Goal: Task Accomplishment & Management: Use online tool/utility

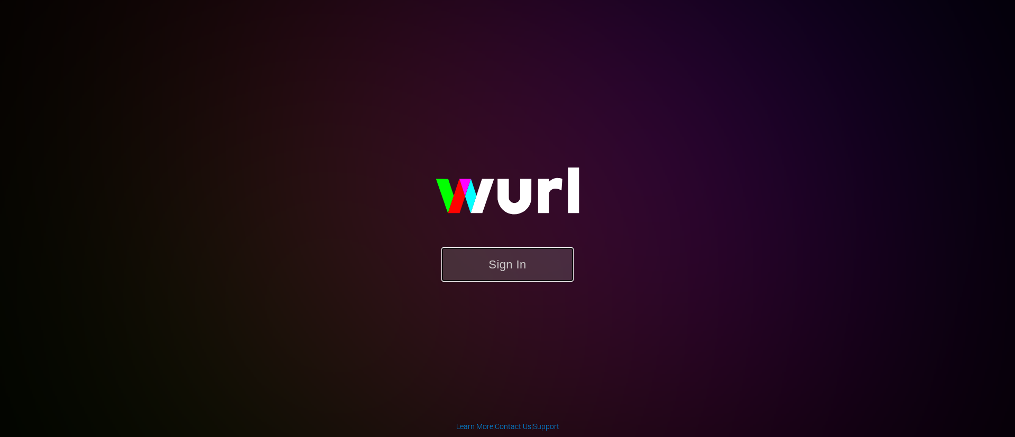
click at [549, 256] on button "Sign In" at bounding box center [508, 264] width 132 height 34
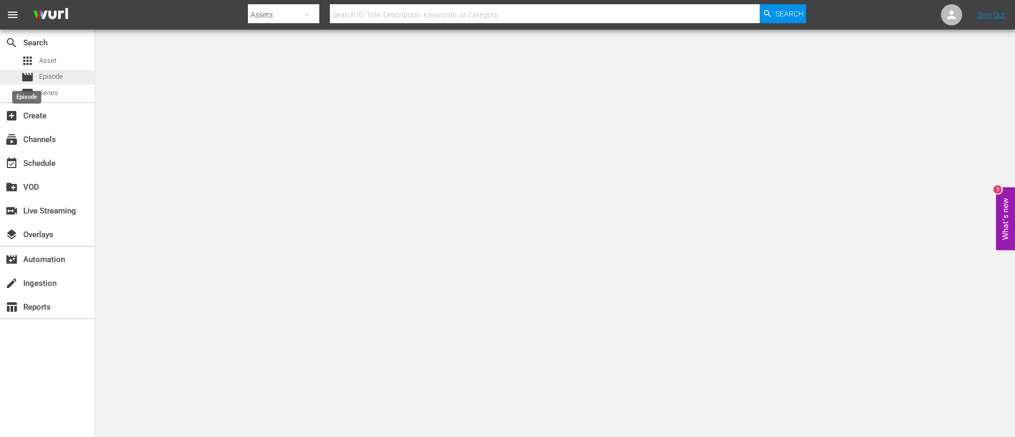
click at [26, 71] on span "movie" at bounding box center [27, 77] width 13 height 13
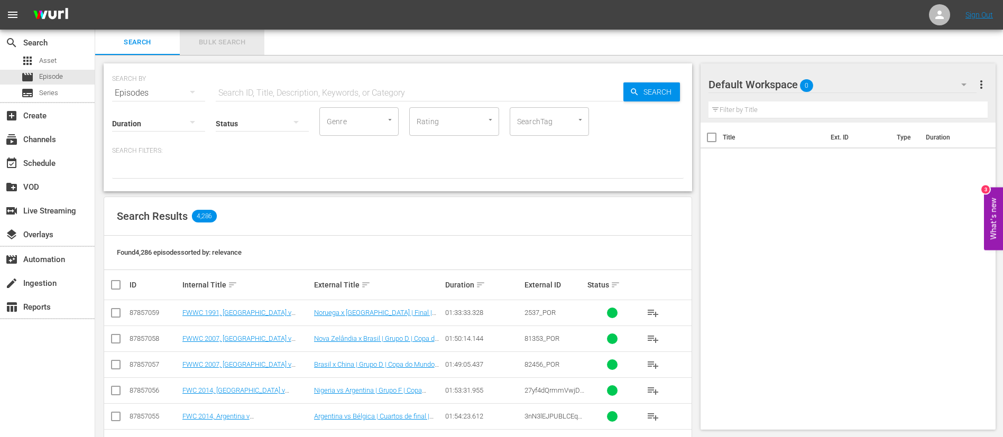
click at [246, 49] on button "Bulk Search" at bounding box center [222, 42] width 85 height 25
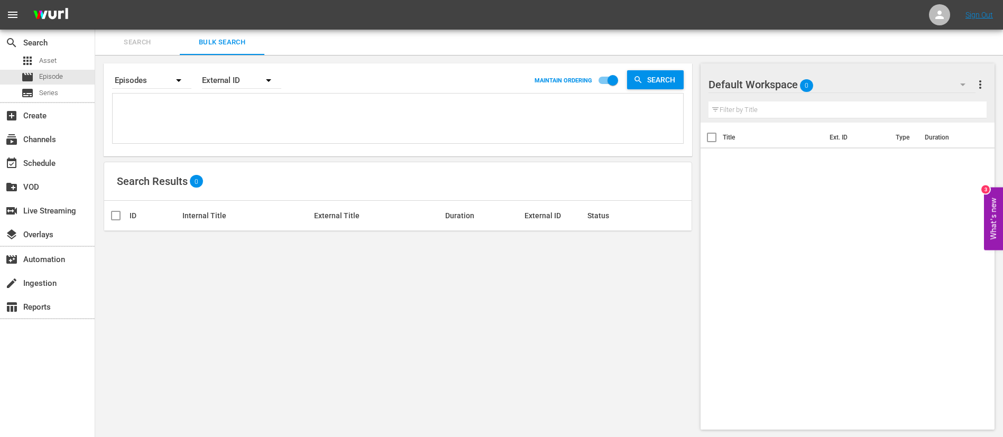
click at [259, 116] on textarea at bounding box center [399, 120] width 568 height 48
paste textarea "5mDB3xevgX0jNXRCnqqRwR_ITA 133708_ITA 5mDB3xevgX0jNXRCnqqRwR_ITA 22760_ITA 1346…"
type textarea "5mDB3xevgX0jNXRCnqqRwR_ITA 133708_ITA 5mDB3xevgX0jNXRCnqqRwR_ITA 22760_ITA 1346…"
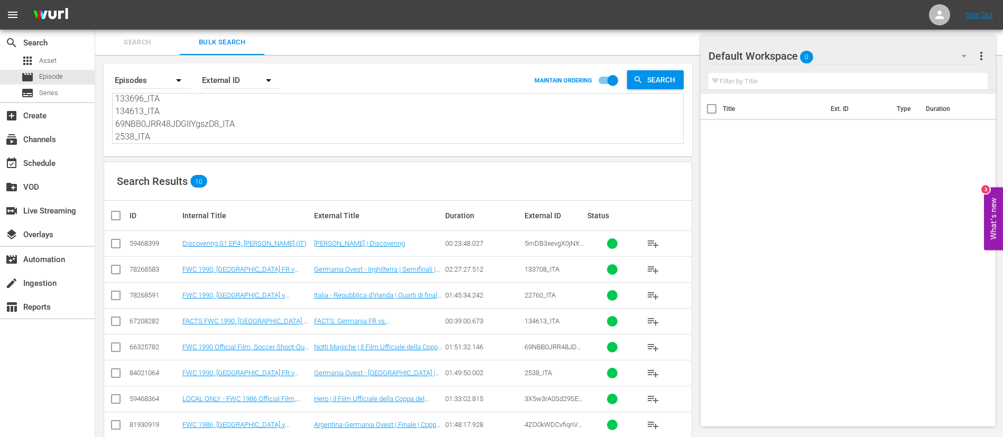
scroll to position [72, 0]
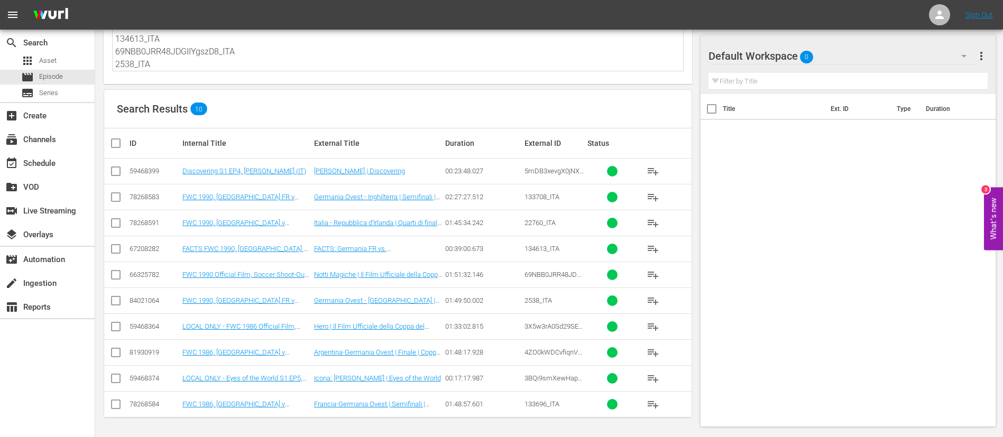
type textarea "5mDB3xevgX0jNXRCnqqRwR_ITA 133708_ITA 5mDB3xevgX0jNXRCnqqRwR_ITA 22760_ITA 1346…"
click at [111, 146] on input "checkbox" at bounding box center [119, 143] width 21 height 13
checkbox input "true"
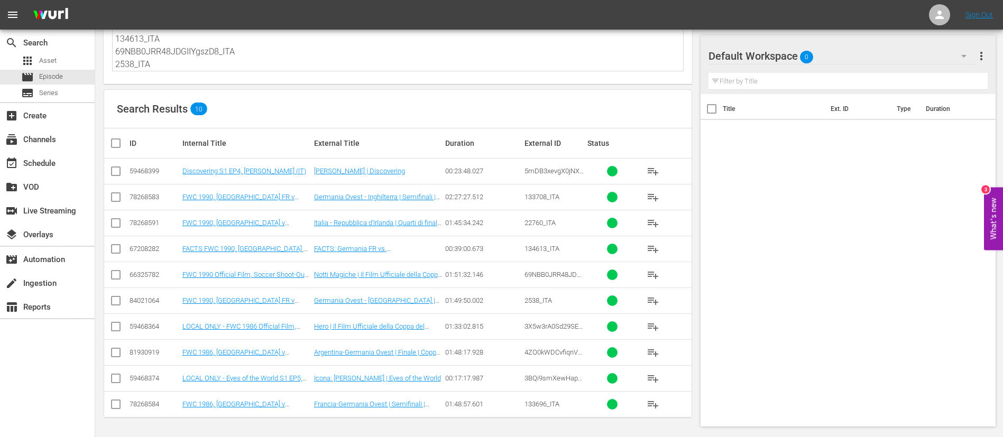
checkbox input "true"
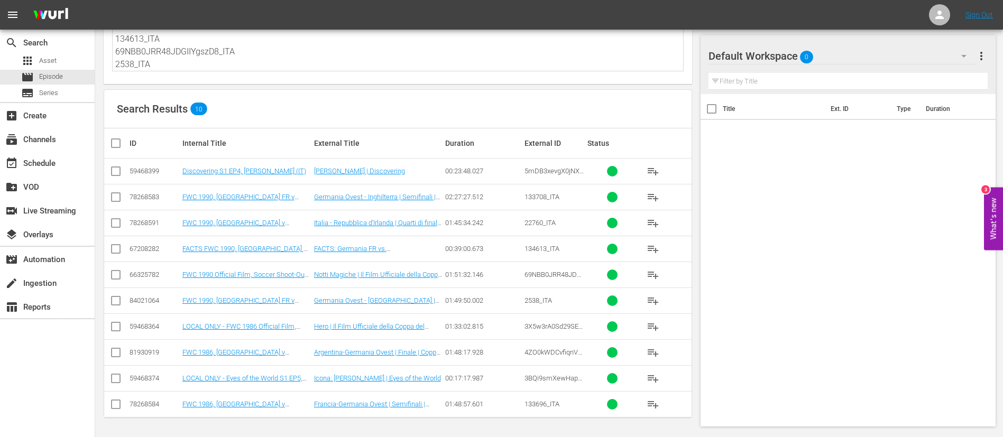
checkbox input "true"
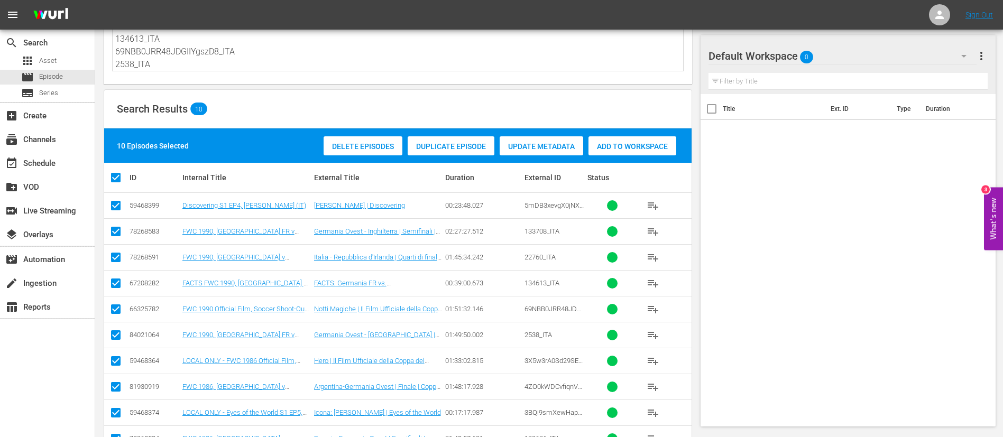
drag, startPoint x: 661, startPoint y: 158, endPoint x: 655, endPoint y: 158, distance: 6.3
click at [655, 158] on div "10 Episodes Selected Delete Episodes Duplicate Episode Update Metadata Add to W…" at bounding box center [397, 145] width 587 height 34
click at [652, 135] on div "Delete Episodes Duplicate Episode Update Metadata Add to Workspace" at bounding box center [500, 146] width 358 height 24
click at [645, 153] on div "Add to Workspace" at bounding box center [633, 146] width 88 height 20
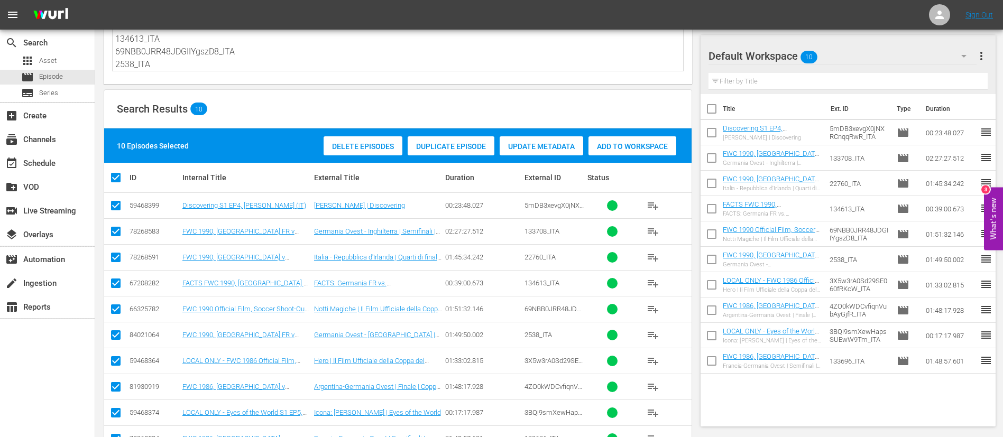
click at [979, 53] on span "more_vert" at bounding box center [981, 56] width 13 height 13
click at [915, 77] on div "Clear All Workspace Items" at bounding box center [913, 76] width 124 height 19
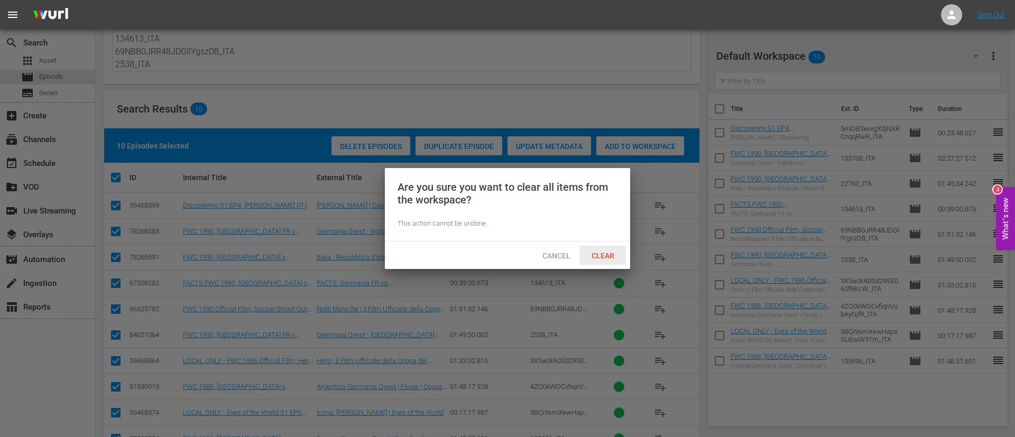
click at [592, 260] on div "Clear" at bounding box center [603, 256] width 47 height 20
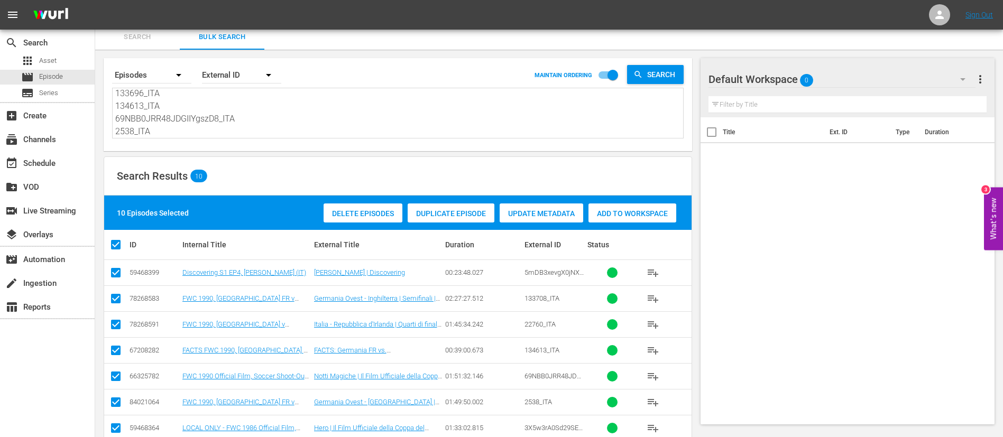
scroll to position [0, 0]
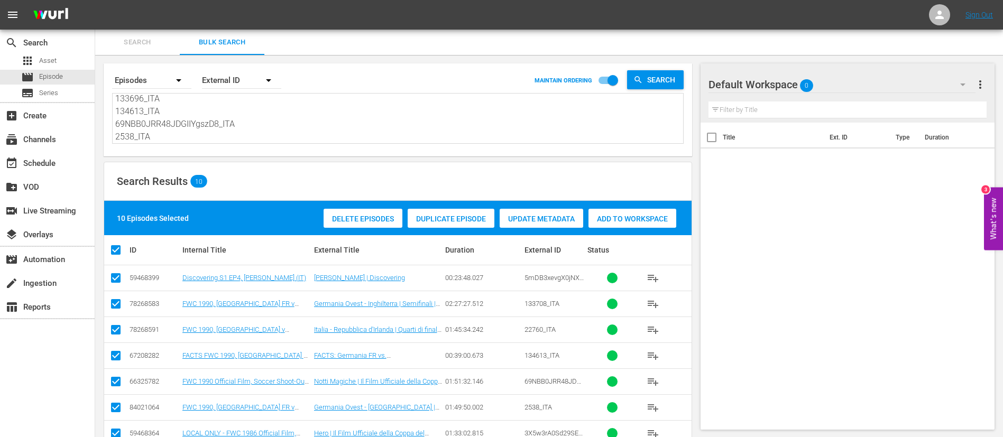
click at [192, 123] on textarea "5mDB3xevgX0jNXRCnqqRwR_ITA 133708_ITA 5mDB3xevgX0jNXRCnqqRwR_ITA 22760_ITA 1346…" at bounding box center [399, 119] width 568 height 48
paste textarea "3nN3lEJPUBLCEq7yUt9GKs_ES 40979_ES 20214_ES 21622_ES 20213_ES 123238_ES feYhjX_…"
type textarea "3nN3lEJPUBLCEq7yUt9GKs_ES 40979_ES 20214_ES 21622_ES 20213_ES 123238_ES feYhjX_…"
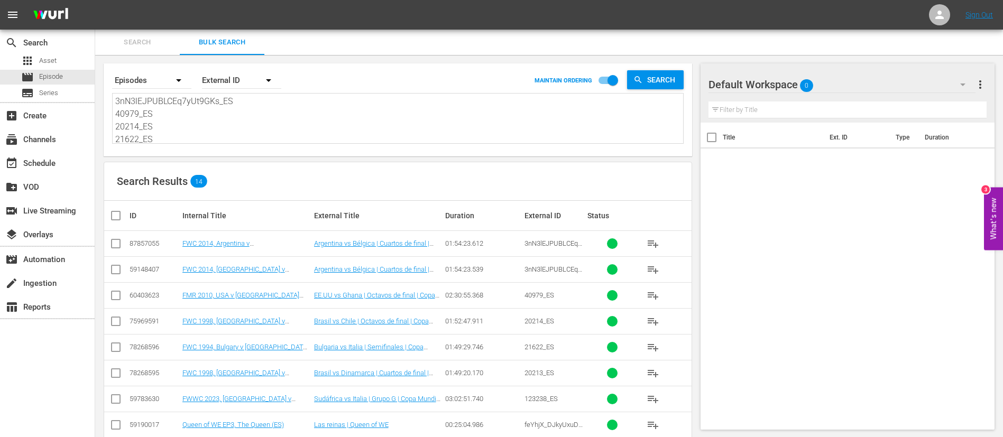
type textarea "3nN3lEJPUBLCEq7yUt9GKs_ES 40979_ES 20214_ES 21622_ES 20213_ES 123238_ES feYhjX_…"
drag, startPoint x: 118, startPoint y: 213, endPoint x: 194, endPoint y: 240, distance: 80.8
click at [118, 213] on input "checkbox" at bounding box center [119, 215] width 21 height 13
checkbox input "true"
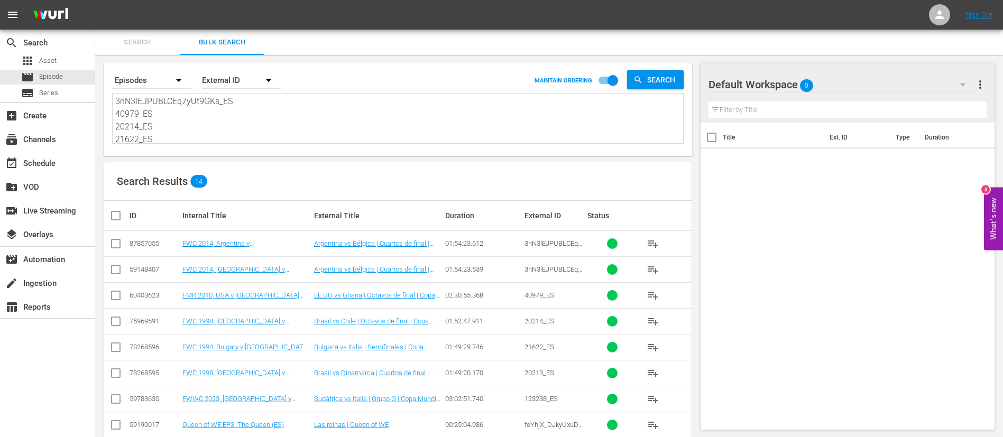
checkbox input "true"
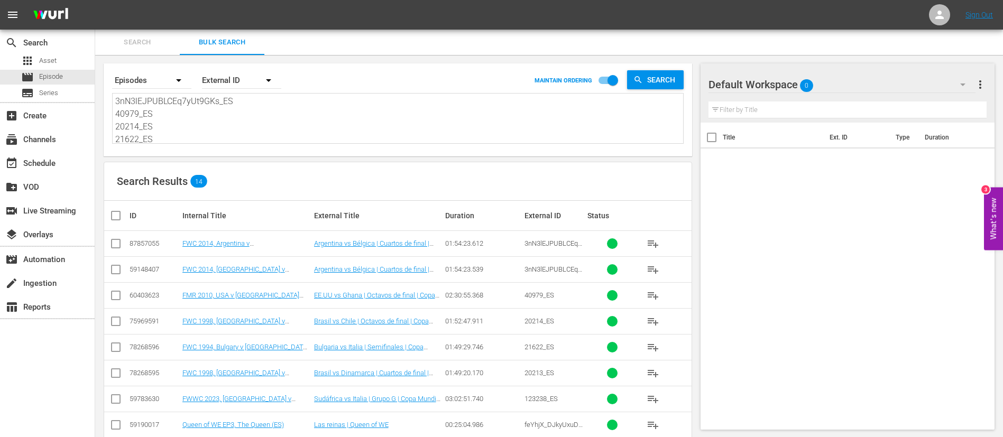
checkbox input "true"
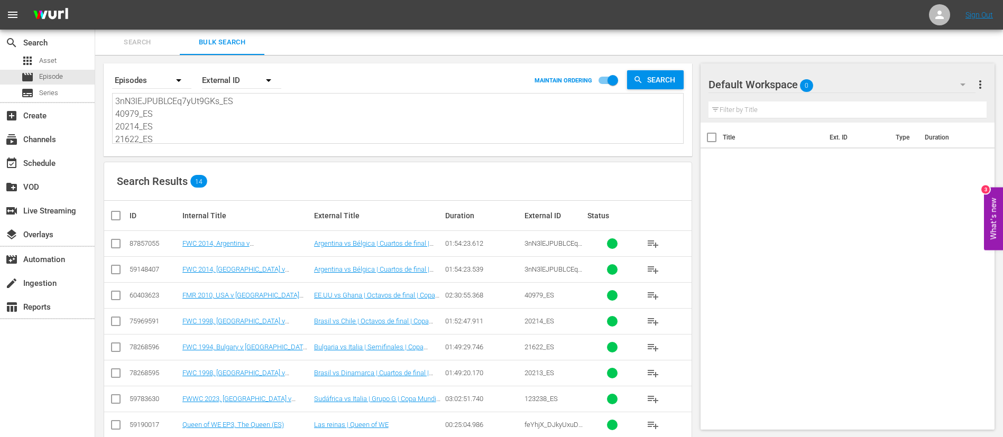
checkbox input "true"
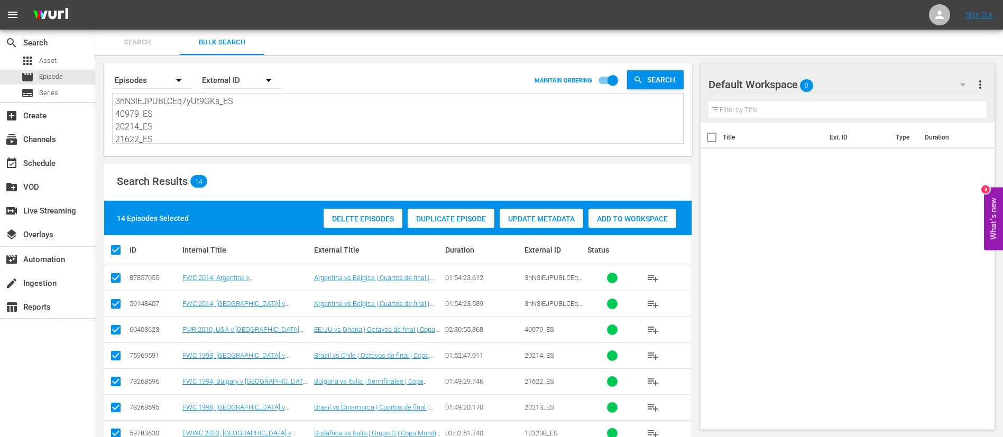
click at [666, 216] on span "Add to Workspace" at bounding box center [633, 219] width 88 height 8
click at [30, 143] on div "subscriptions Channels" at bounding box center [29, 138] width 59 height 10
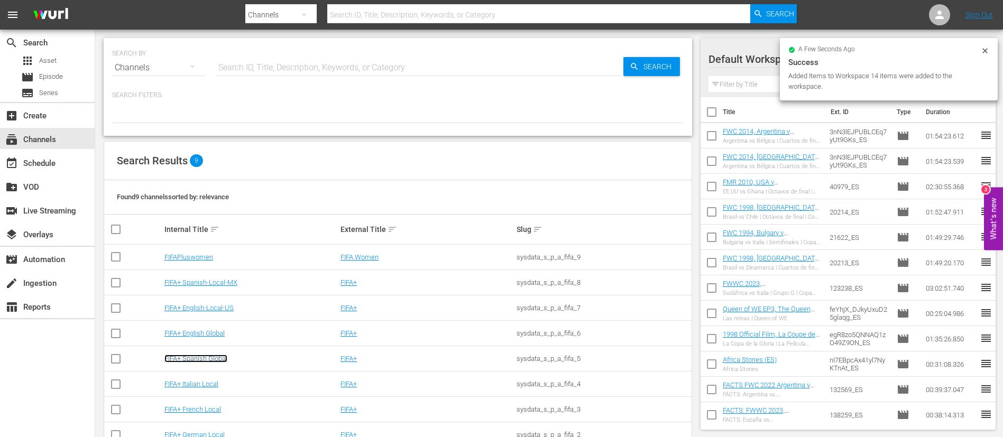
click at [203, 361] on link "FIFA+ Spanish Global" at bounding box center [195, 359] width 63 height 8
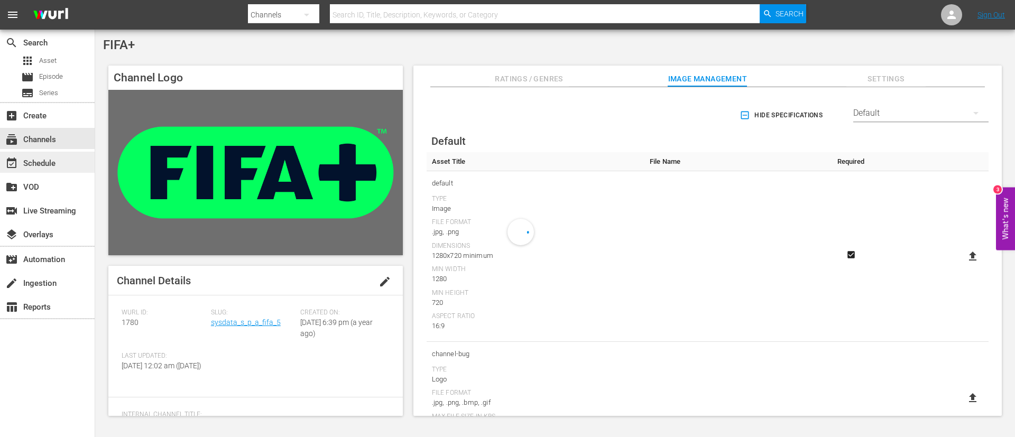
click at [65, 167] on div "event_available Schedule" at bounding box center [47, 162] width 95 height 21
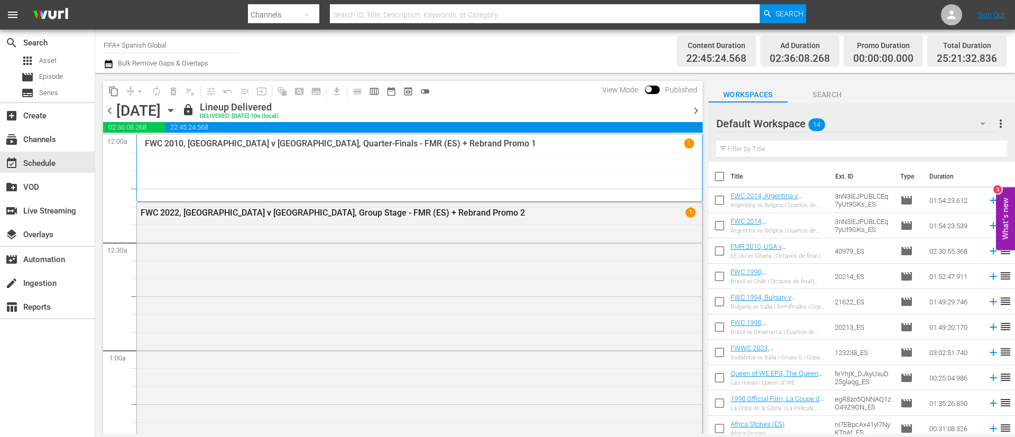
click at [177, 111] on icon "button" at bounding box center [171, 111] width 12 height 12
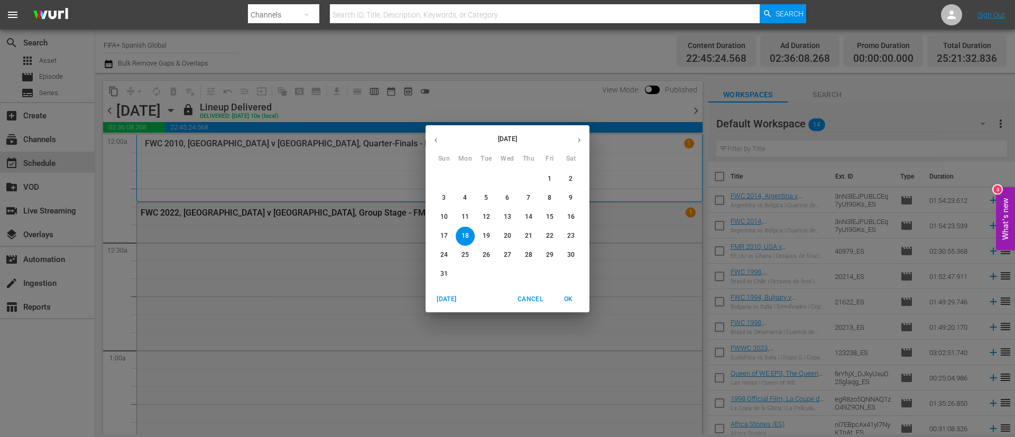
click at [536, 252] on span "28" at bounding box center [528, 255] width 19 height 9
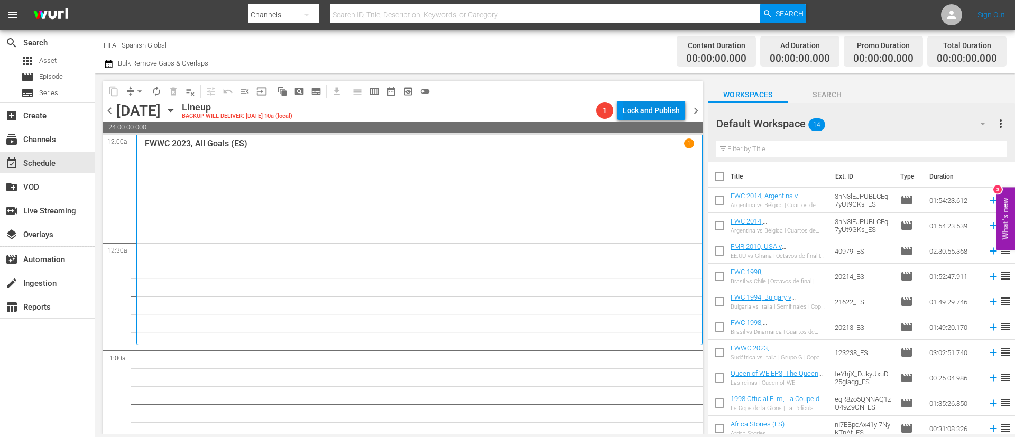
click at [654, 111] on div "Lock and Publish" at bounding box center [651, 110] width 57 height 19
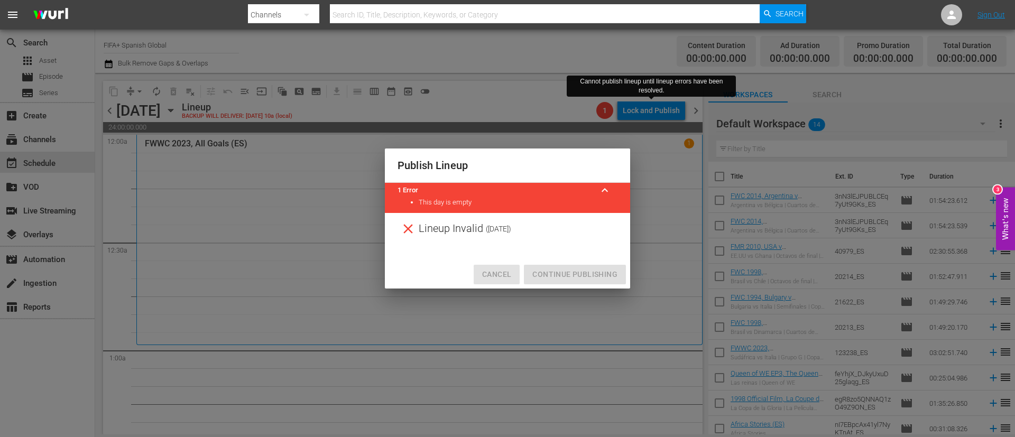
click at [499, 279] on span "Cancel" at bounding box center [496, 274] width 29 height 13
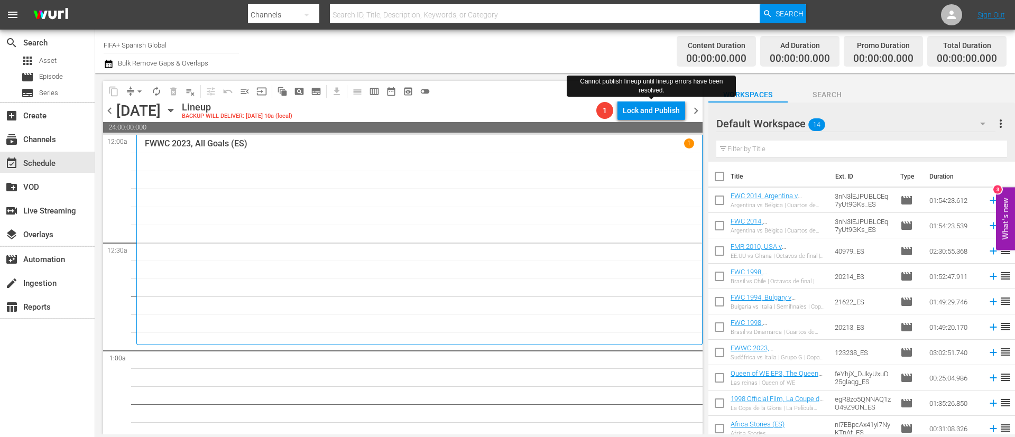
click at [727, 178] on input "checkbox" at bounding box center [720, 179] width 22 height 22
checkbox input "true"
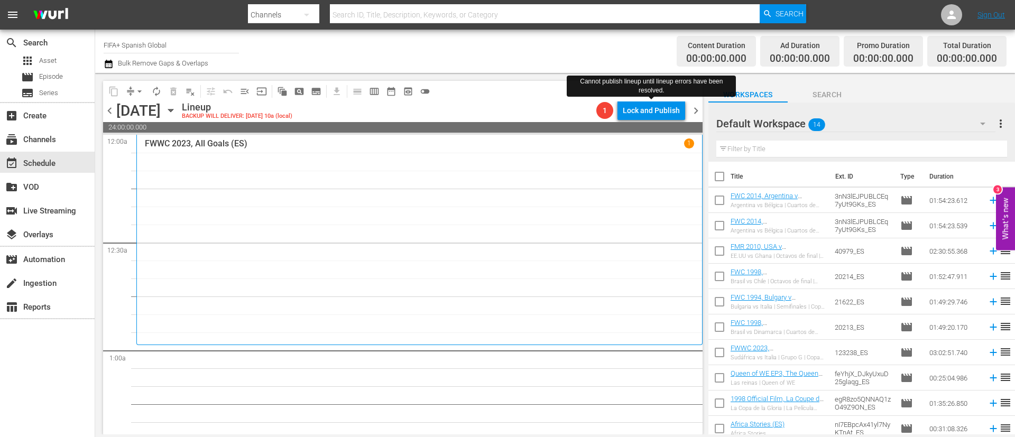
checkbox input "true"
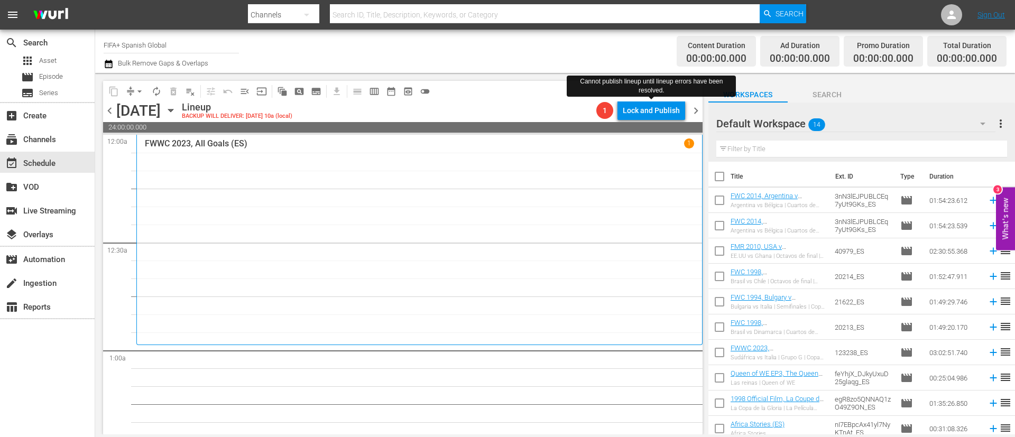
checkbox input "true"
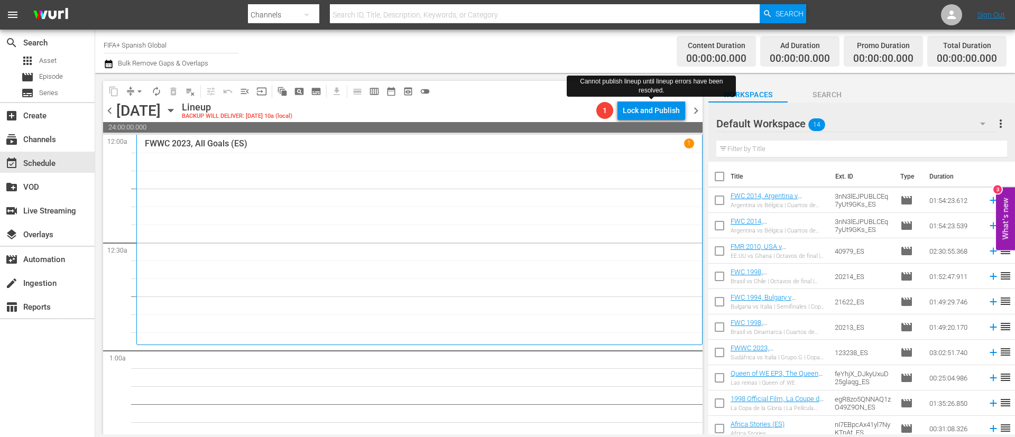
checkbox input "true"
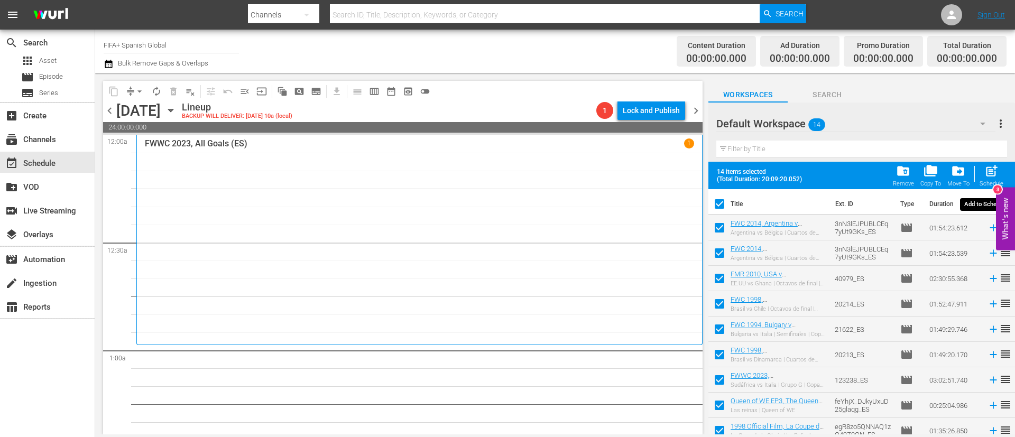
click at [995, 171] on span "post_add" at bounding box center [992, 171] width 14 height 14
checkbox input "false"
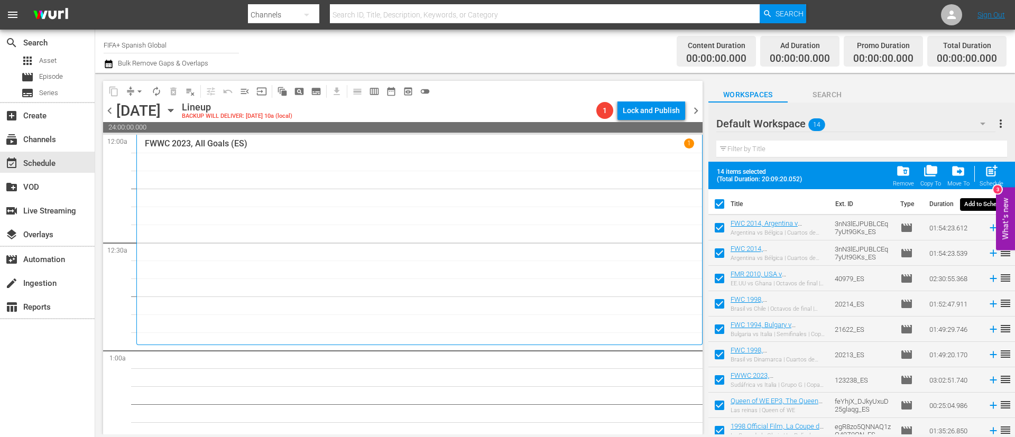
checkbox input "false"
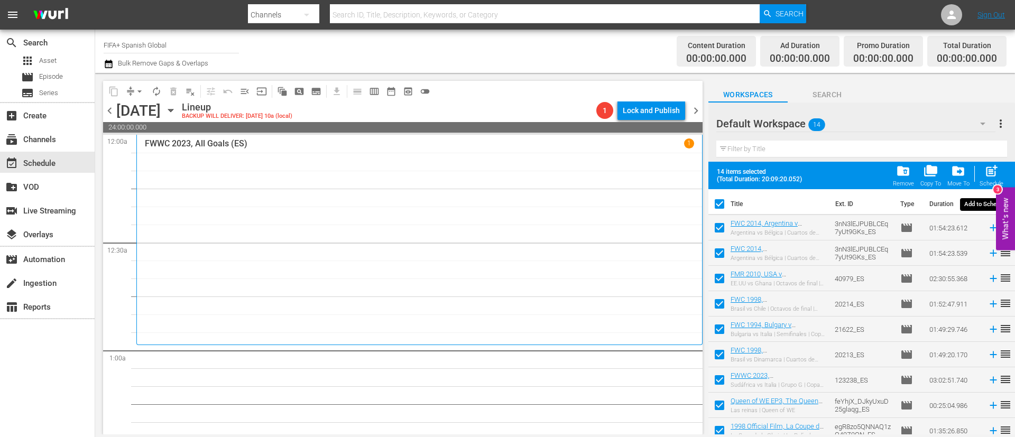
checkbox input "false"
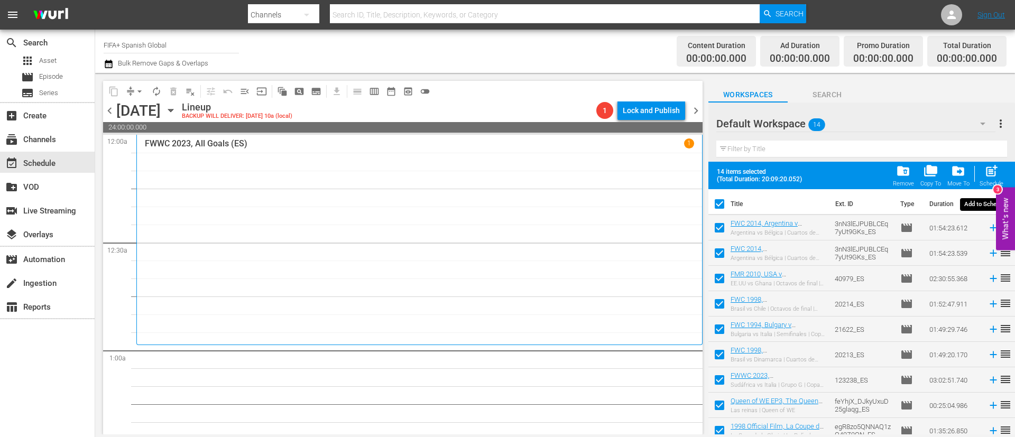
checkbox input "false"
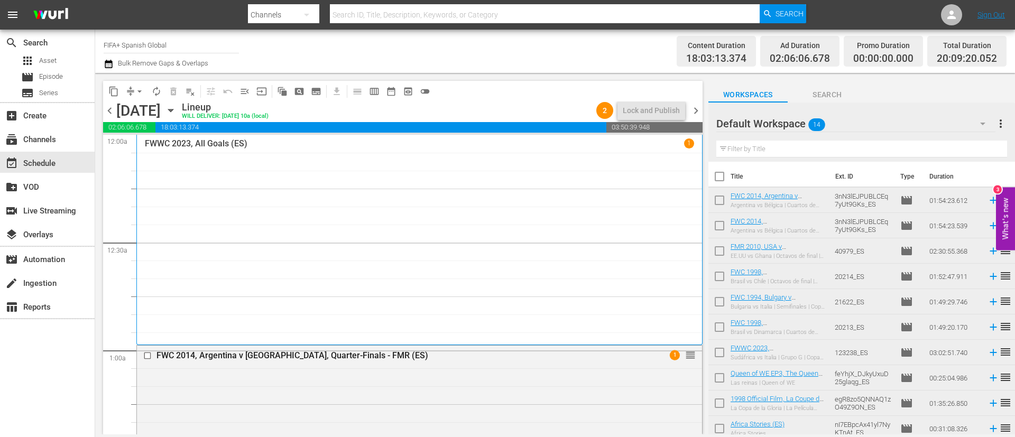
click at [114, 114] on span "chevron_left" at bounding box center [109, 110] width 13 height 13
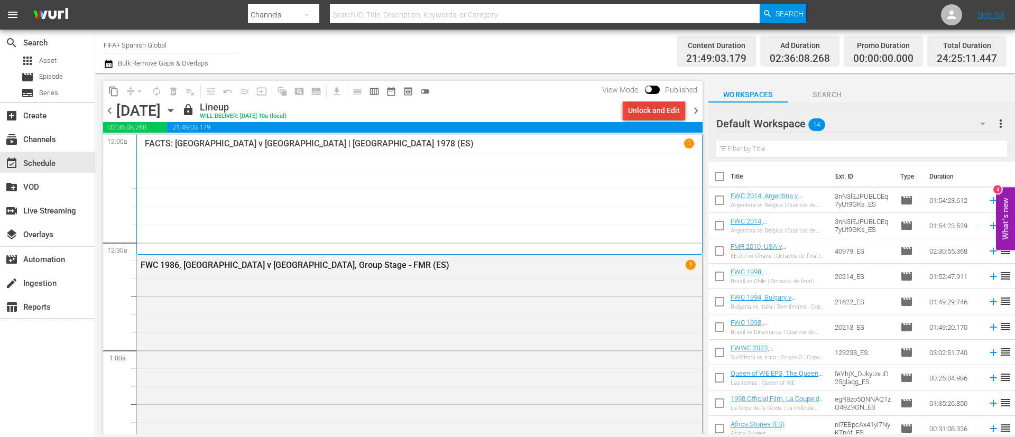
click at [659, 104] on div "Unlock and Edit" at bounding box center [654, 110] width 52 height 19
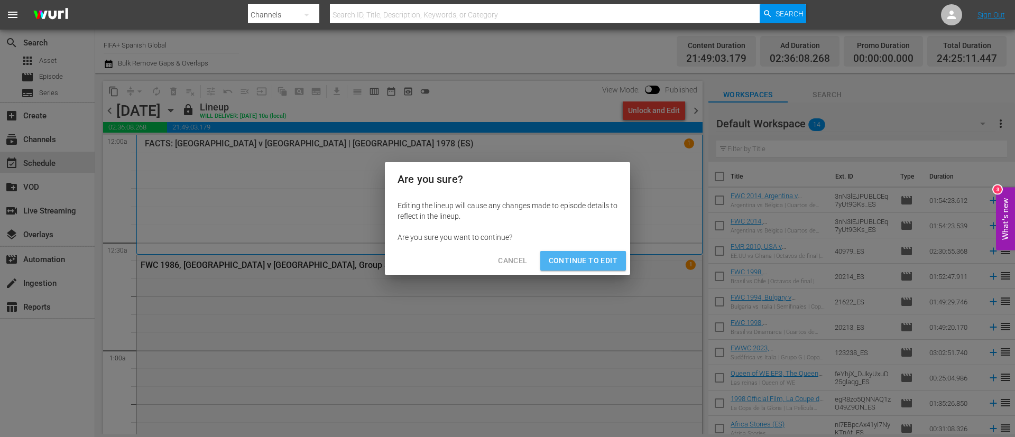
click at [586, 256] on span "Continue to Edit" at bounding box center [583, 260] width 69 height 13
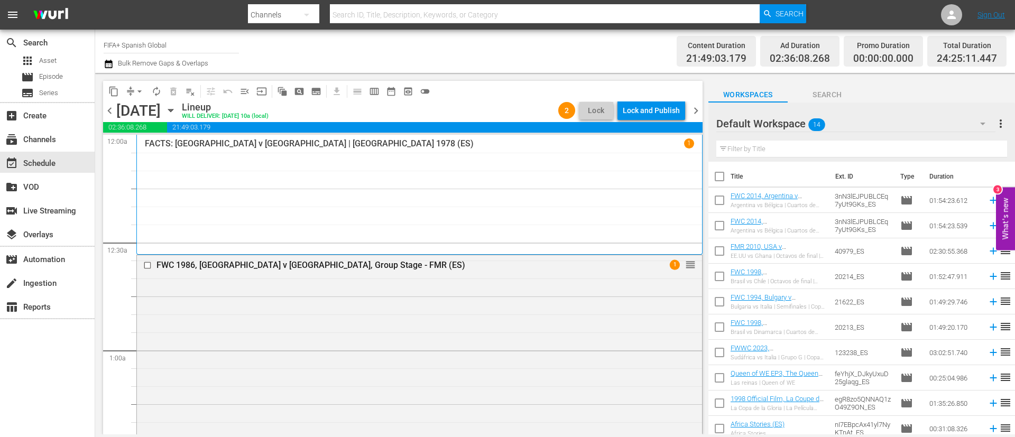
click at [114, 113] on span "chevron_left" at bounding box center [109, 110] width 13 height 13
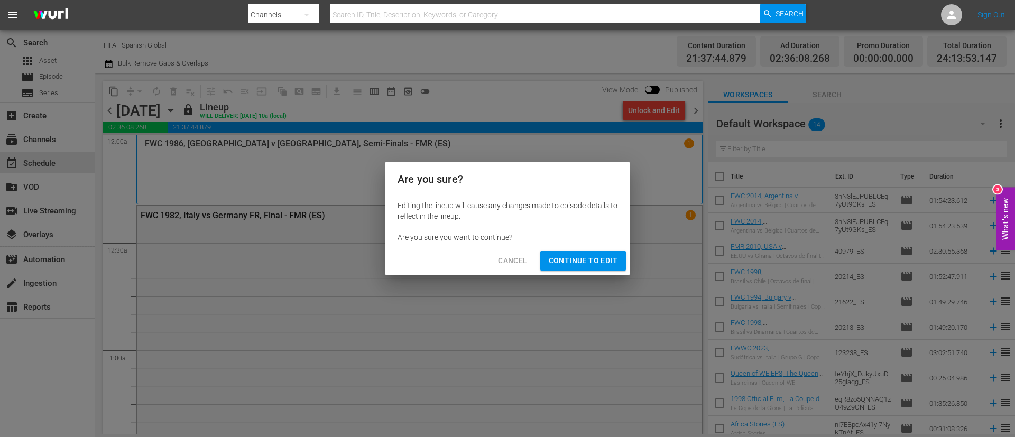
click at [586, 263] on span "Continue to Edit" at bounding box center [583, 260] width 69 height 13
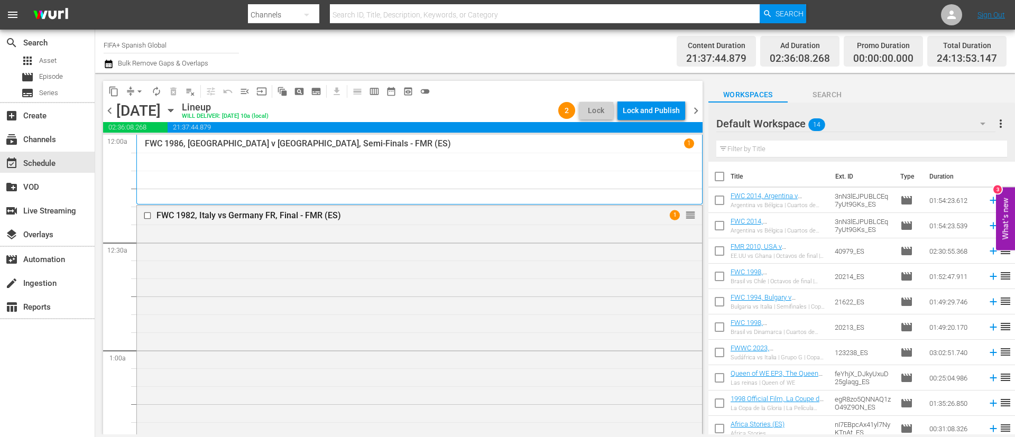
click at [114, 110] on span "chevron_left" at bounding box center [109, 110] width 13 height 13
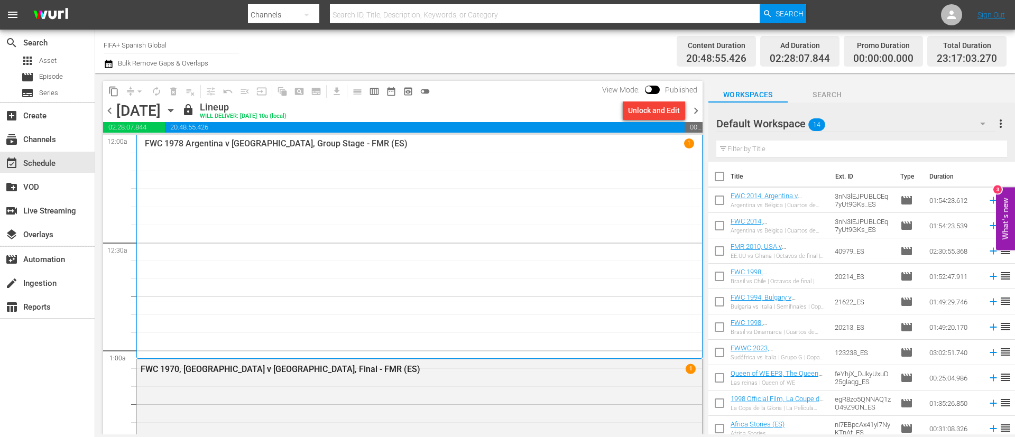
click at [639, 113] on div "Unlock and Edit" at bounding box center [654, 110] width 52 height 19
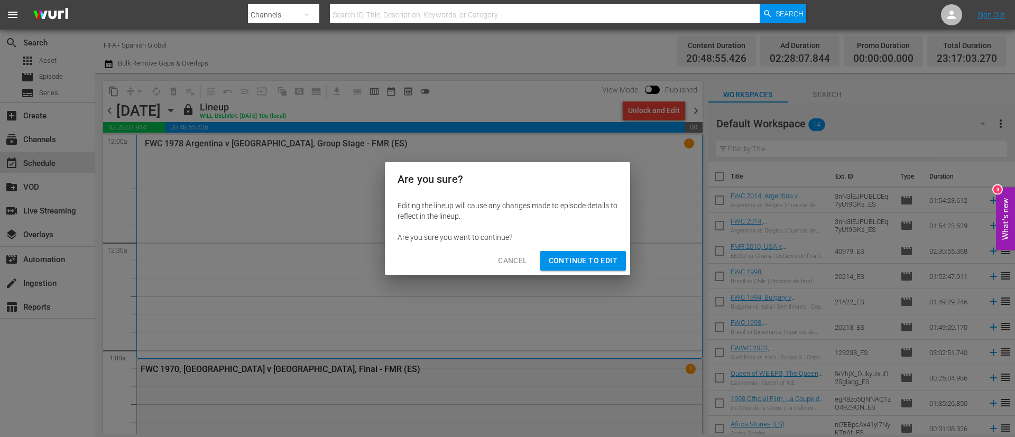
click at [577, 253] on button "Continue to Edit" at bounding box center [583, 261] width 86 height 20
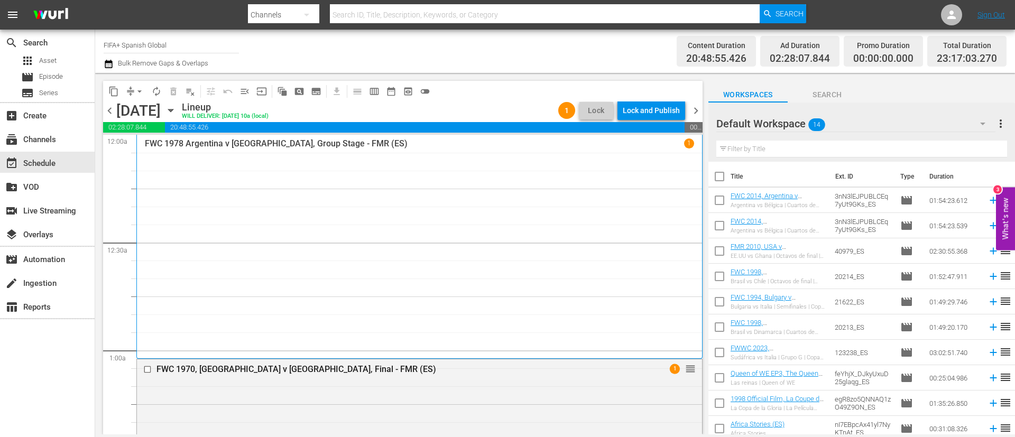
click at [111, 109] on span "chevron_left" at bounding box center [109, 110] width 13 height 13
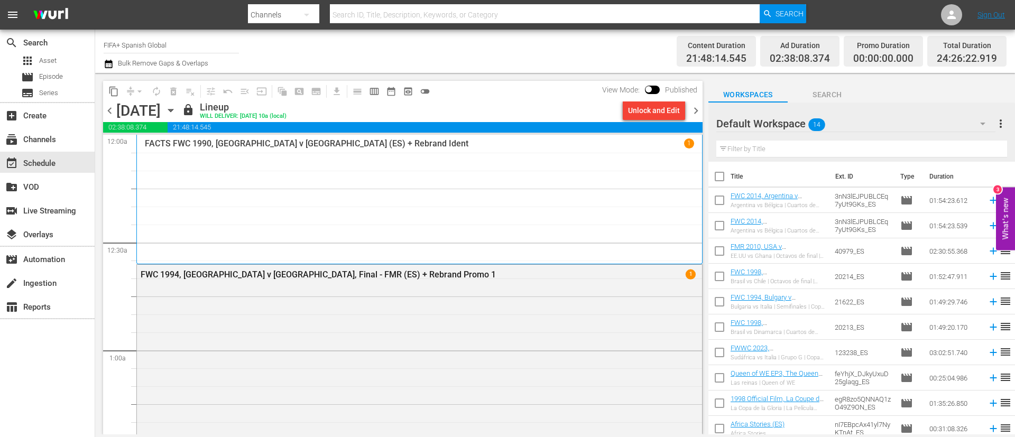
click at [649, 116] on div "Unlock and Edit" at bounding box center [654, 110] width 52 height 19
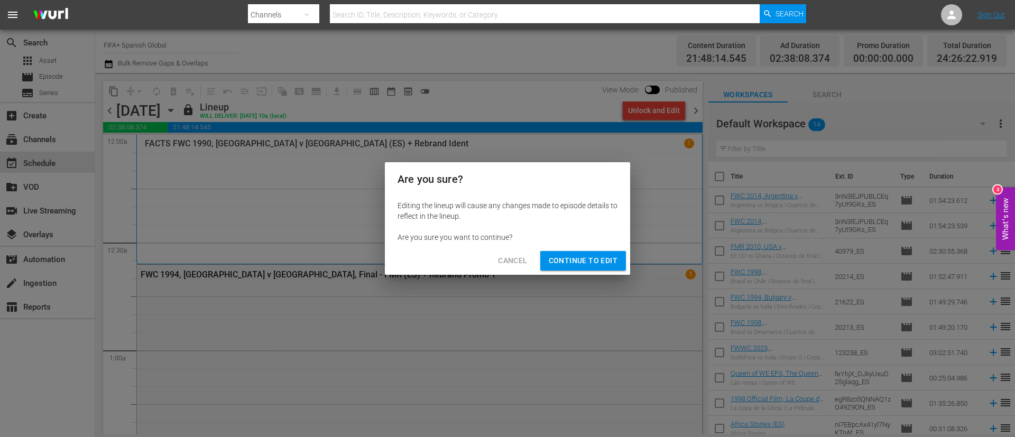
click at [597, 263] on span "Continue to Edit" at bounding box center [583, 260] width 69 height 13
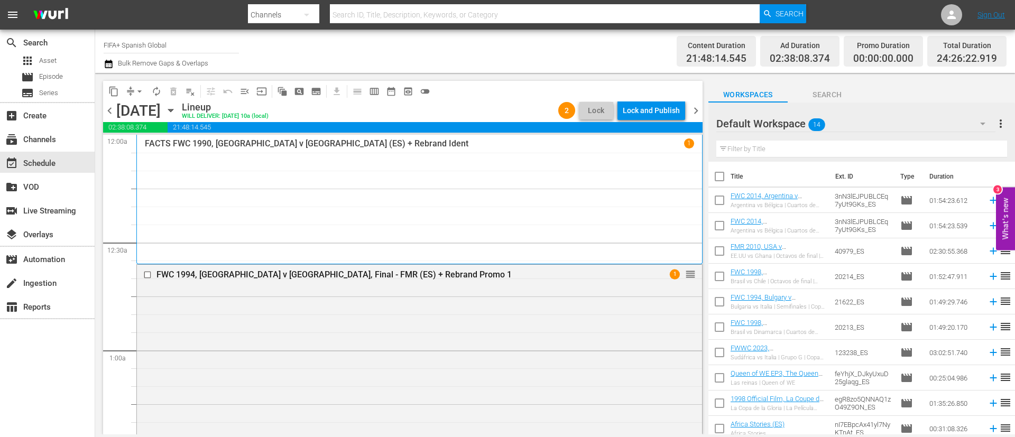
click at [114, 114] on span "chevron_left" at bounding box center [109, 110] width 13 height 13
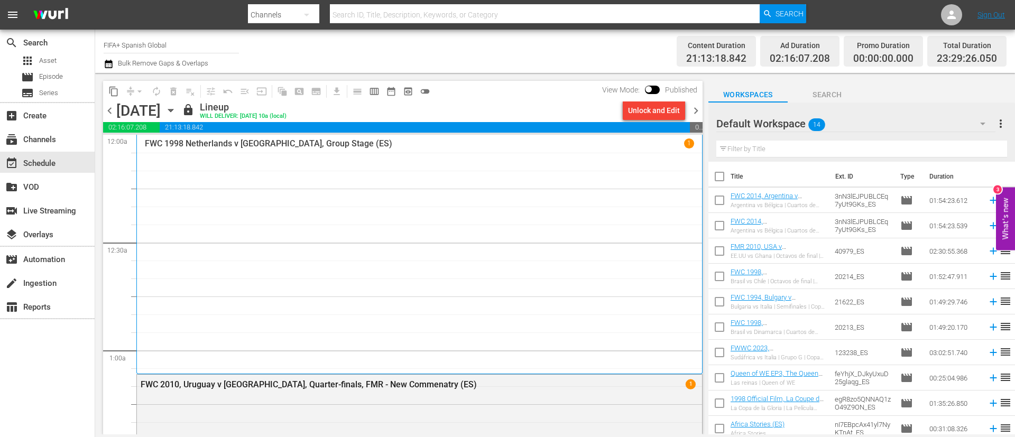
click at [636, 109] on div "Unlock and Edit" at bounding box center [654, 110] width 52 height 19
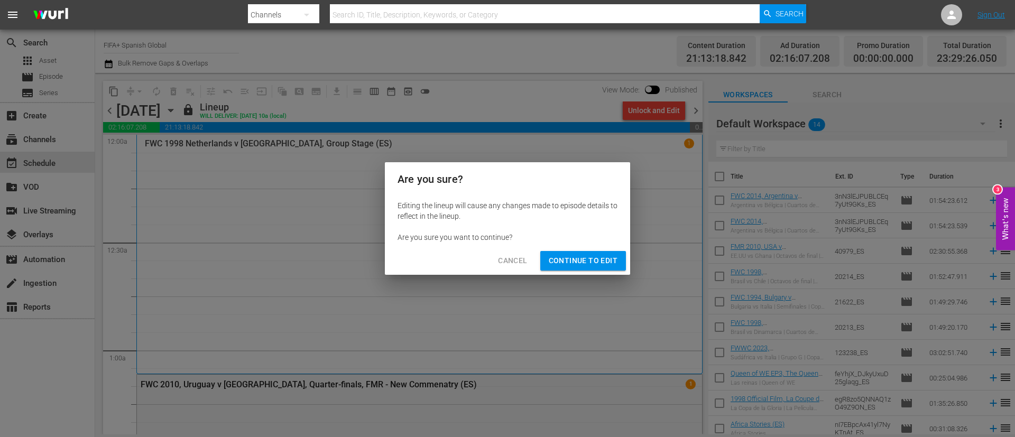
click at [602, 255] on span "Continue to Edit" at bounding box center [583, 260] width 69 height 13
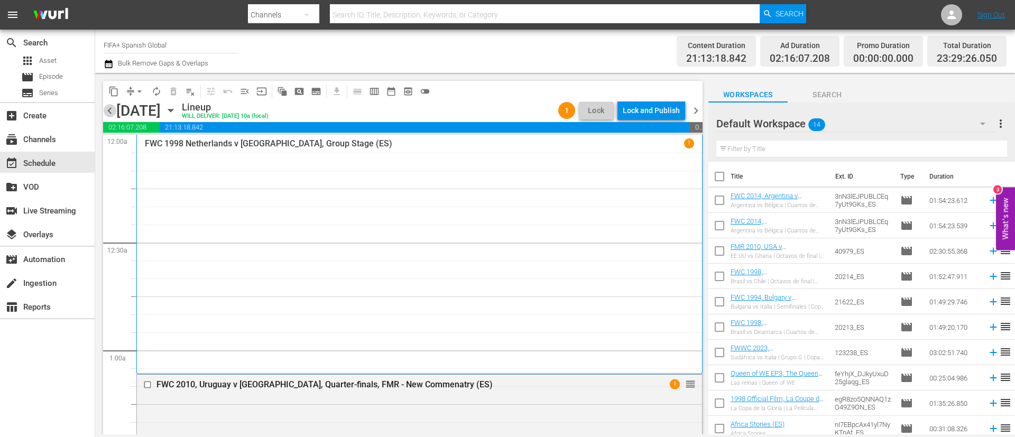
click at [111, 109] on span "chevron_left" at bounding box center [109, 110] width 13 height 13
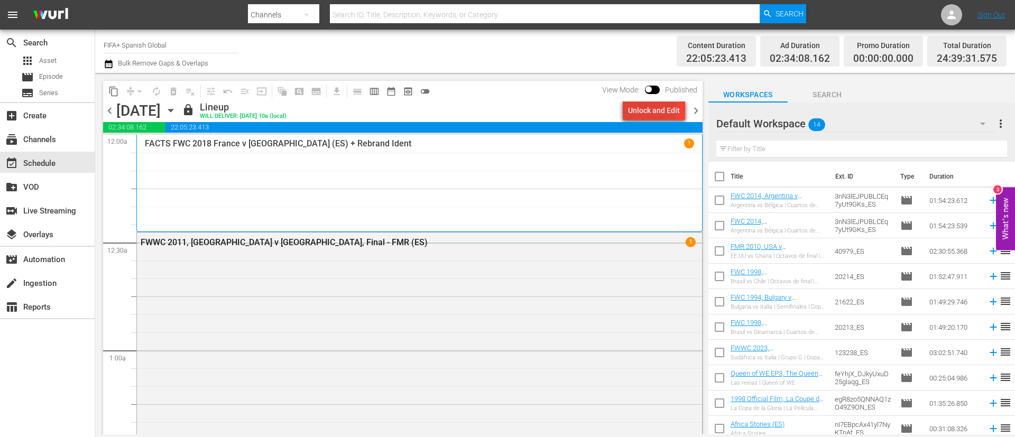
click at [654, 108] on div "Unlock and Edit" at bounding box center [654, 110] width 52 height 19
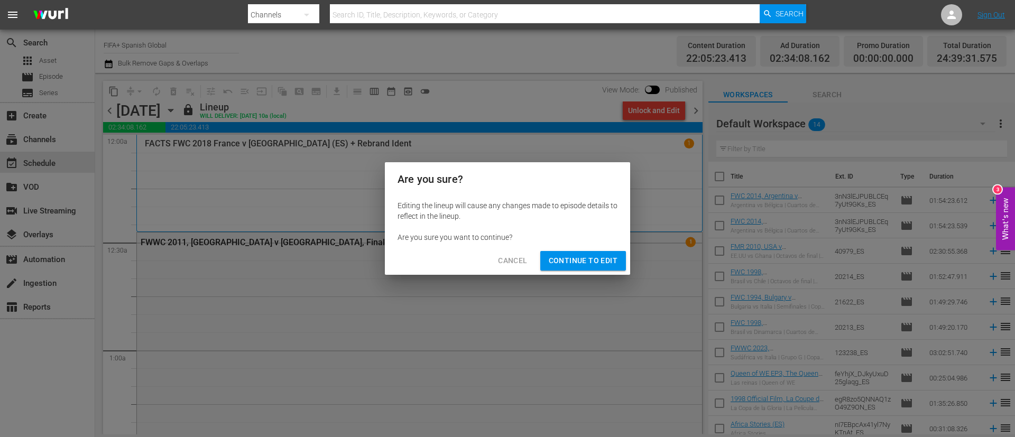
click at [597, 260] on span "Continue to Edit" at bounding box center [583, 260] width 69 height 13
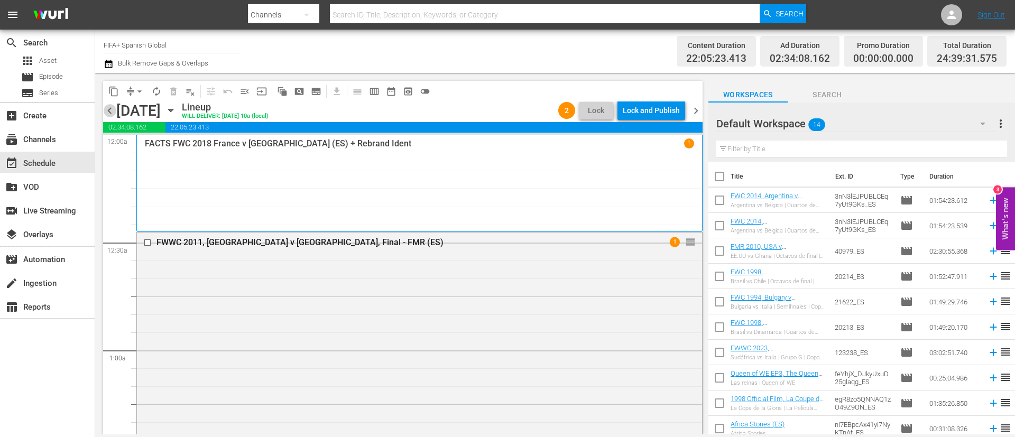
click at [112, 116] on span "chevron_left" at bounding box center [109, 110] width 13 height 13
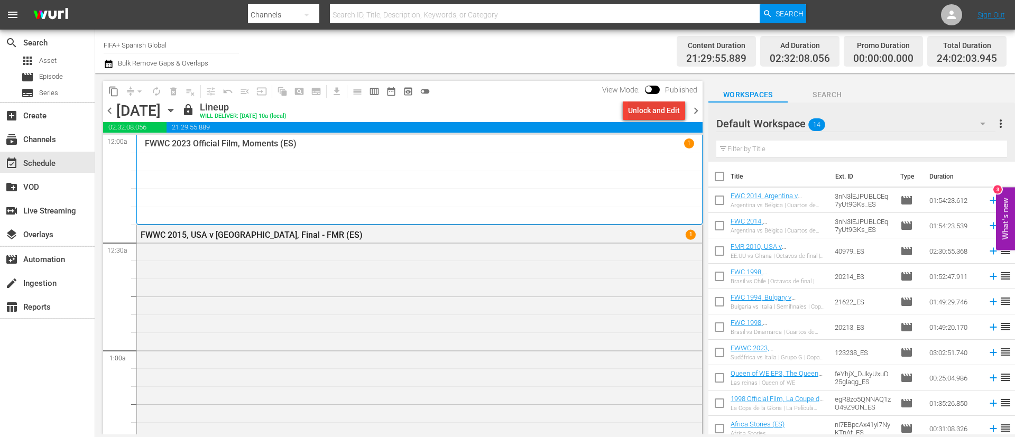
click at [634, 105] on div "Unlock and Edit" at bounding box center [654, 110] width 52 height 19
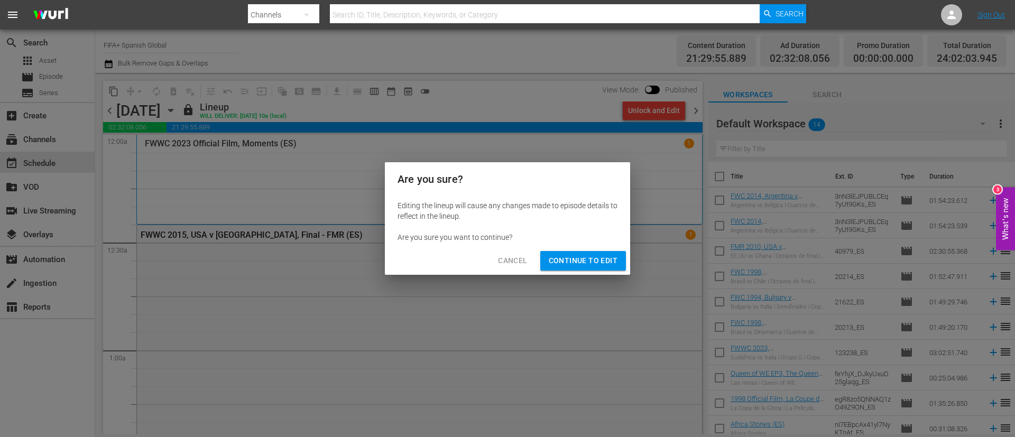
click at [587, 253] on button "Continue to Edit" at bounding box center [583, 261] width 86 height 20
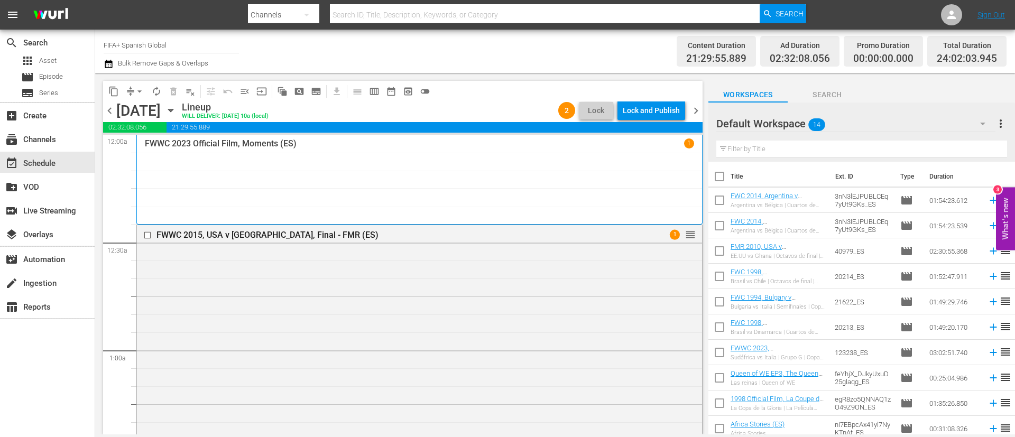
click at [111, 107] on span "chevron_left" at bounding box center [109, 110] width 13 height 13
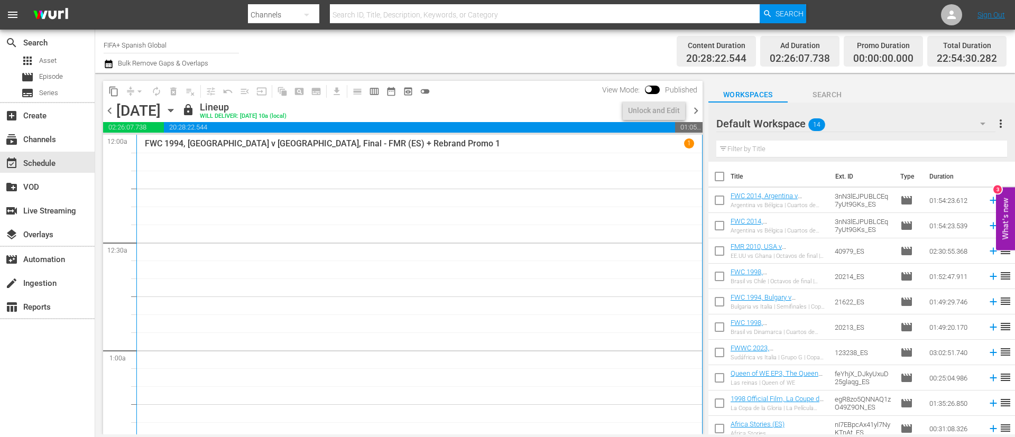
click at [643, 93] on span "View Mode:" at bounding box center [621, 90] width 48 height 8
click at [642, 104] on div "Unlock and Edit" at bounding box center [654, 110] width 52 height 19
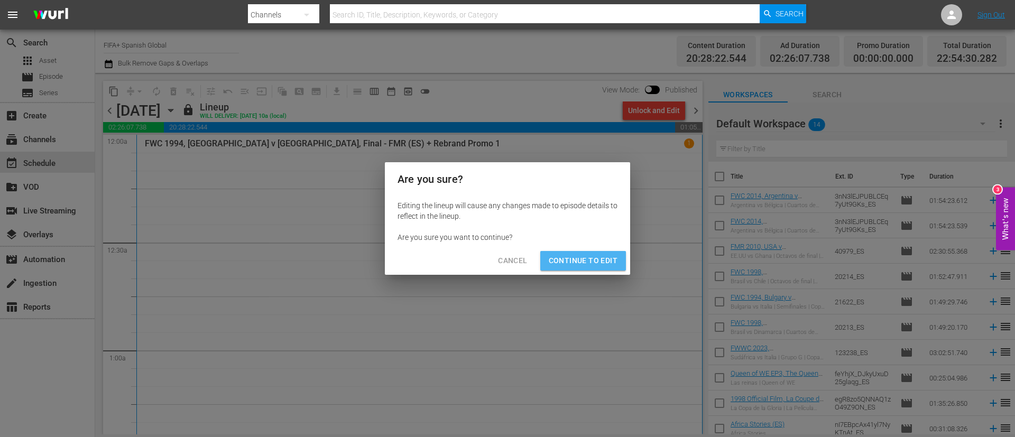
click at [619, 262] on button "Continue to Edit" at bounding box center [583, 261] width 86 height 20
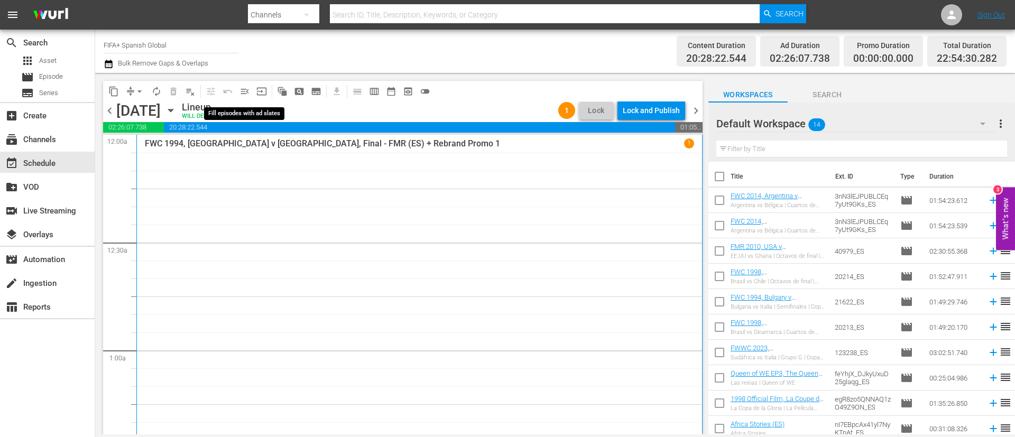
click at [245, 85] on button "menu_open" at bounding box center [244, 91] width 17 height 17
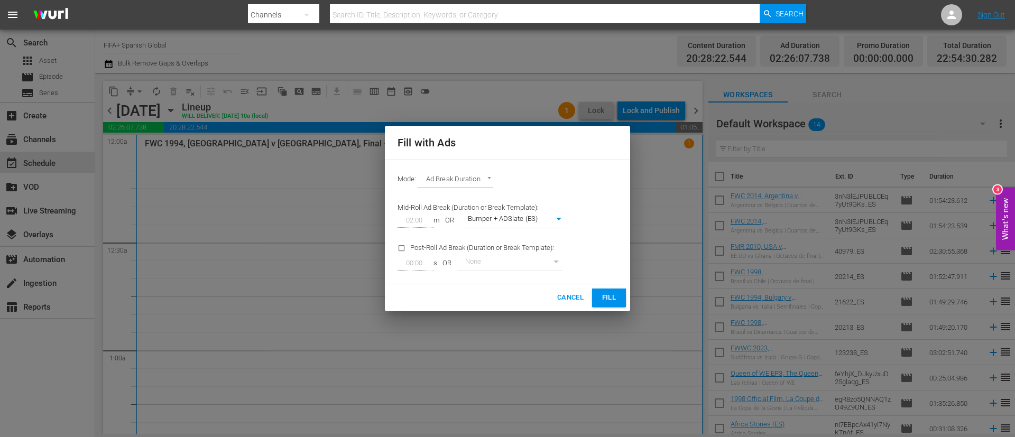
click at [595, 297] on button "Fill" at bounding box center [609, 298] width 34 height 19
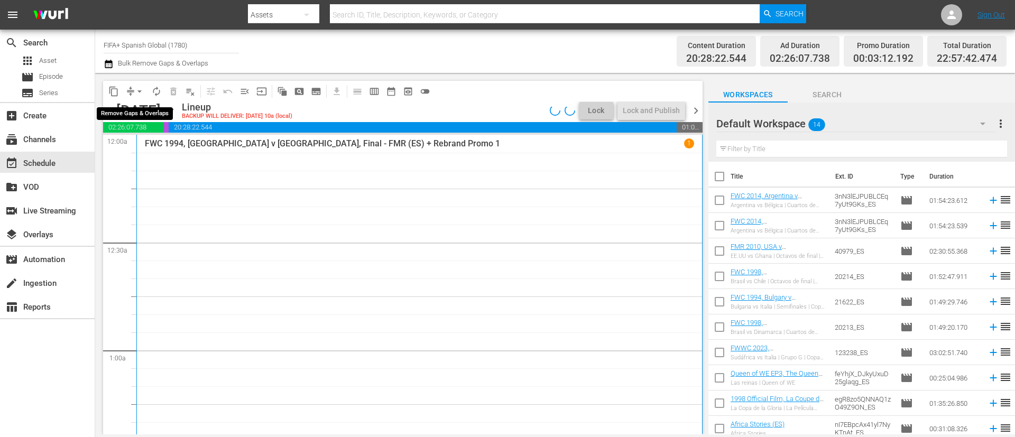
click at [138, 87] on span "arrow_drop_down" at bounding box center [139, 91] width 11 height 11
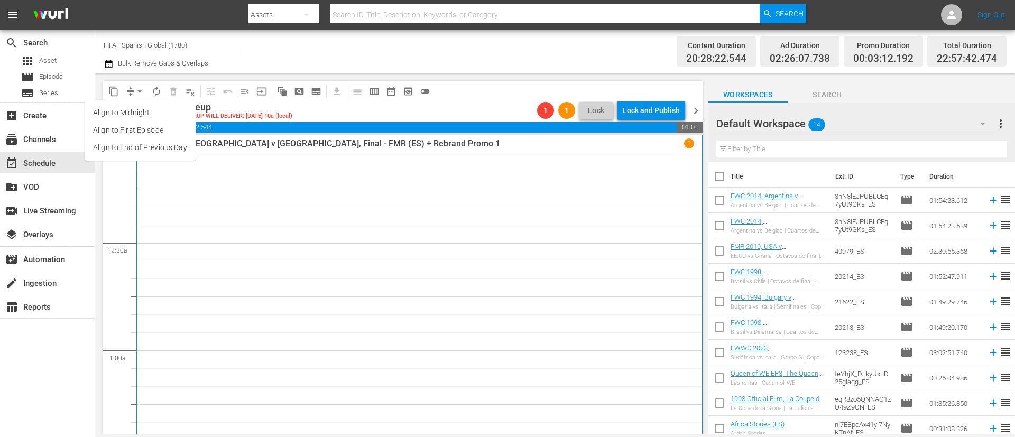
click at [160, 144] on li "Align to End of Previous Day" at bounding box center [140, 147] width 111 height 17
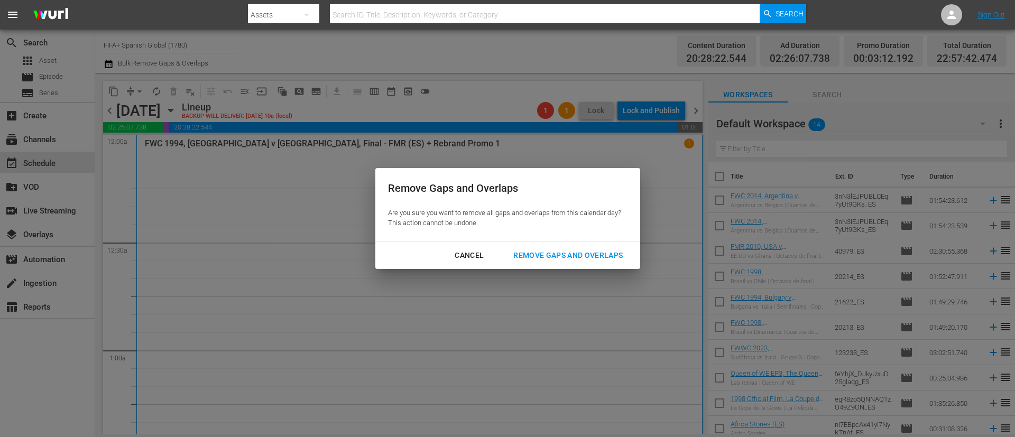
click at [624, 235] on div "Remove Gaps and Overlaps Are you sure you want to remove all gaps and overlaps …" at bounding box center [507, 204] width 265 height 73
click at [612, 256] on div "Remove Gaps and Overlaps" at bounding box center [568, 255] width 126 height 13
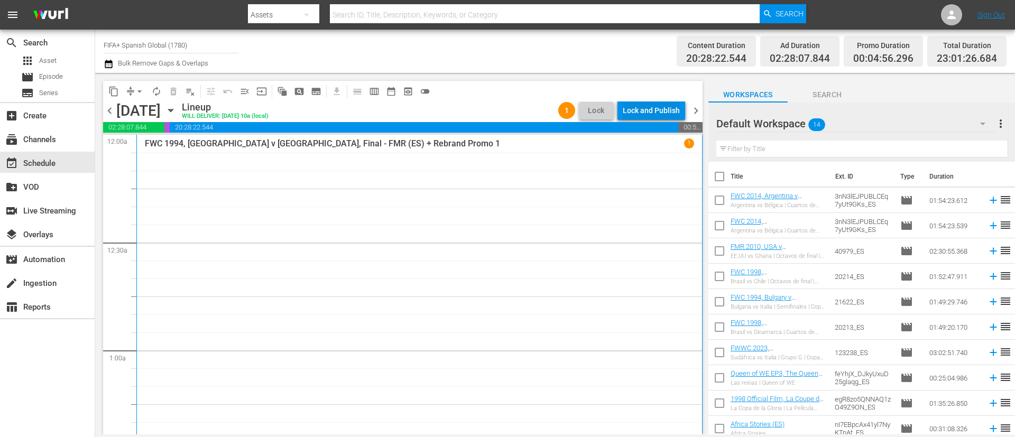
click at [675, 103] on div "Lock and Publish" at bounding box center [651, 110] width 57 height 19
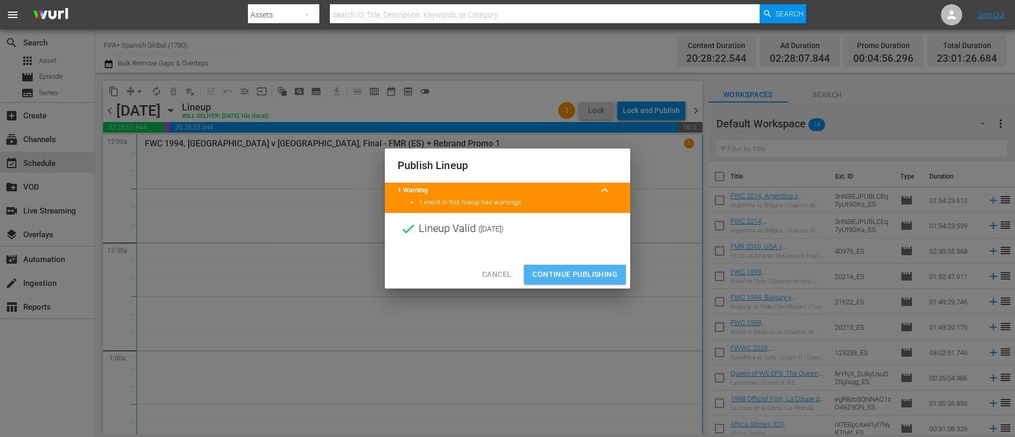
click at [573, 281] on span "Continue Publishing" at bounding box center [574, 274] width 85 height 13
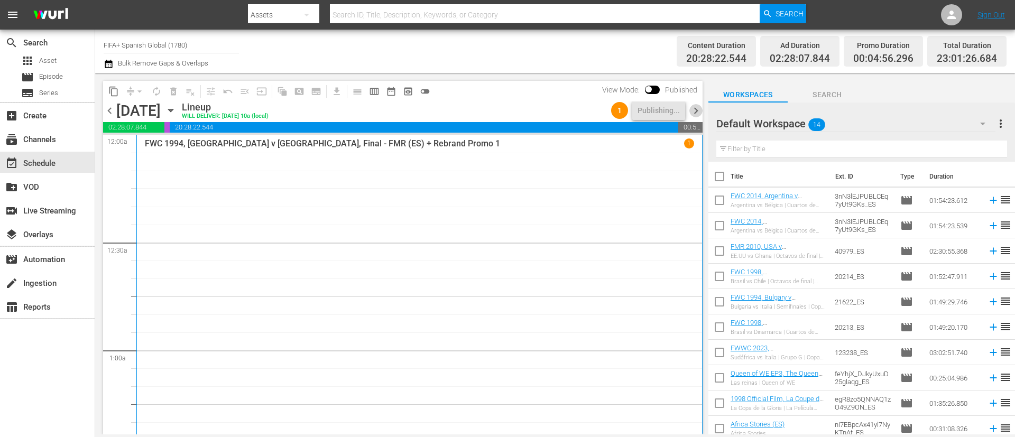
click at [691, 113] on span "chevron_right" at bounding box center [695, 110] width 13 height 13
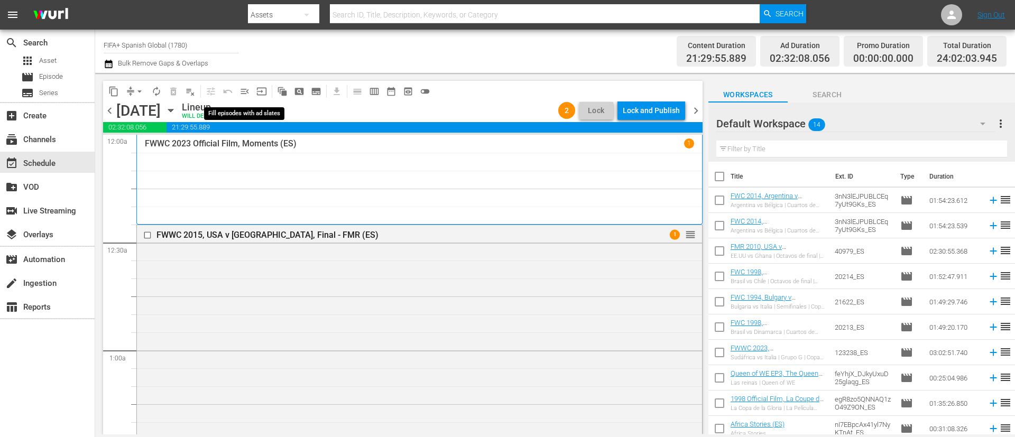
click at [237, 92] on button "menu_open" at bounding box center [244, 91] width 17 height 17
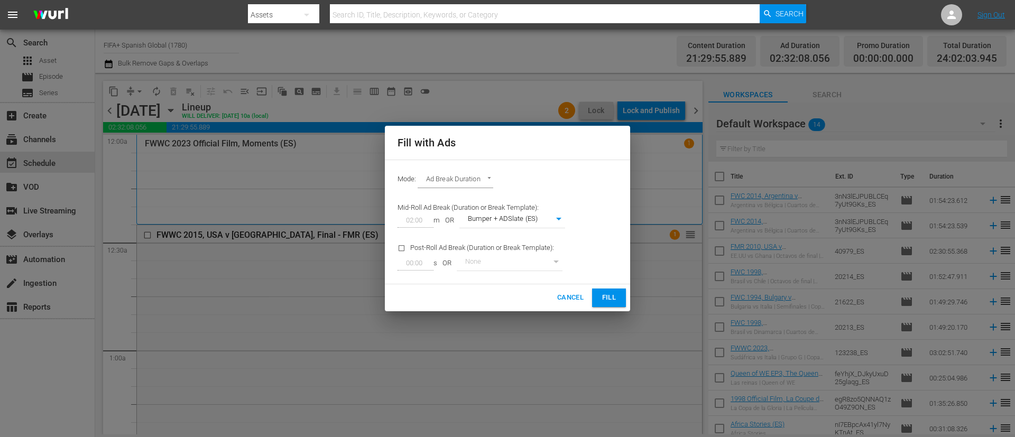
click at [620, 291] on button "Fill" at bounding box center [609, 298] width 34 height 19
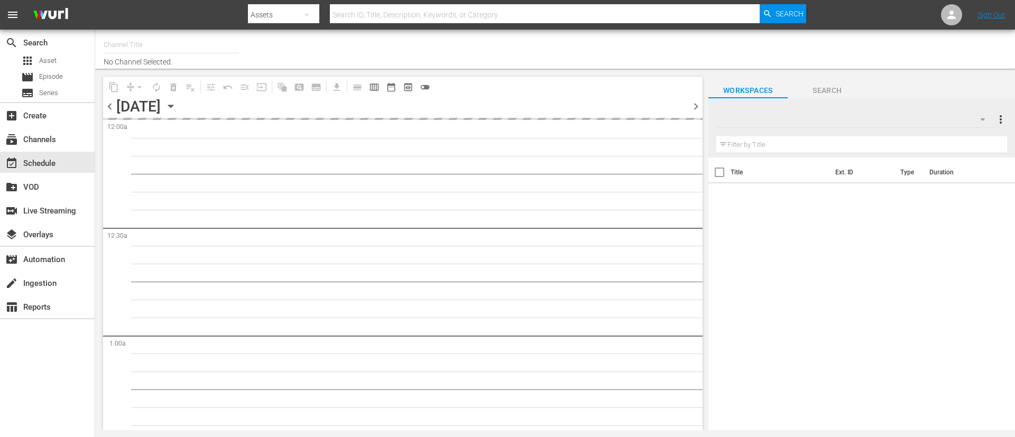
type input "FIFA+ Spanish Global (1780)"
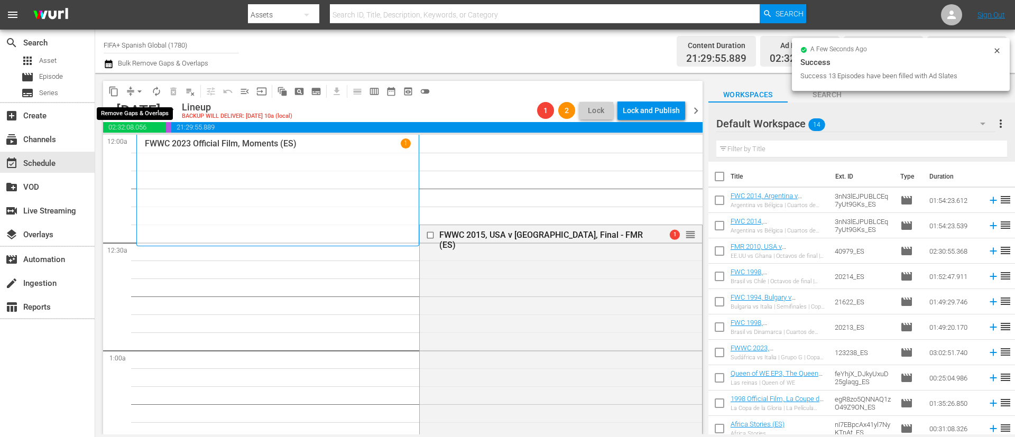
click at [135, 93] on span "arrow_drop_down" at bounding box center [139, 91] width 11 height 11
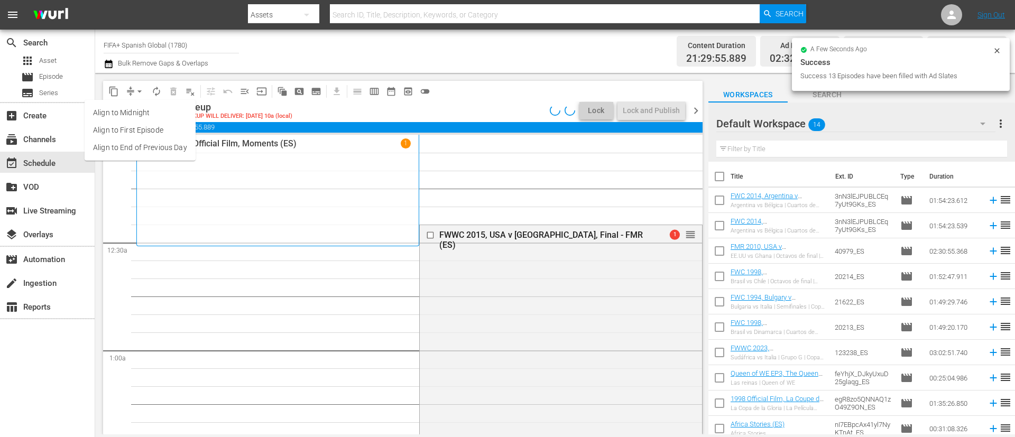
click at [164, 150] on li "Align to End of Previous Day" at bounding box center [140, 147] width 111 height 17
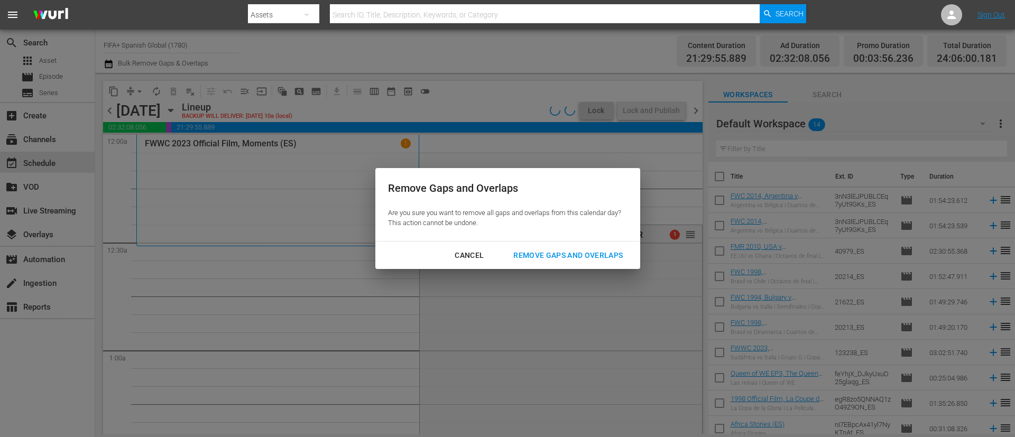
click at [600, 258] on div "Remove Gaps and Overlaps" at bounding box center [568, 255] width 126 height 13
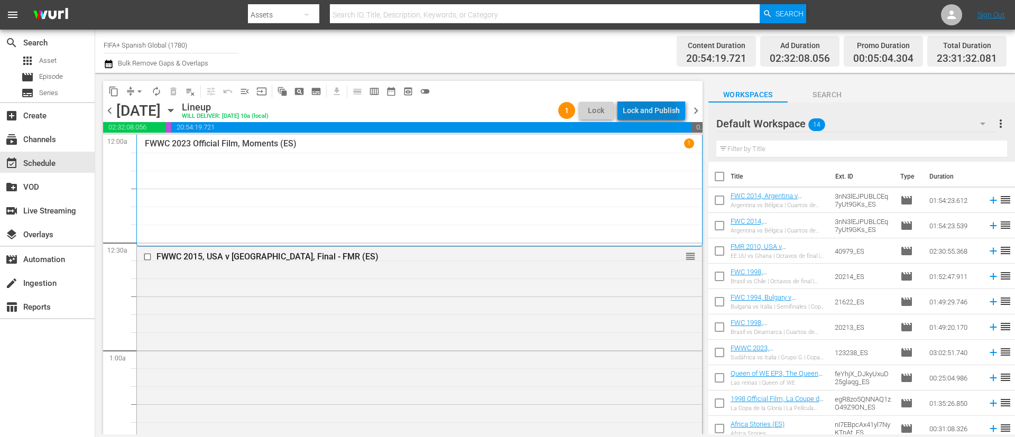
click at [632, 119] on div "Lock and Publish" at bounding box center [651, 110] width 57 height 19
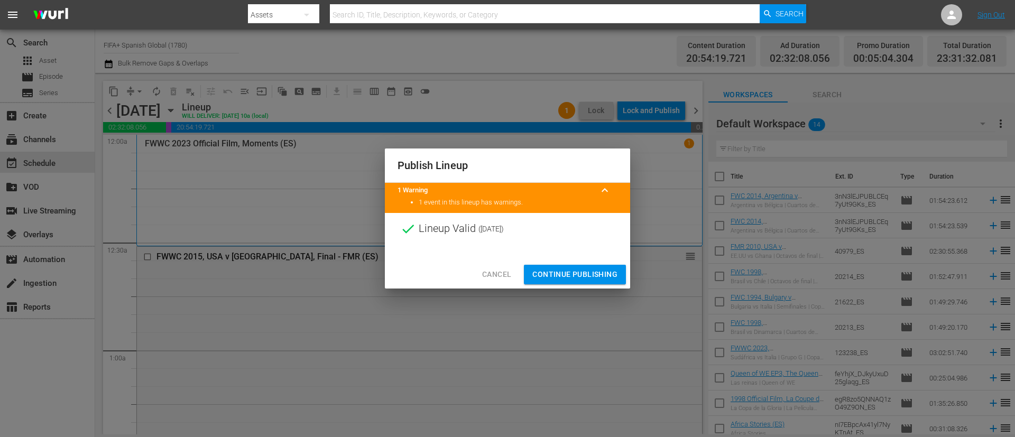
click at [605, 271] on span "Continue Publishing" at bounding box center [574, 274] width 85 height 13
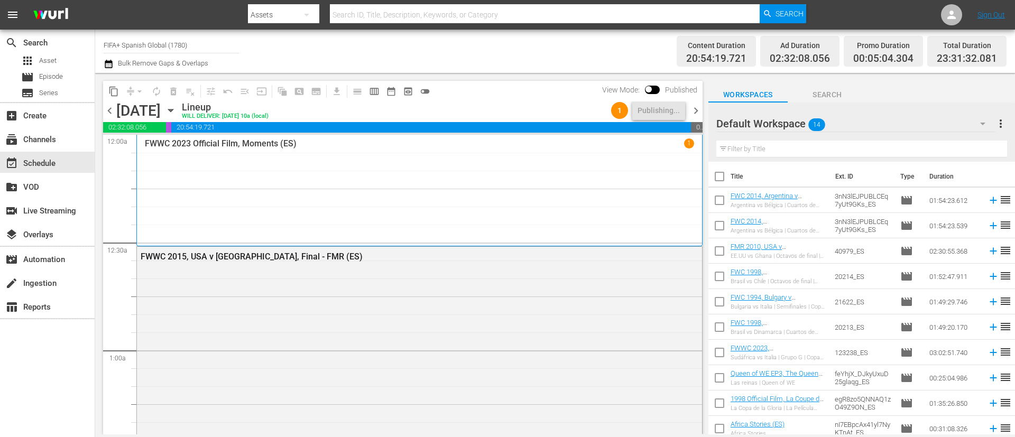
click at [693, 108] on span "chevron_right" at bounding box center [695, 110] width 13 height 13
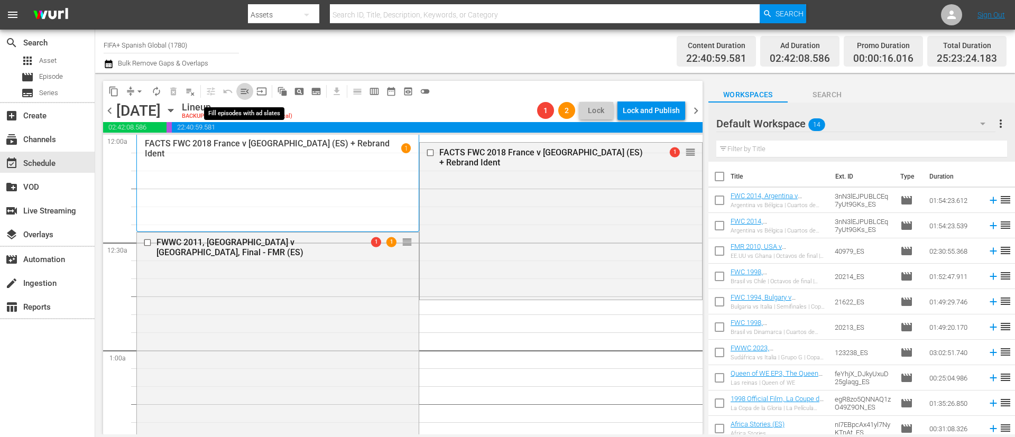
click at [241, 91] on span "menu_open" at bounding box center [245, 91] width 11 height 11
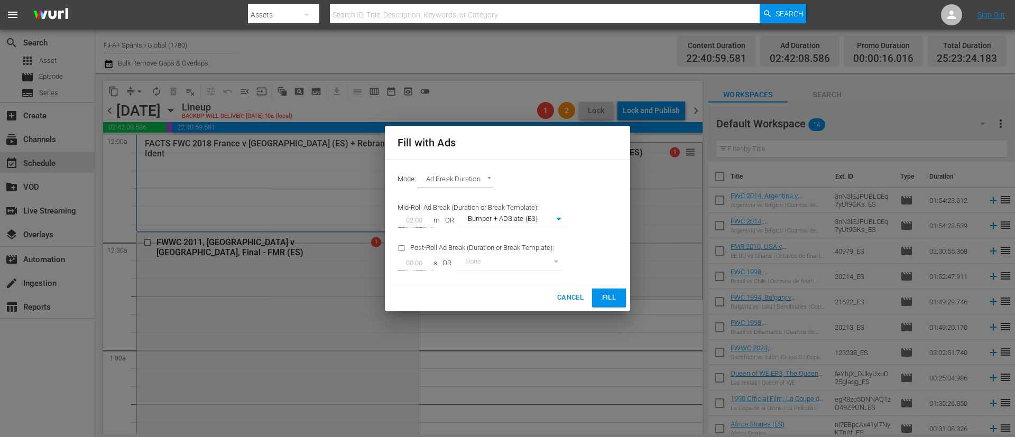
click at [616, 295] on span "Fill" at bounding box center [609, 298] width 17 height 12
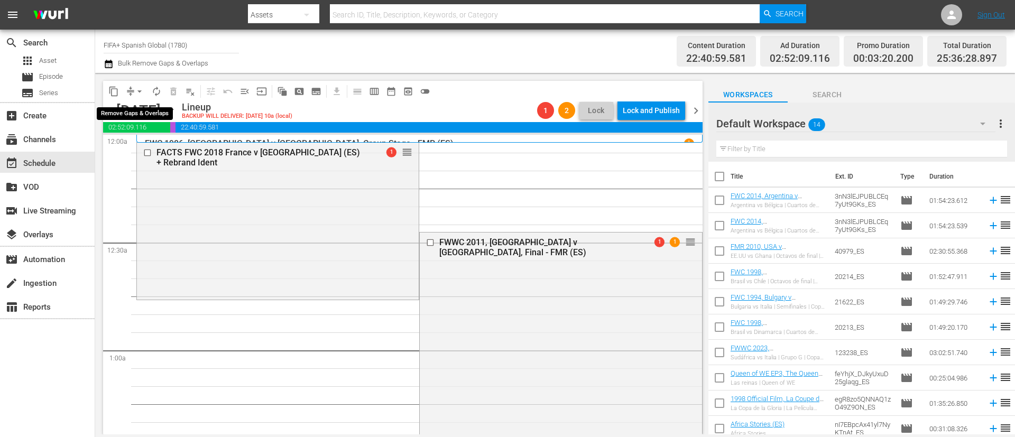
click at [136, 92] on span "arrow_drop_down" at bounding box center [139, 91] width 11 height 11
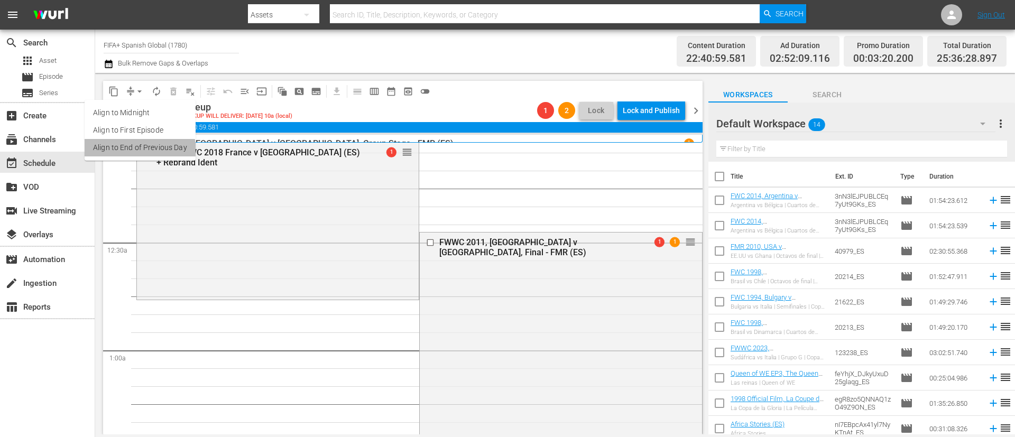
click at [137, 151] on li "Align to End of Previous Day" at bounding box center [140, 147] width 111 height 17
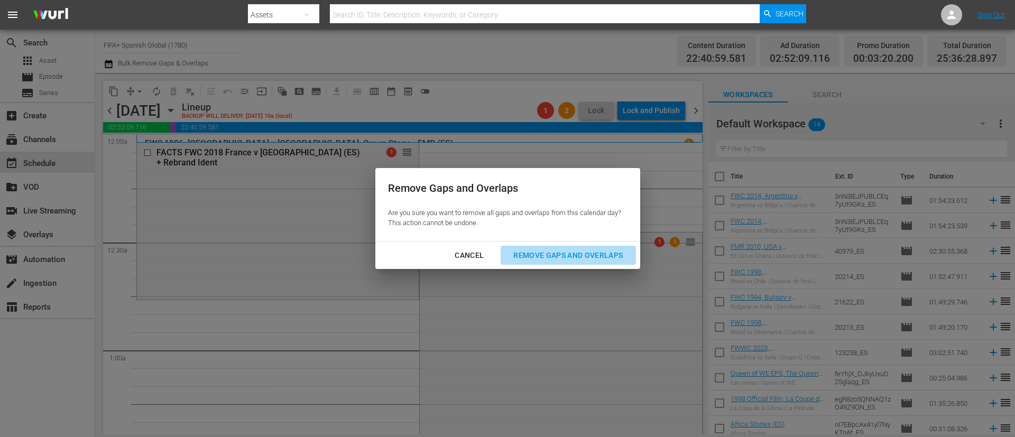
click at [530, 256] on div "Remove Gaps and Overlaps" at bounding box center [568, 255] width 126 height 13
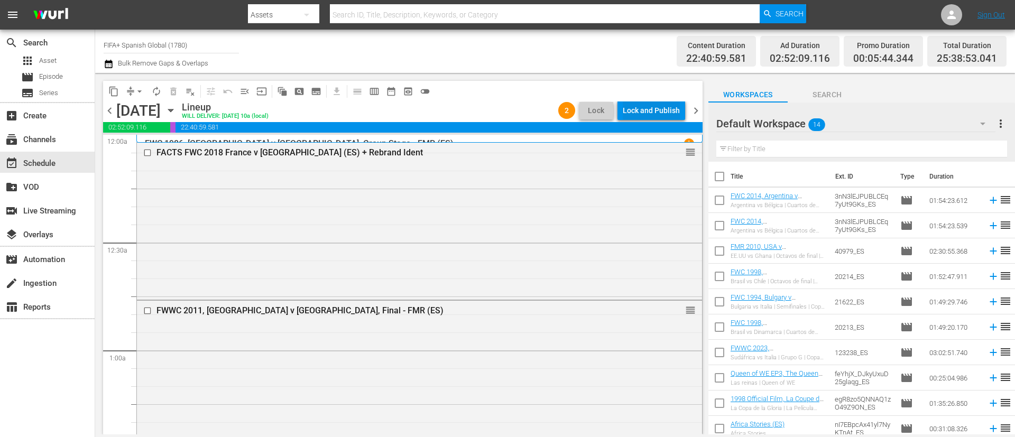
click at [663, 108] on div "Lock and Publish" at bounding box center [651, 110] width 57 height 19
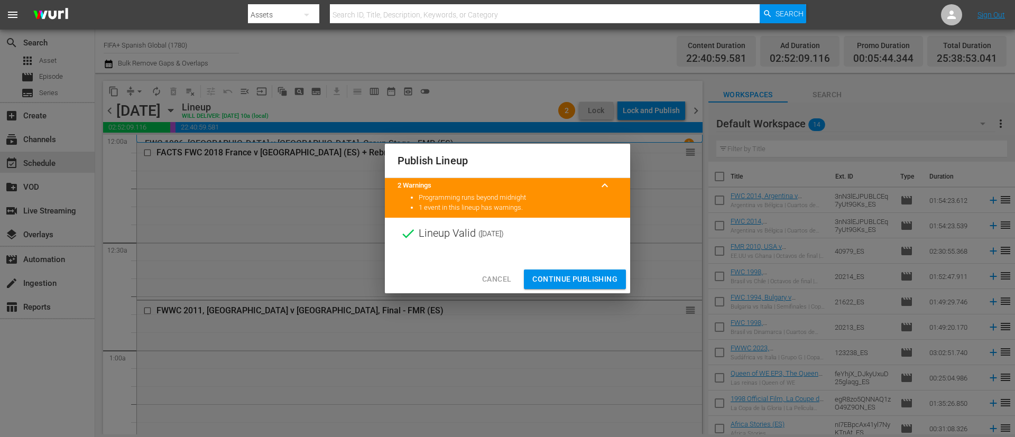
click at [591, 275] on span "Continue Publishing" at bounding box center [574, 279] width 85 height 13
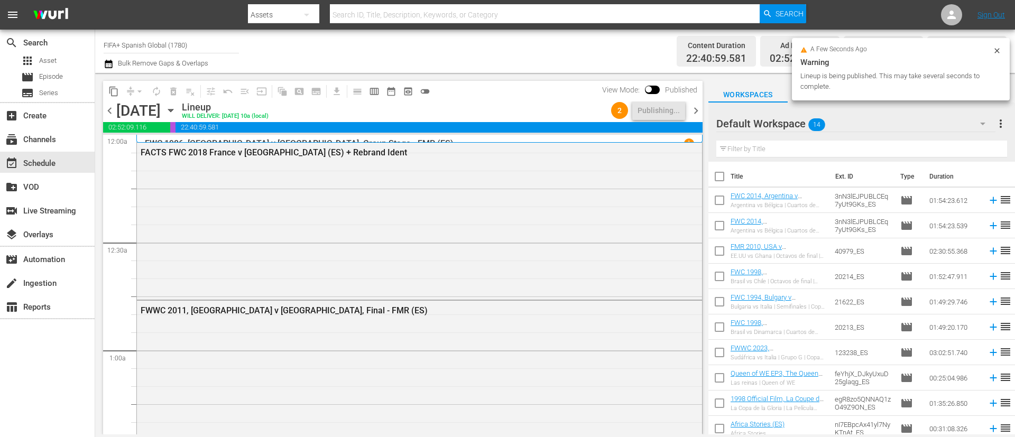
click at [695, 110] on span "chevron_right" at bounding box center [695, 110] width 13 height 13
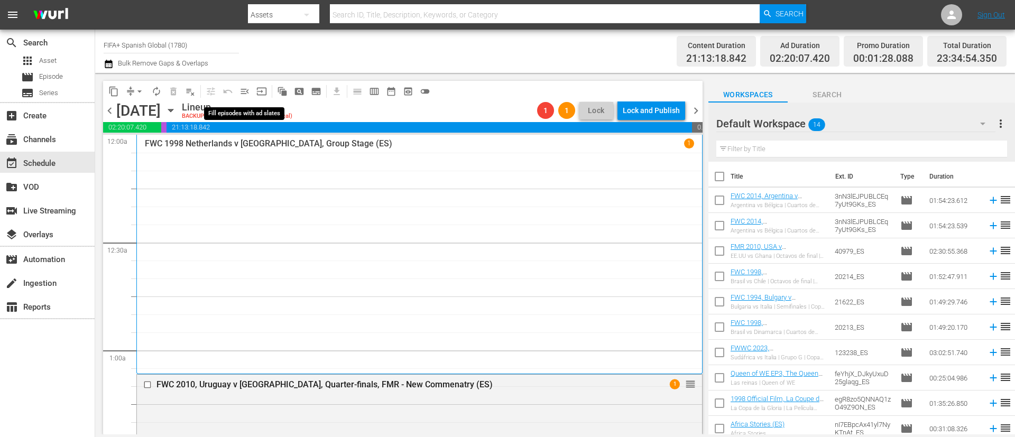
click at [250, 92] on button "menu_open" at bounding box center [244, 91] width 17 height 17
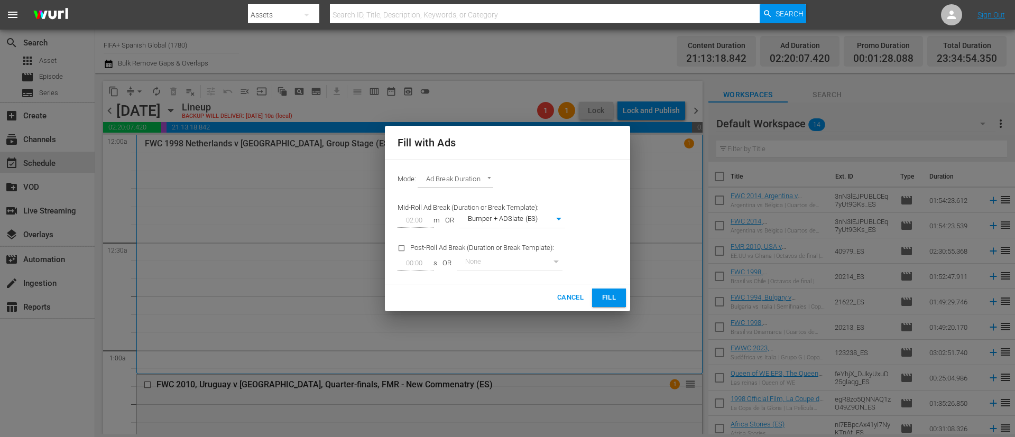
click at [617, 298] on span "Fill" at bounding box center [609, 298] width 17 height 12
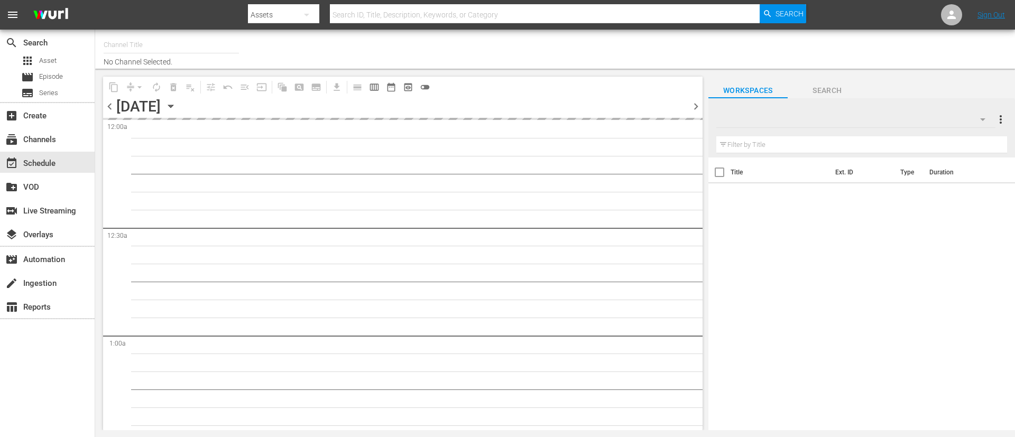
type input "FIFA+ Spanish Global (1780)"
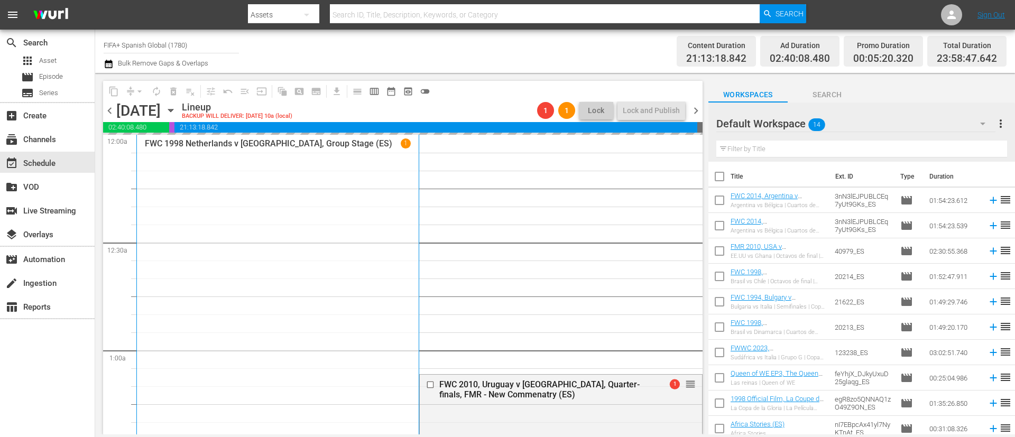
click at [452, 57] on div "Channel Title FIFA+ Spanish Global (1780) Bulk Remove Gaps & Overlaps" at bounding box center [350, 51] width 493 height 38
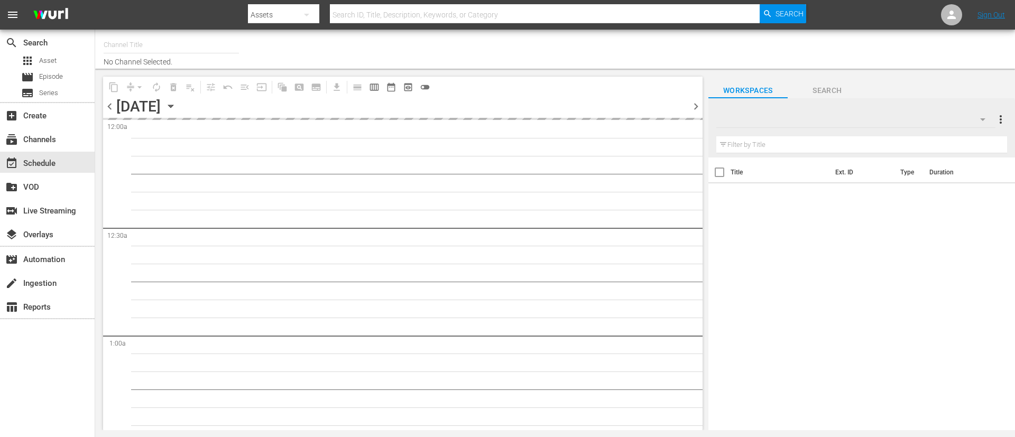
type input "FIFA+ Spanish Global (1780)"
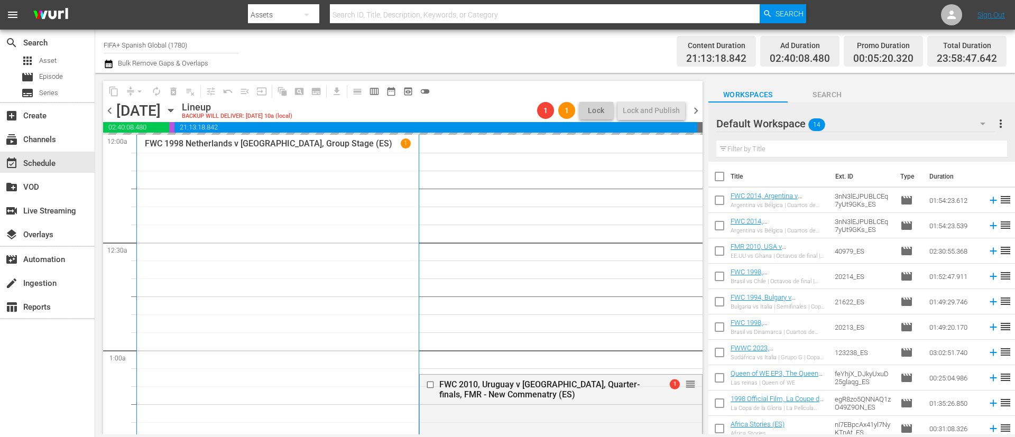
click at [696, 103] on div "chevron_left [DATE] [DATE] Lineup BACKUP WILL DELIVER: [DATE] 10a (local) 1 1 L…" at bounding box center [403, 112] width 600 height 21
click at [696, 105] on span "chevron_right" at bounding box center [695, 110] width 13 height 13
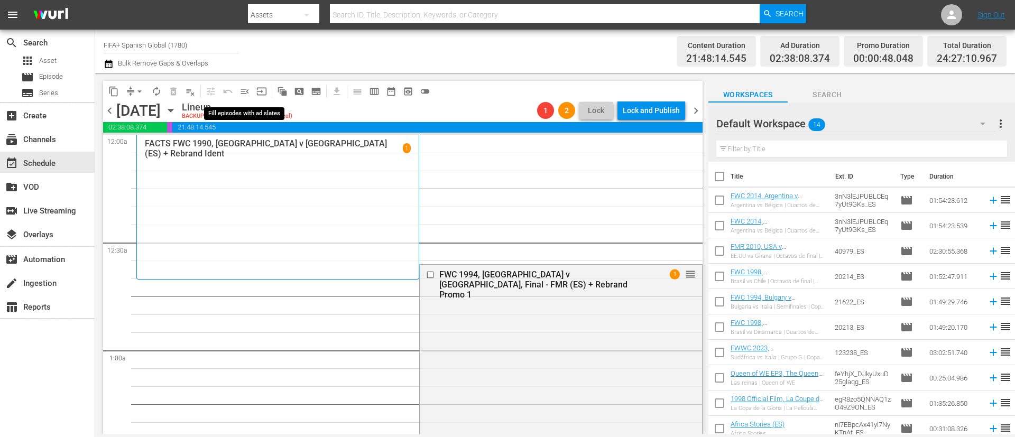
click at [251, 88] on button "menu_open" at bounding box center [244, 91] width 17 height 17
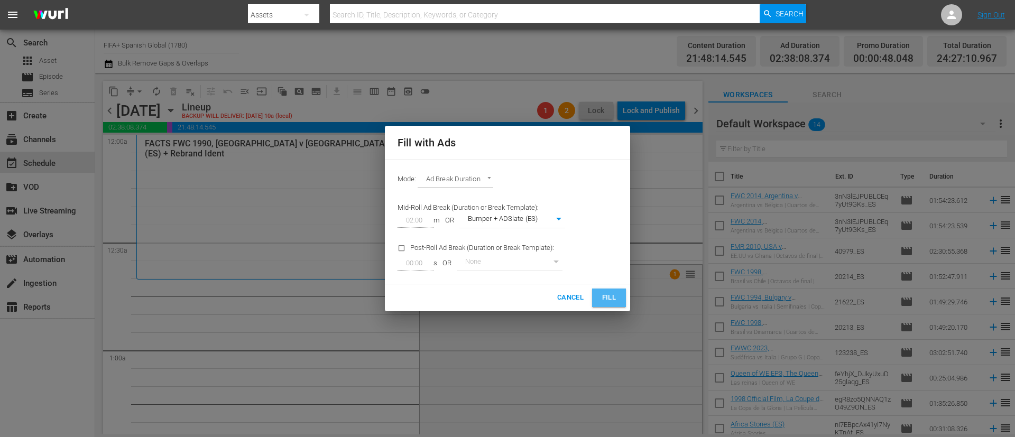
click at [598, 299] on button "Fill" at bounding box center [609, 298] width 34 height 19
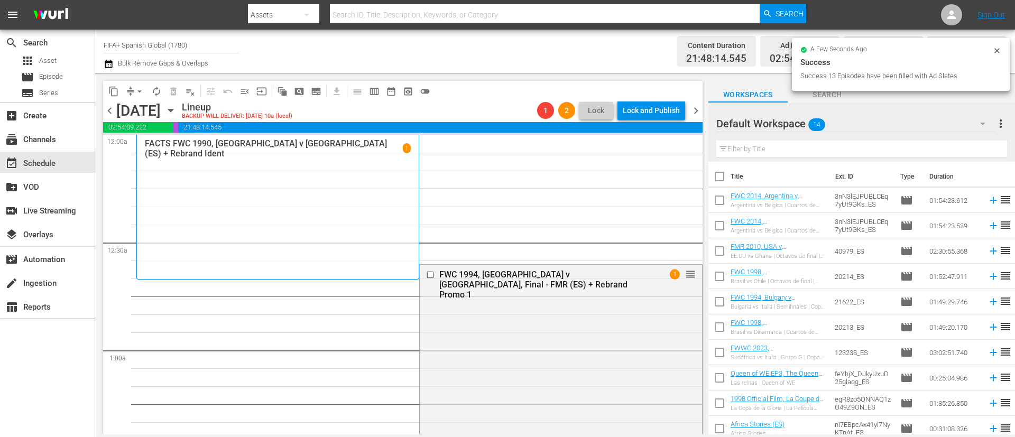
click at [133, 94] on button "arrow_drop_down" at bounding box center [139, 91] width 17 height 17
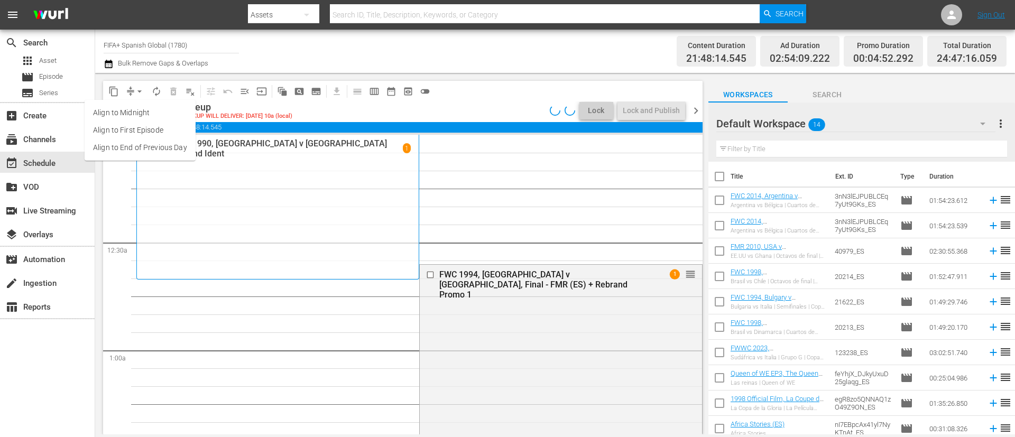
click at [627, 70] on div "Channel Title FIFA+ Spanish Global (1780) Bulk Remove Gaps & Overlaps Content D…" at bounding box center [555, 51] width 920 height 43
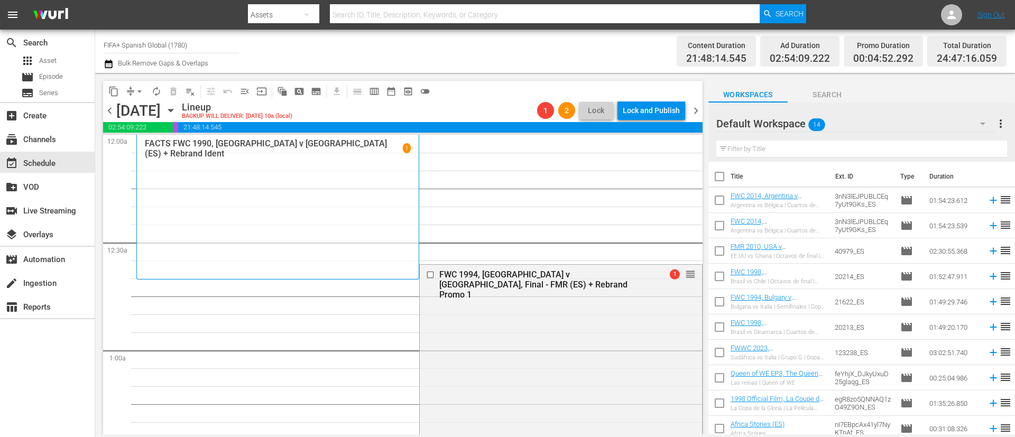
click at [696, 112] on span "chevron_right" at bounding box center [695, 110] width 13 height 13
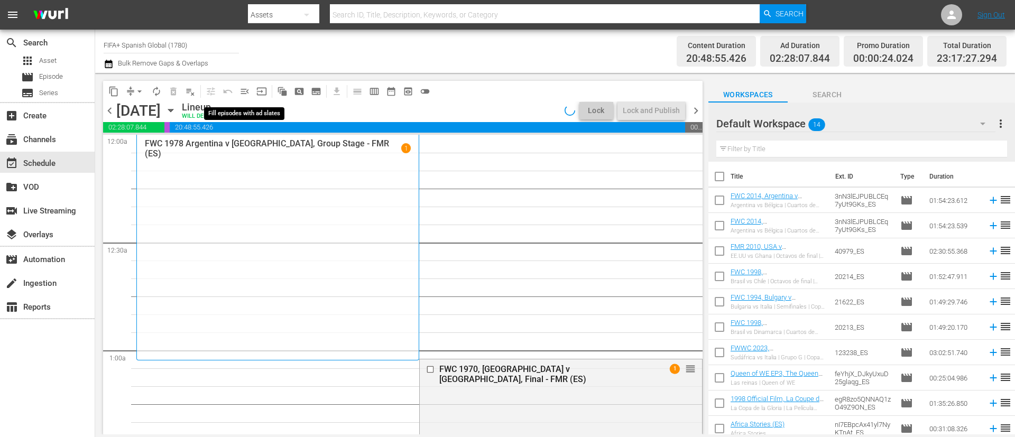
click at [249, 93] on span "menu_open" at bounding box center [245, 91] width 11 height 11
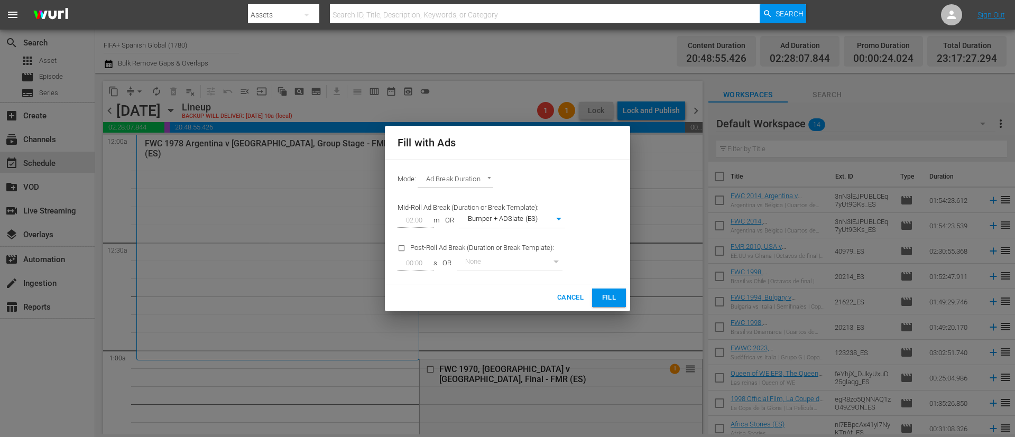
click at [603, 290] on button "Fill" at bounding box center [609, 298] width 34 height 19
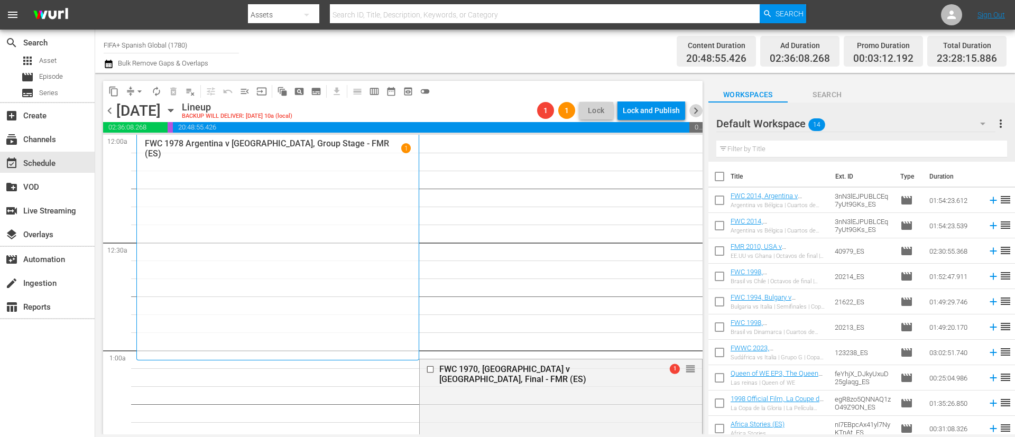
click at [696, 110] on span "chevron_right" at bounding box center [695, 110] width 13 height 13
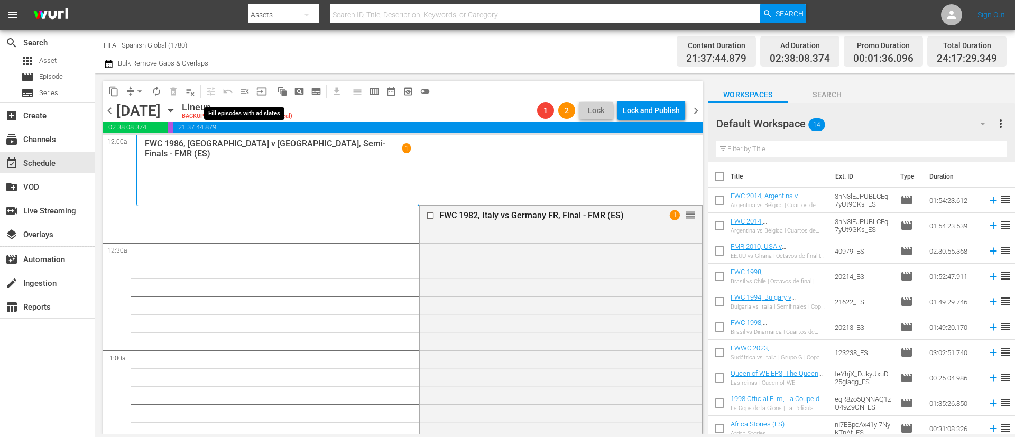
click at [245, 91] on span "menu_open" at bounding box center [245, 91] width 11 height 11
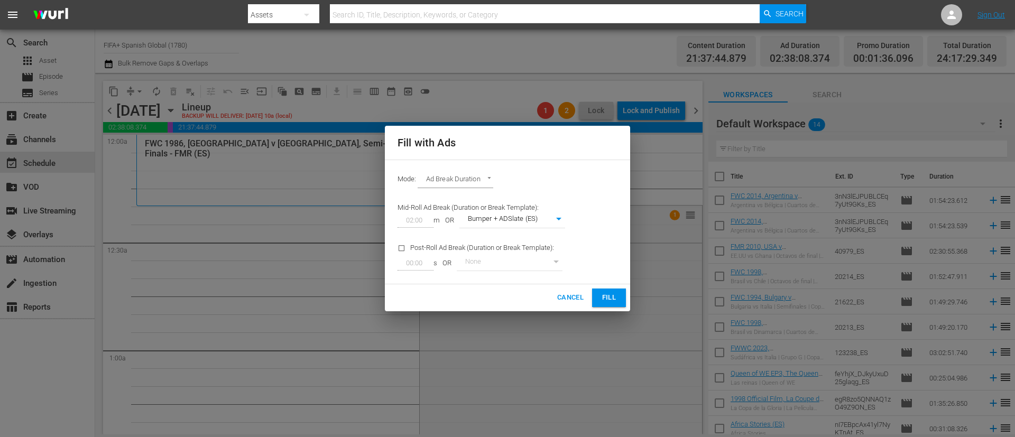
click at [606, 297] on span "Fill" at bounding box center [609, 298] width 17 height 12
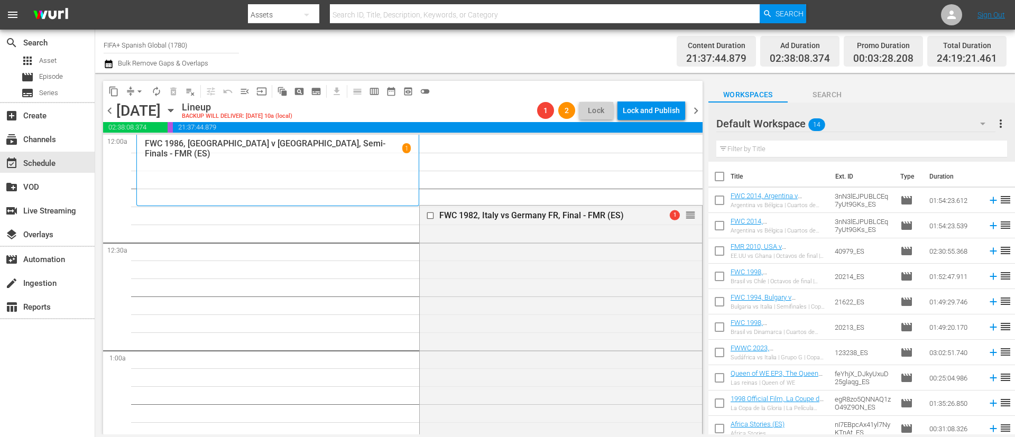
click at [698, 108] on span "chevron_right" at bounding box center [695, 110] width 13 height 13
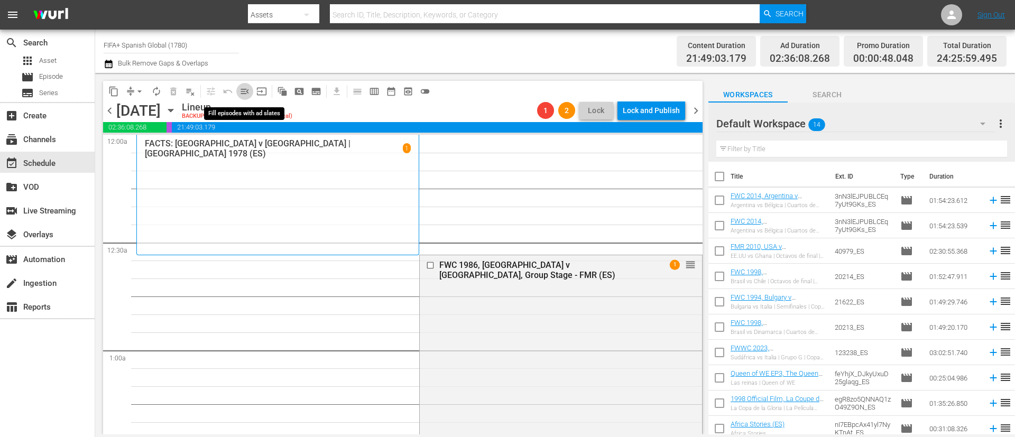
click at [244, 89] on span "menu_open" at bounding box center [245, 91] width 11 height 11
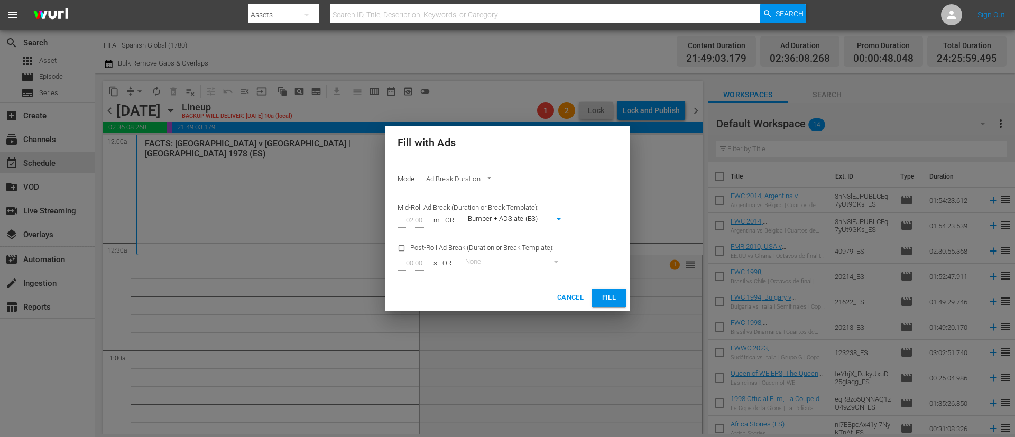
click at [613, 301] on span "Fill" at bounding box center [609, 298] width 17 height 12
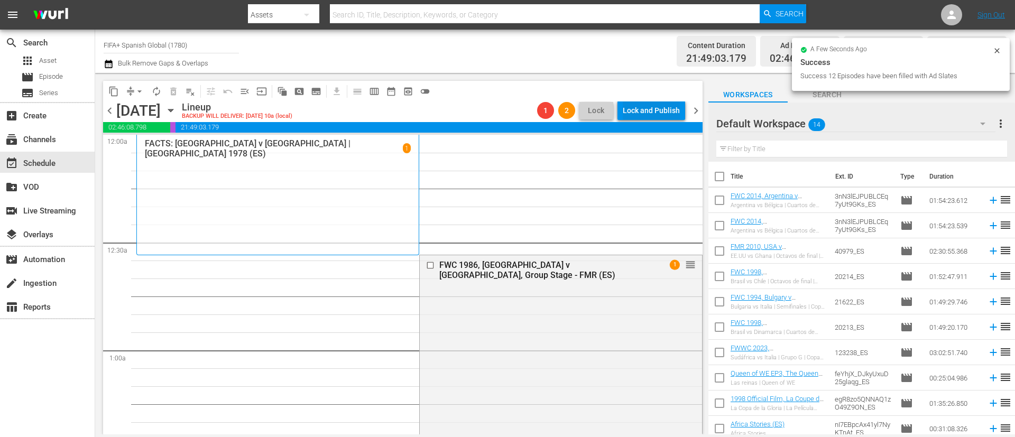
click at [694, 107] on span "chevron_right" at bounding box center [695, 110] width 13 height 13
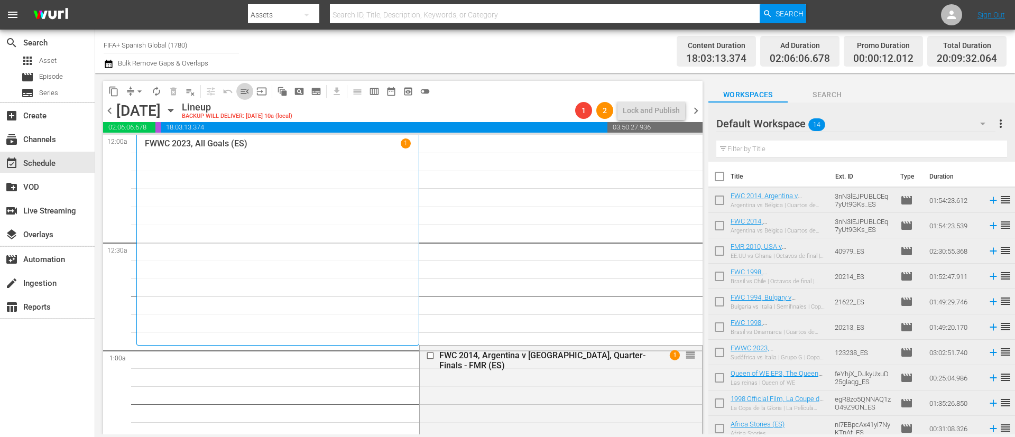
click at [246, 95] on span "menu_open" at bounding box center [245, 91] width 11 height 11
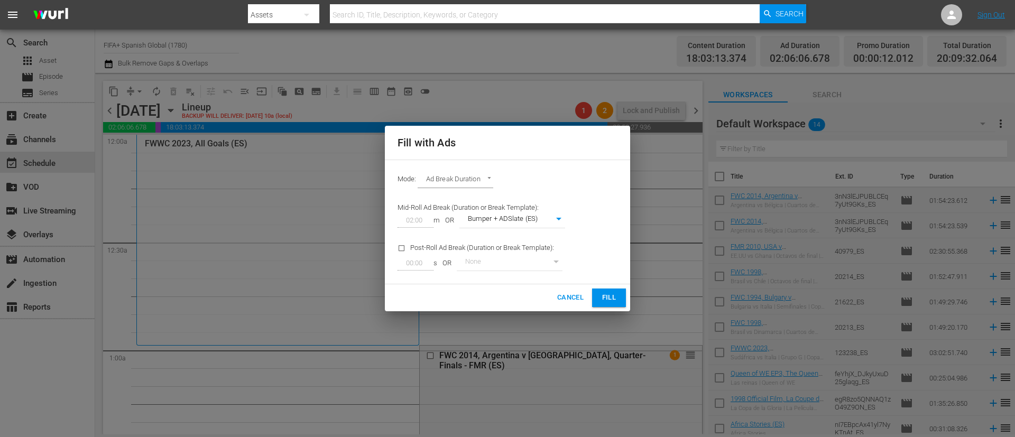
click at [612, 292] on span "Fill" at bounding box center [609, 298] width 17 height 12
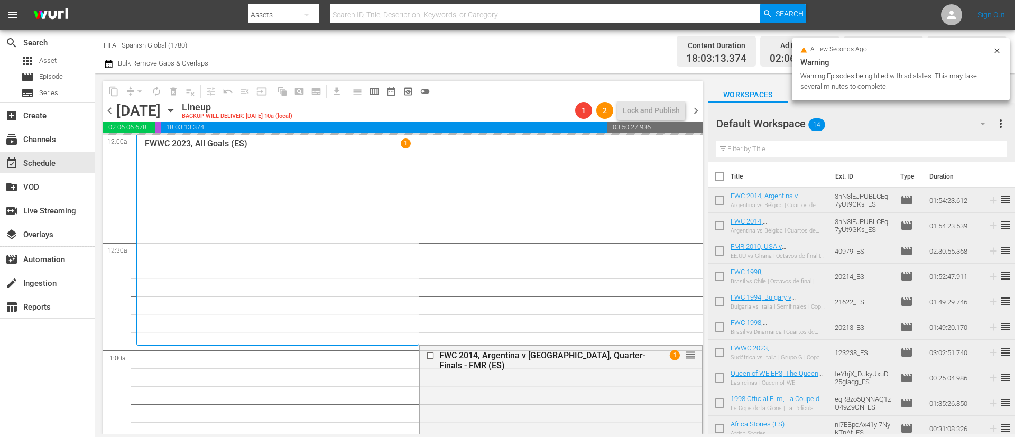
click at [722, 171] on input "checkbox" at bounding box center [720, 179] width 22 height 22
checkbox input "true"
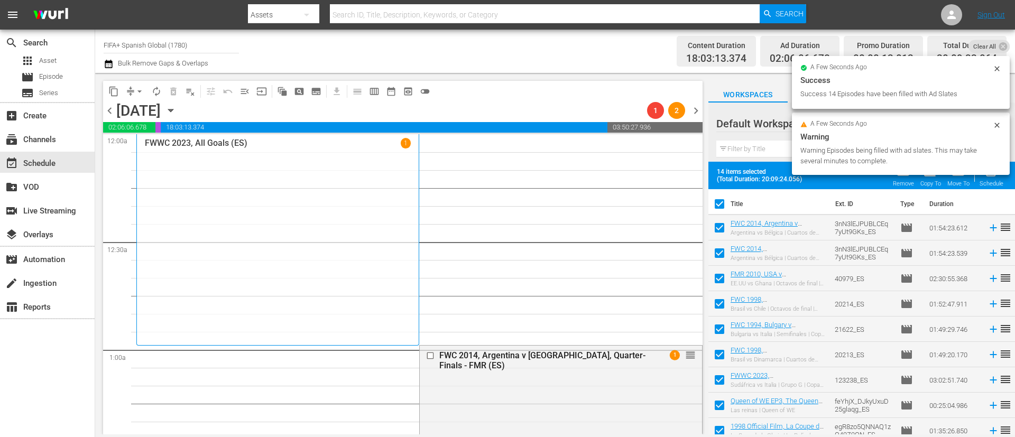
checkbox input "true"
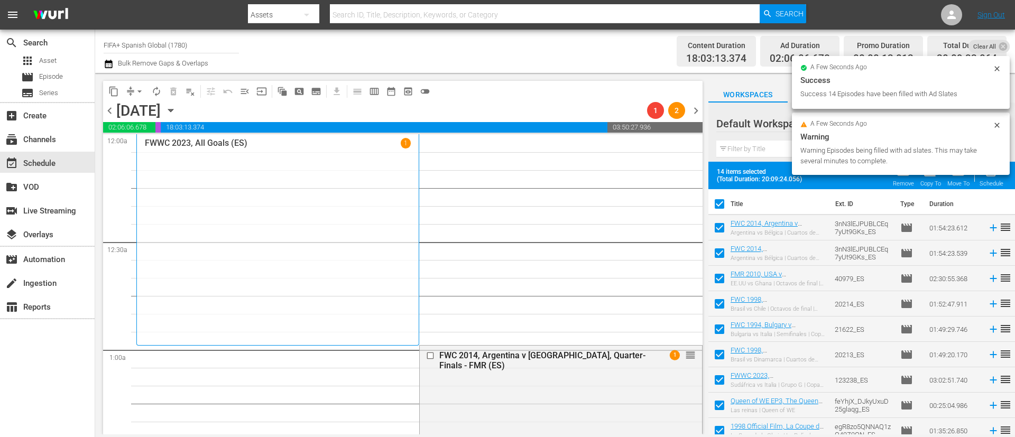
checkbox input "true"
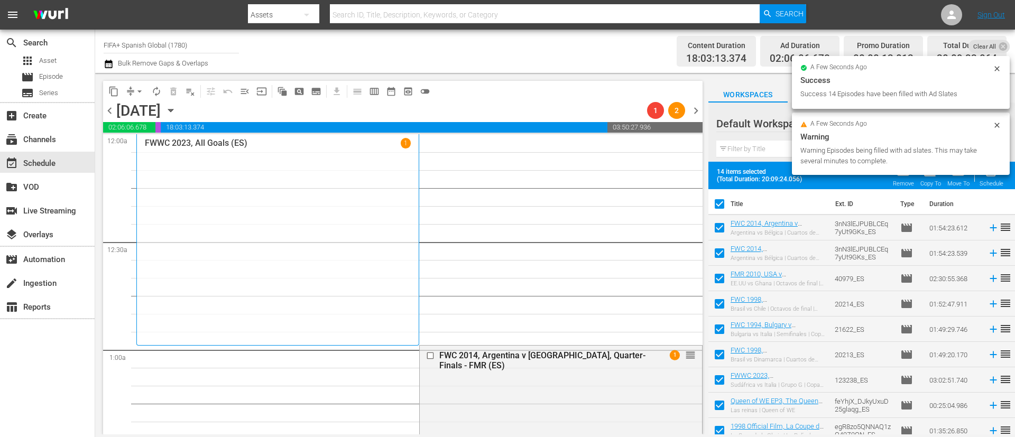
checkbox input "true"
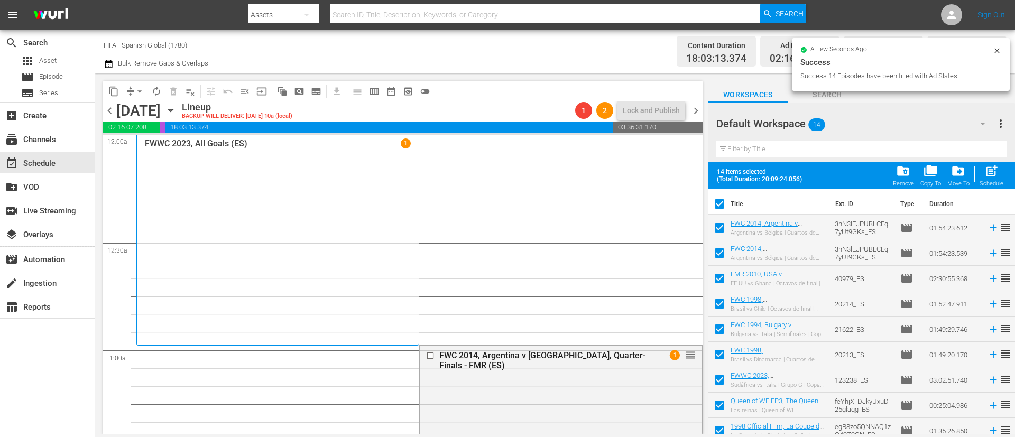
click at [905, 179] on div "folder_delete Remove" at bounding box center [903, 175] width 21 height 23
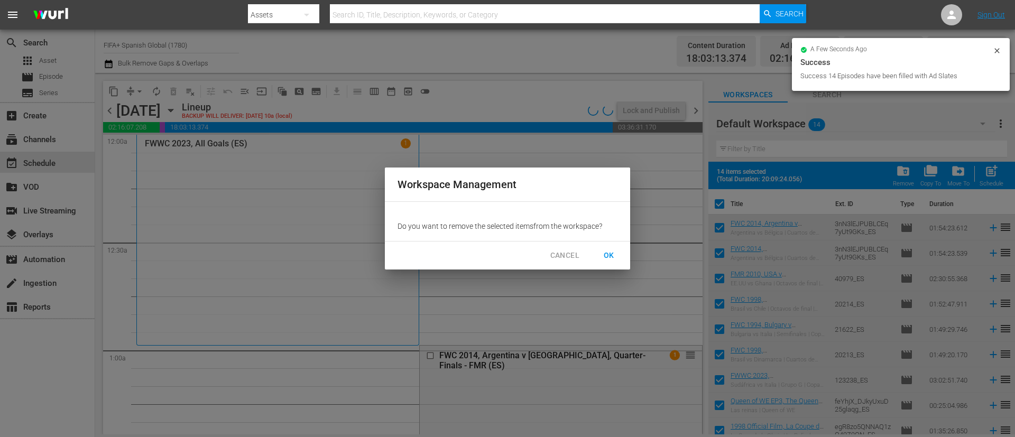
click at [616, 253] on span "OK" at bounding box center [609, 255] width 17 height 13
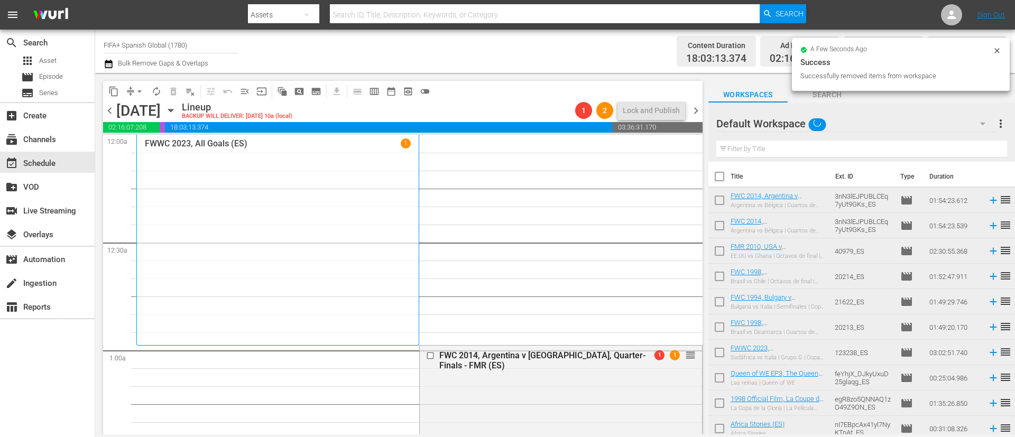
checkbox input "false"
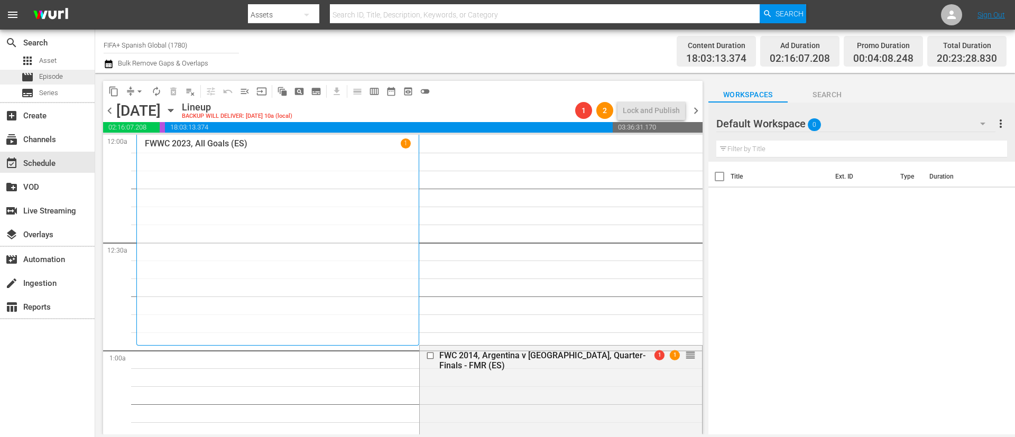
click at [65, 72] on div "movie Episode" at bounding box center [47, 77] width 95 height 15
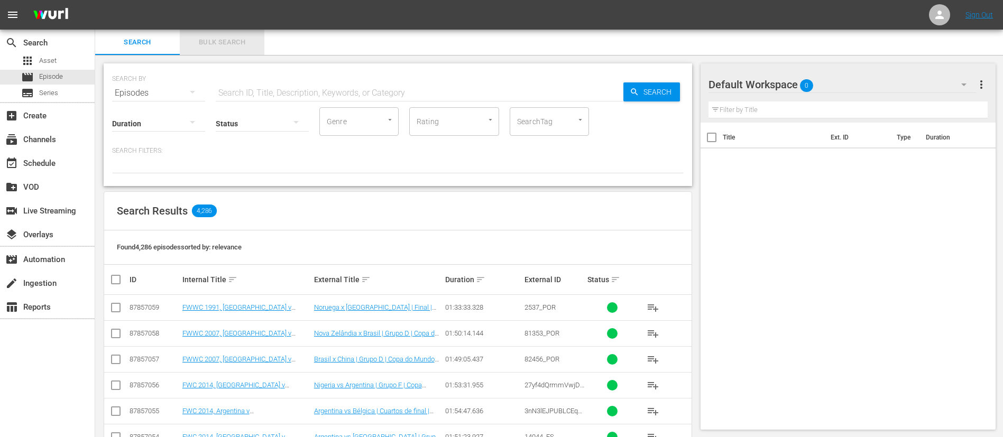
click at [198, 48] on span "Bulk Search" at bounding box center [222, 42] width 72 height 12
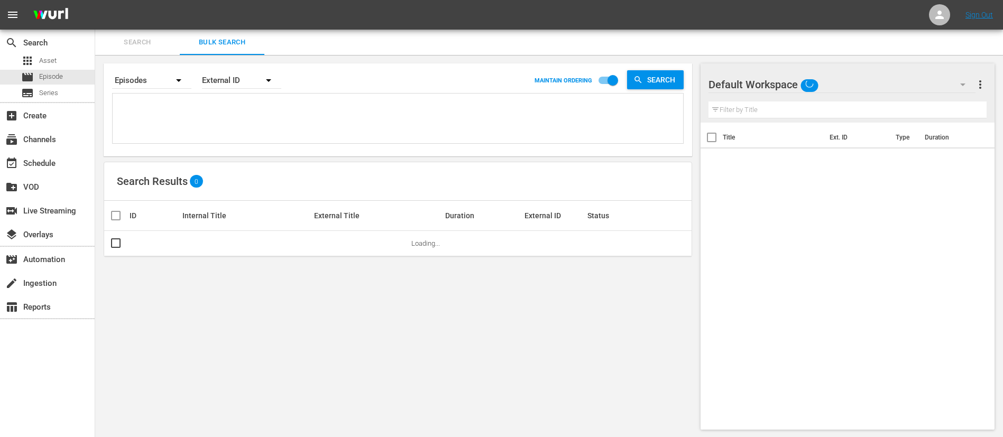
click at [255, 116] on textarea at bounding box center [399, 120] width 568 height 48
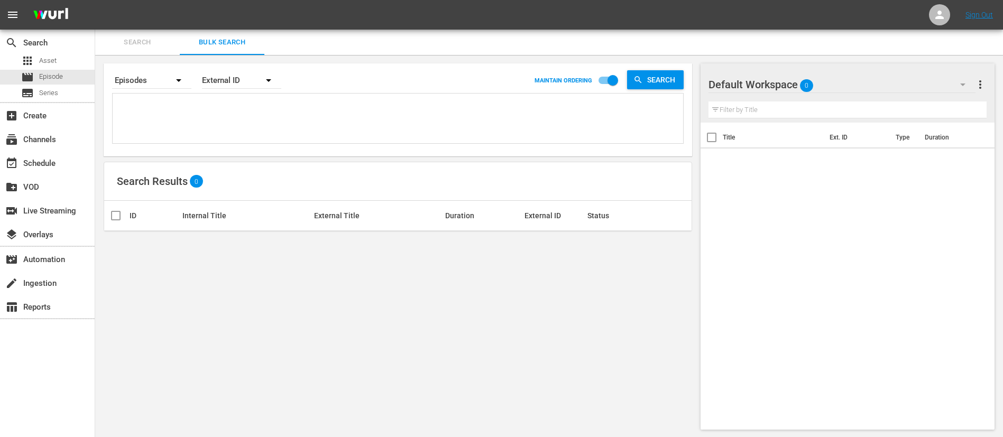
paste textarea "64606_ES 13256_ES 2gggt1QusIDWD60CInCNst_ES 45QmW4tnKLVSc73MjlMSsc_ES FIM101244…"
type textarea "64606_ES 13256_ES 2gggt1QusIDWD60CInCNst_ES 45QmW4tnKLVSc73MjlMSsc_ES FIM101244…"
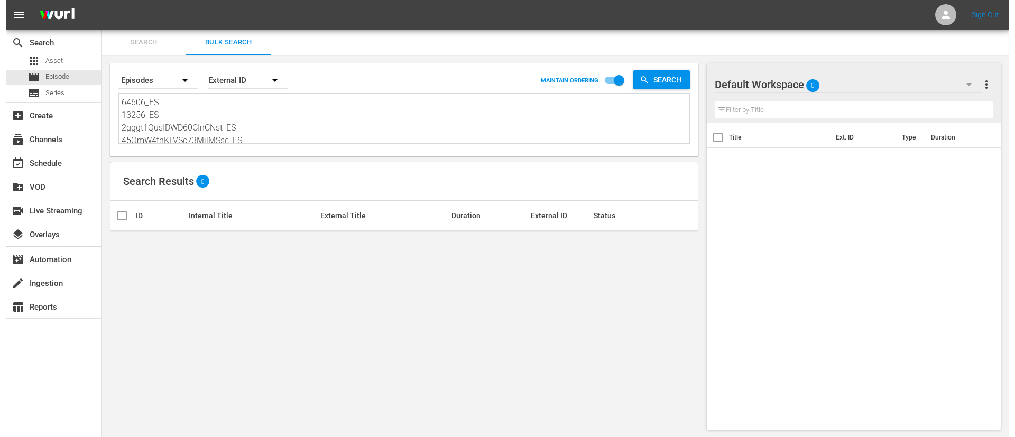
scroll to position [1, 0]
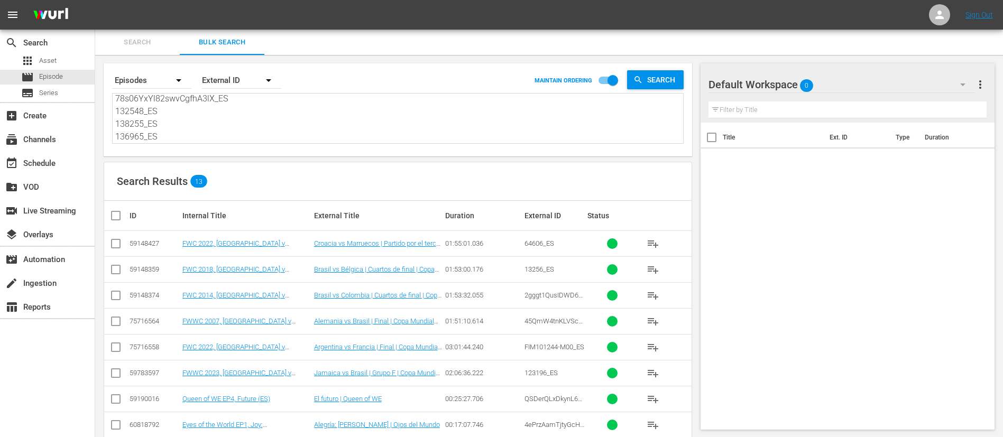
type textarea "64606_ES 13256_ES 2gggt1QusIDWD60CInCNst_ES 45QmW4tnKLVSc73MjlMSsc_ES FIM101244…"
click at [122, 216] on input "checkbox" at bounding box center [119, 215] width 21 height 13
checkbox input "true"
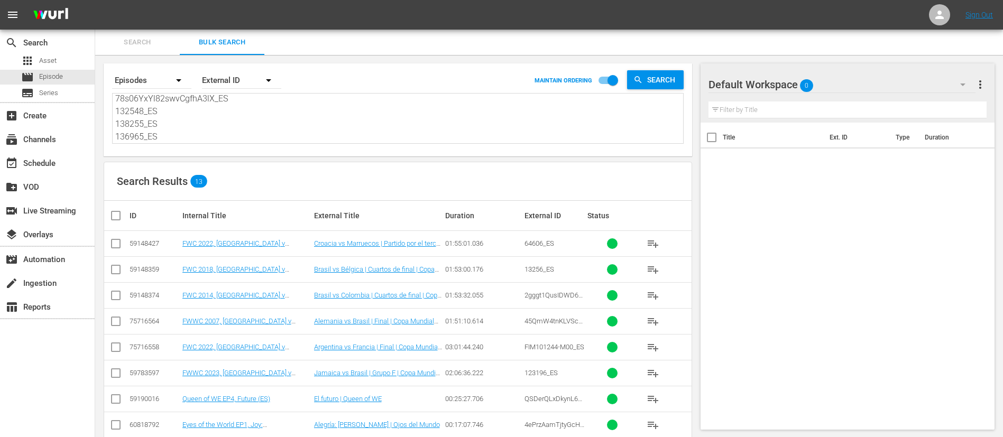
checkbox input "true"
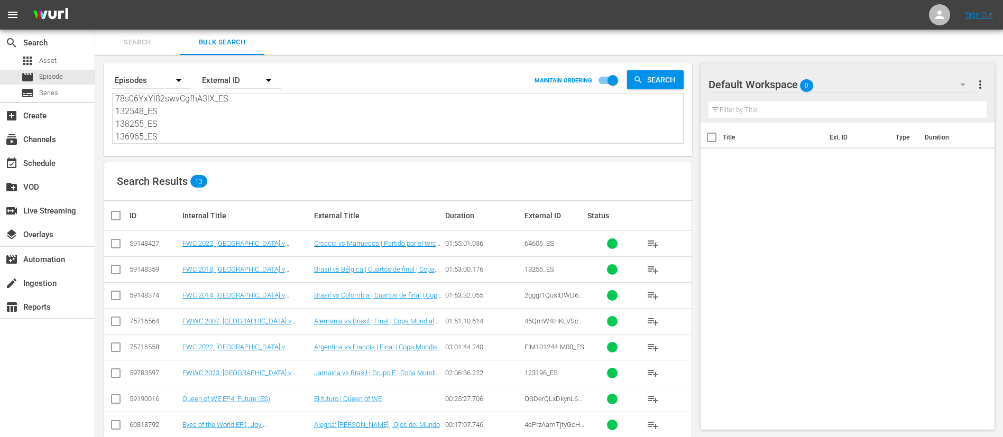
checkbox input "true"
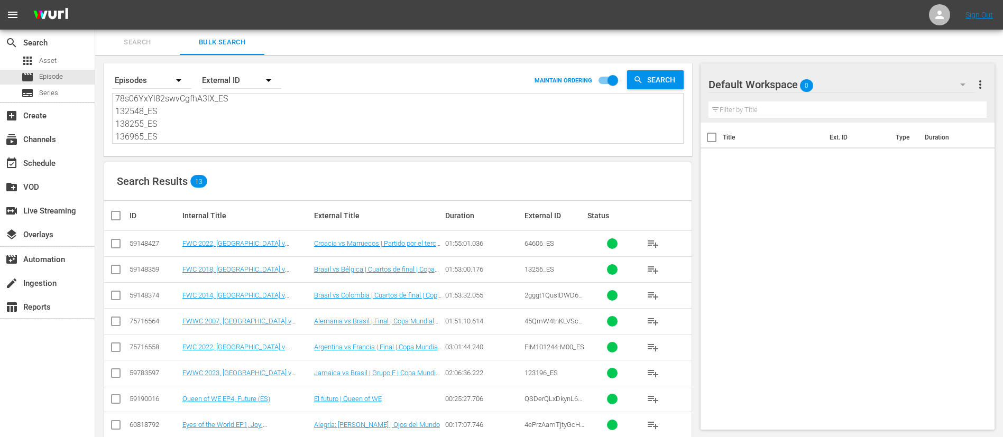
checkbox input "true"
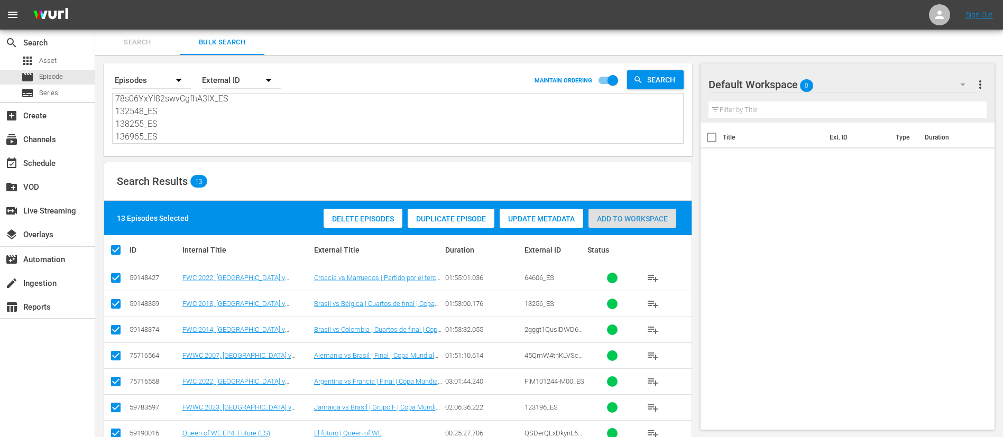
click at [640, 222] on span "Add to Workspace" at bounding box center [633, 219] width 88 height 8
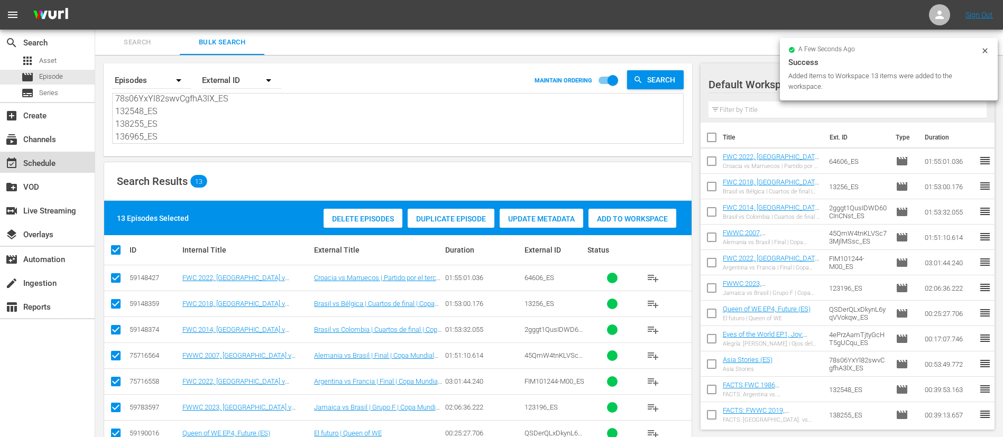
click at [26, 154] on div "event_available Schedule" at bounding box center [47, 162] width 95 height 21
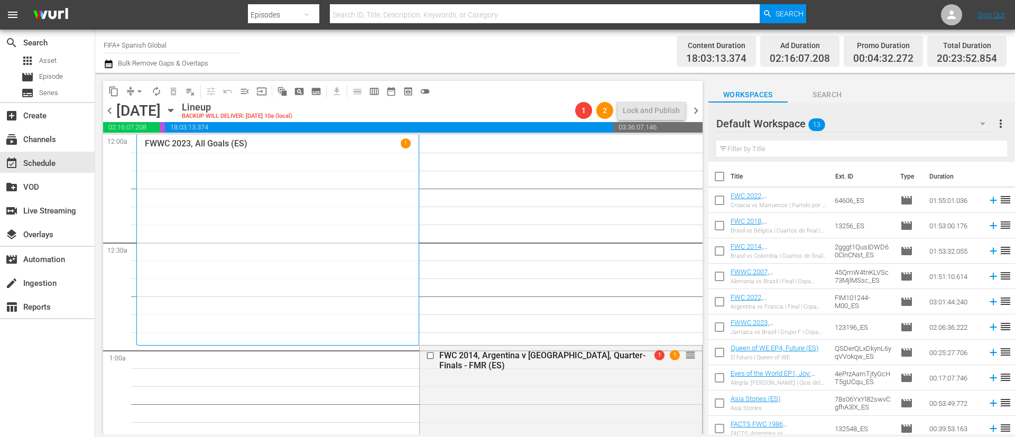
click at [694, 108] on span "chevron_right" at bounding box center [695, 110] width 13 height 13
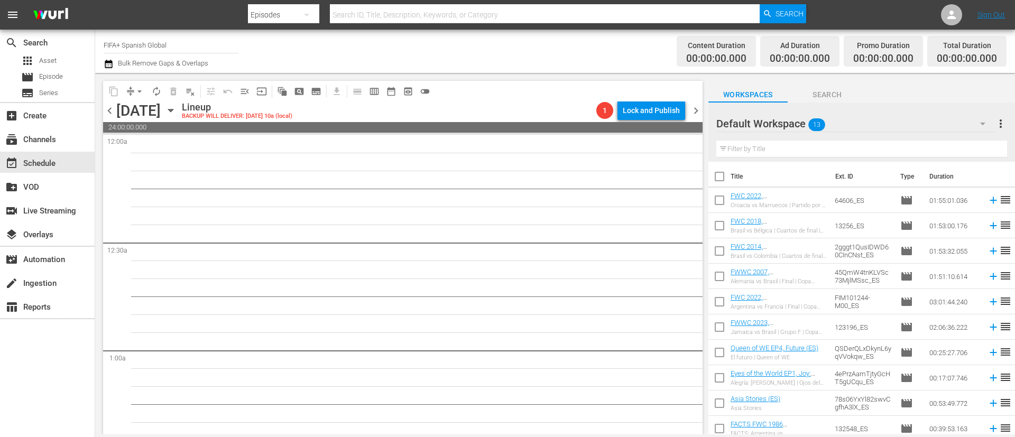
click at [718, 180] on input "checkbox" at bounding box center [720, 179] width 22 height 22
checkbox input "true"
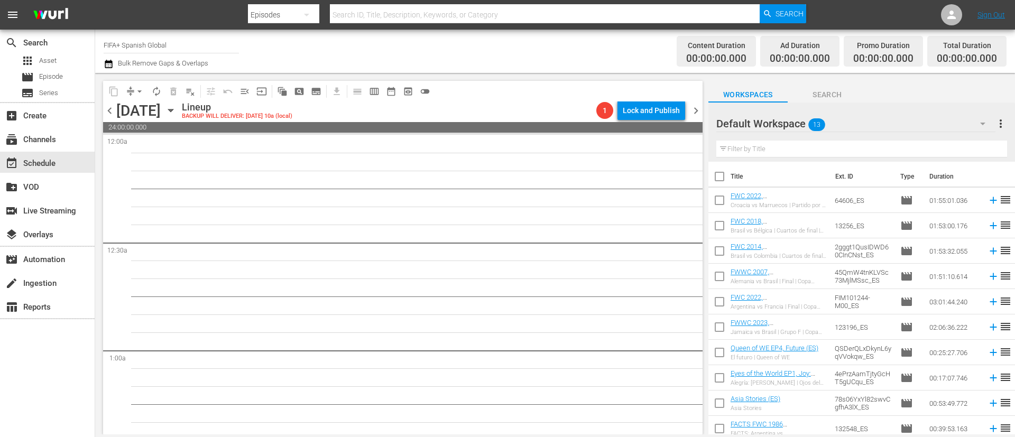
checkbox input "true"
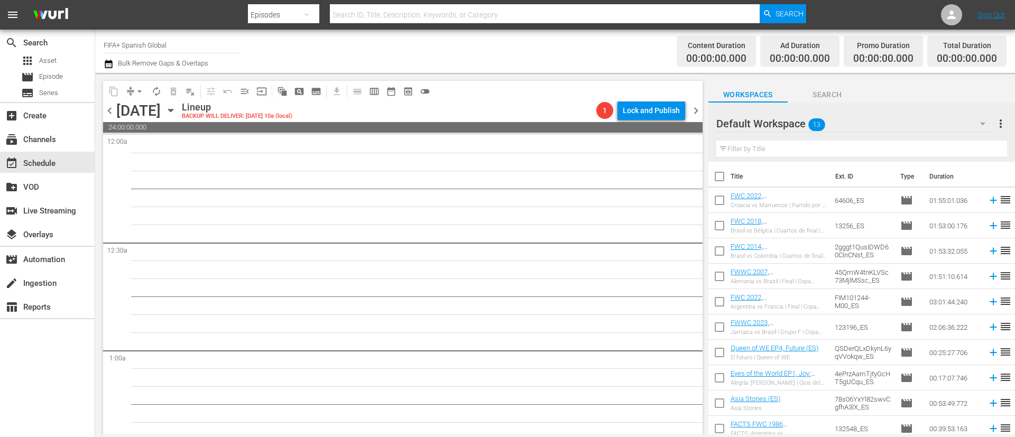
checkbox input "true"
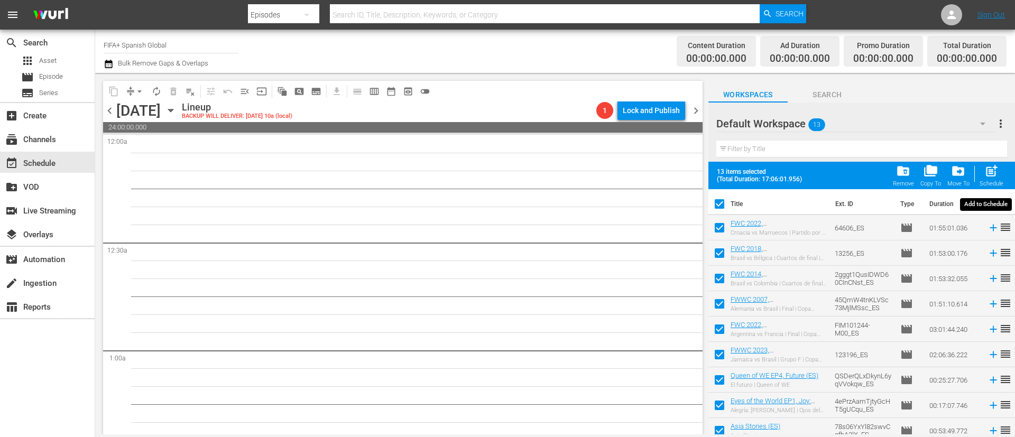
click at [990, 173] on span "post_add" at bounding box center [992, 171] width 14 height 14
checkbox input "false"
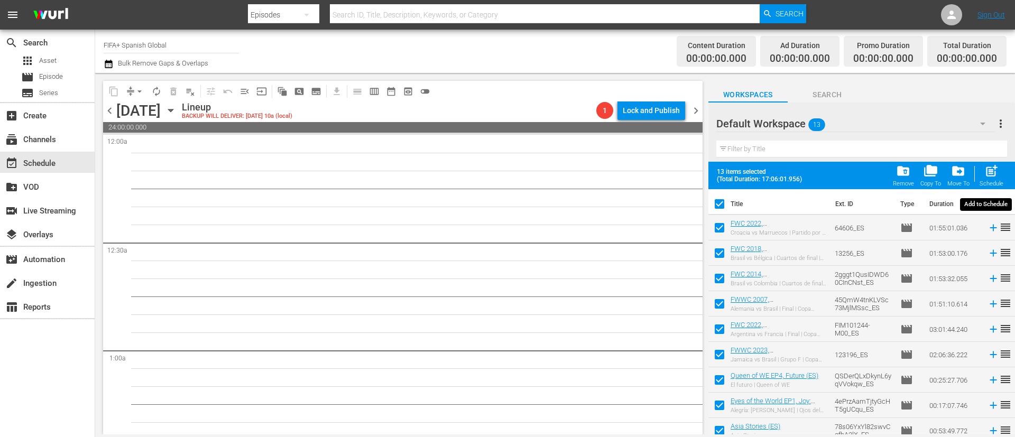
checkbox input "false"
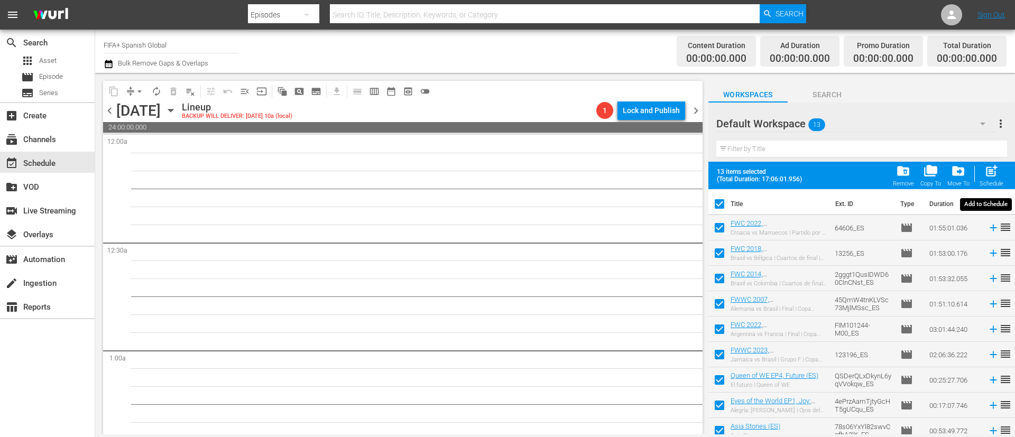
checkbox input "false"
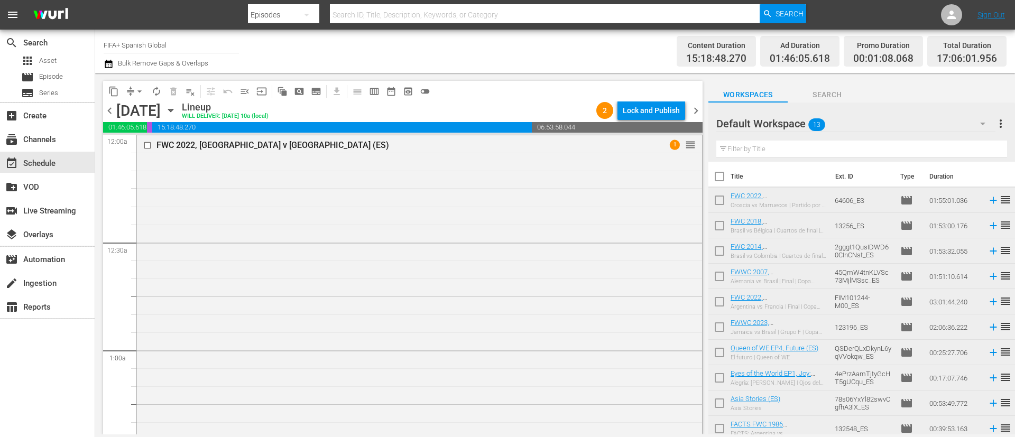
click at [720, 174] on input "checkbox" at bounding box center [720, 179] width 22 height 22
checkbox input "true"
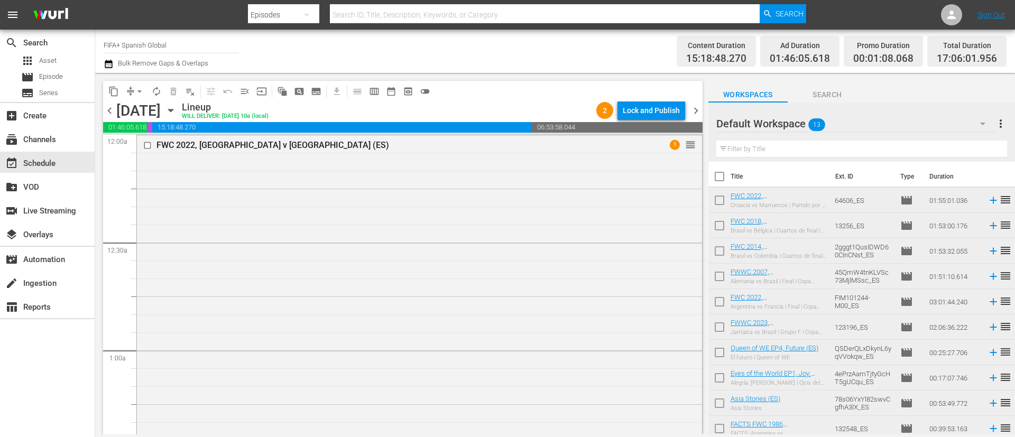
checkbox input "true"
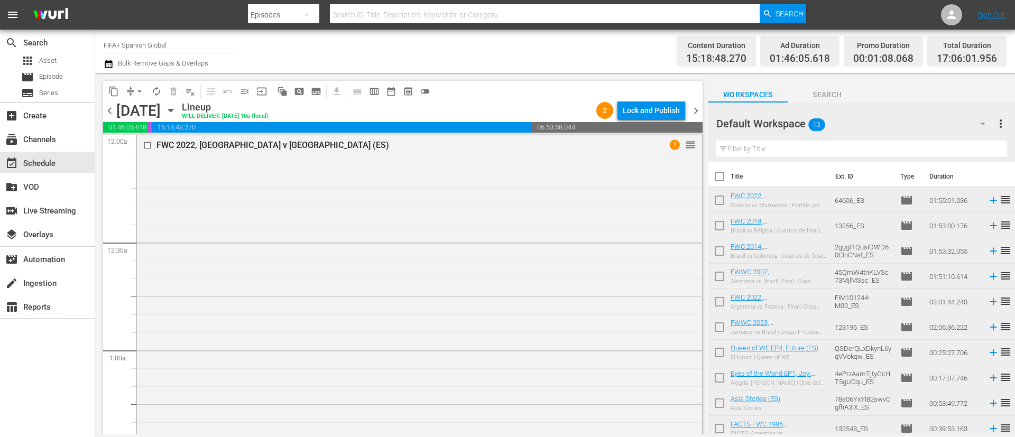
checkbox input "true"
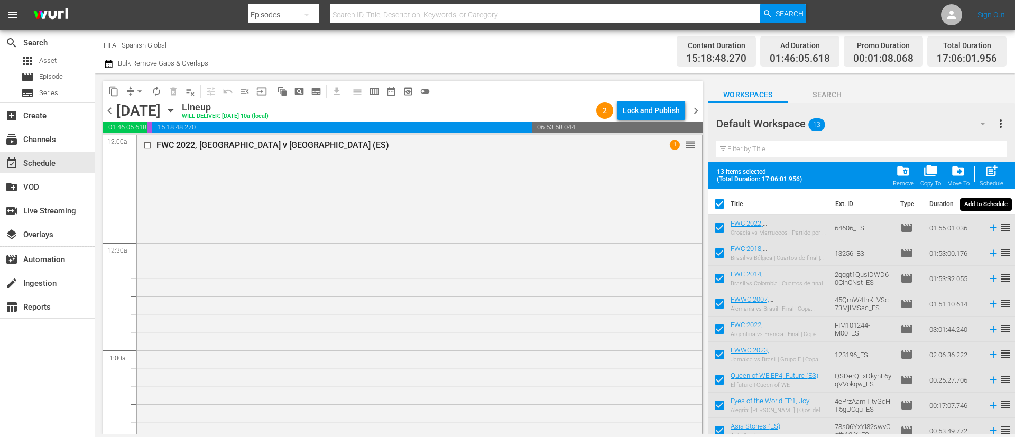
click at [987, 179] on div "post_add Schedule" at bounding box center [992, 175] width 24 height 23
checkbox input "false"
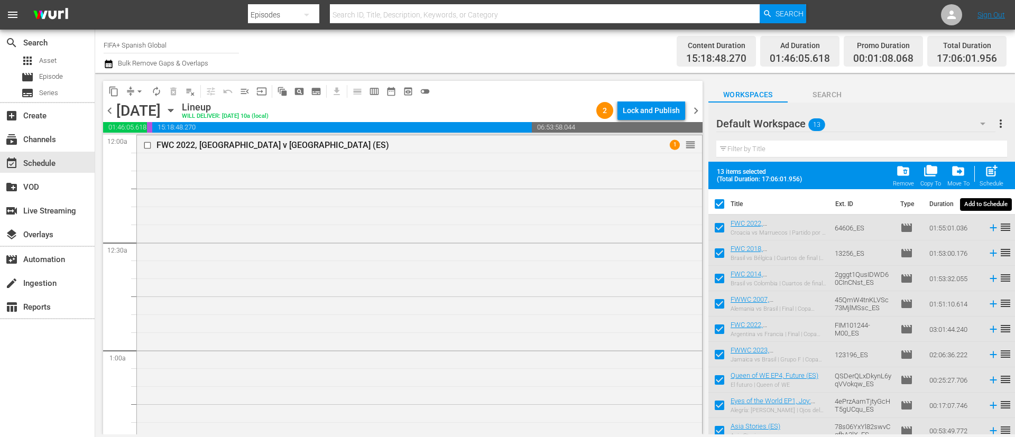
checkbox input "false"
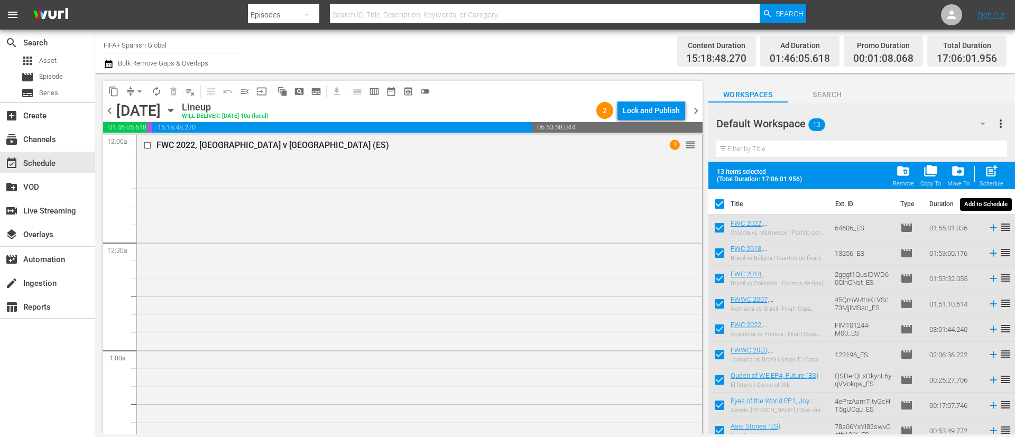
checkbox input "false"
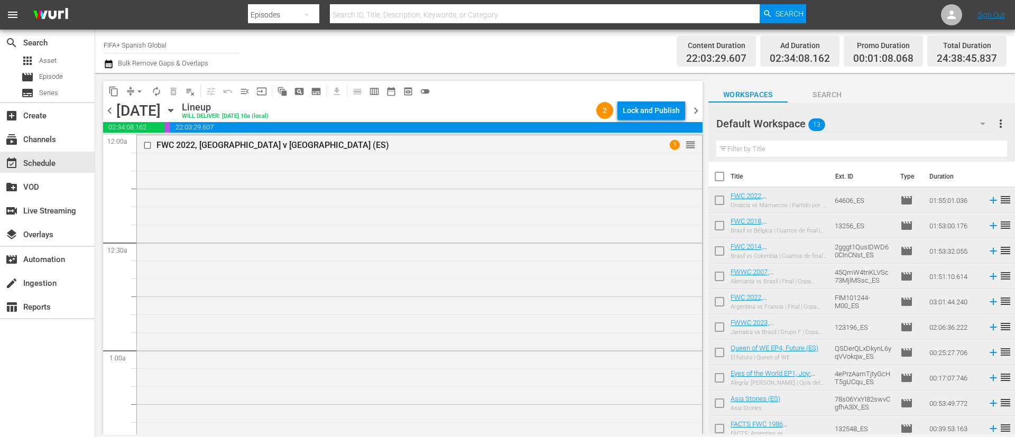
click at [1004, 121] on span "more_vert" at bounding box center [1001, 123] width 13 height 13
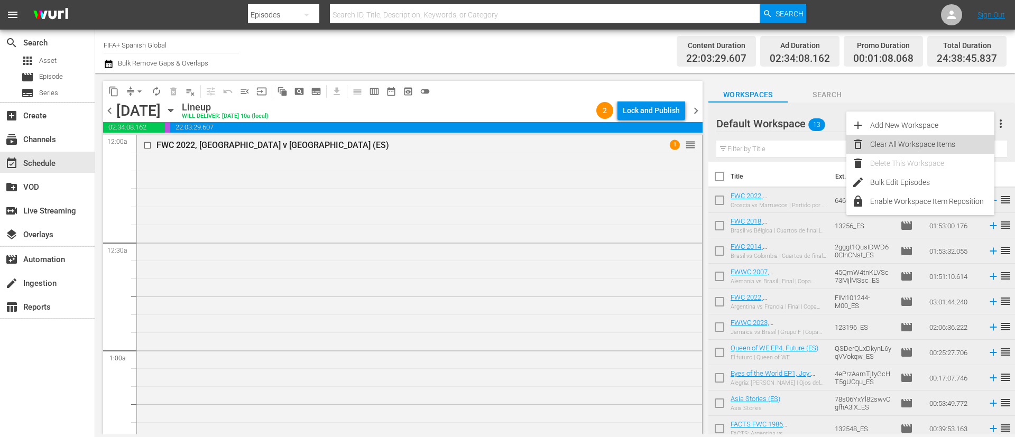
click at [909, 139] on div "Clear All Workspace Items" at bounding box center [932, 144] width 124 height 19
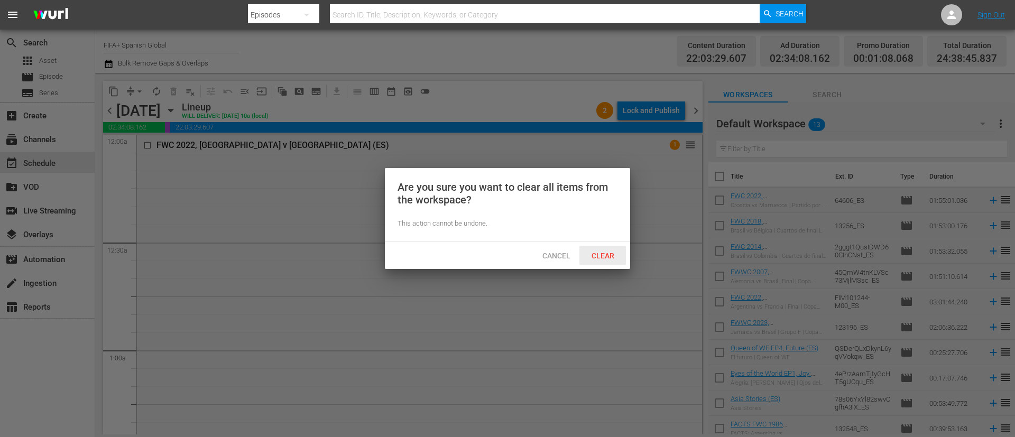
click at [605, 258] on span "Clear" at bounding box center [603, 256] width 40 height 8
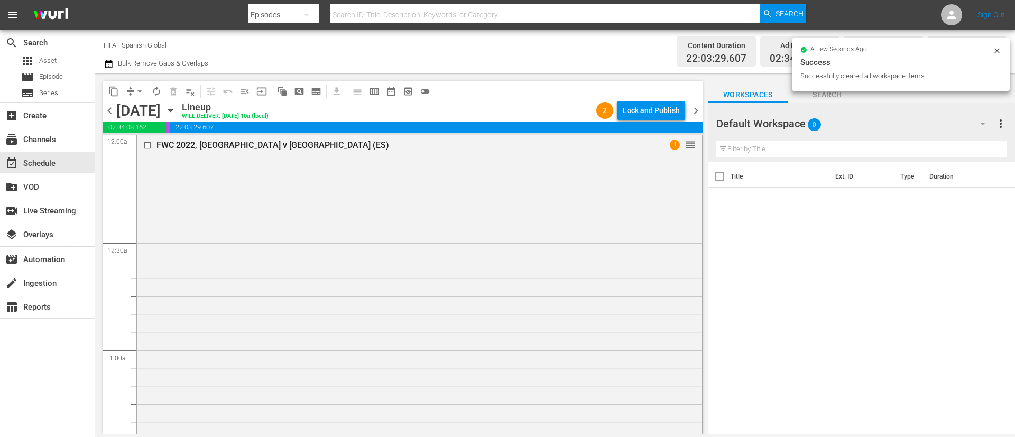
click at [694, 107] on span "chevron_right" at bounding box center [695, 110] width 13 height 13
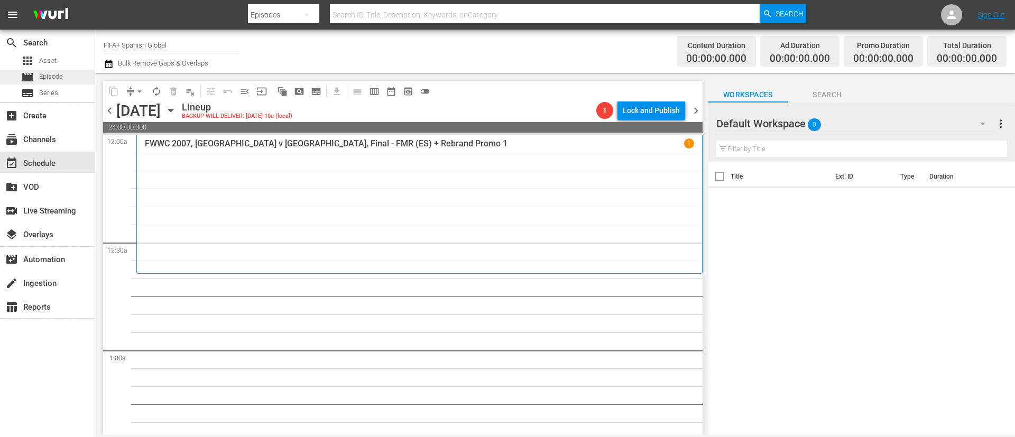
click at [50, 73] on span "Episode" at bounding box center [51, 76] width 24 height 11
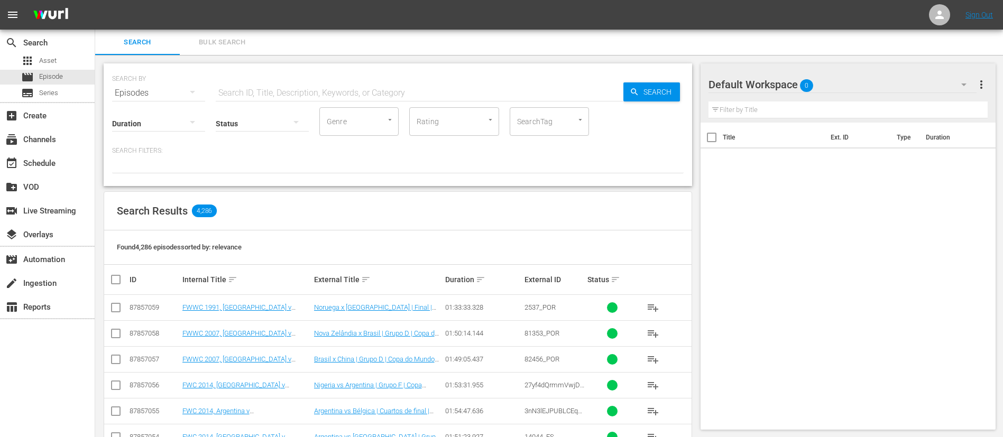
click at [217, 45] on span "Bulk Search" at bounding box center [222, 42] width 72 height 12
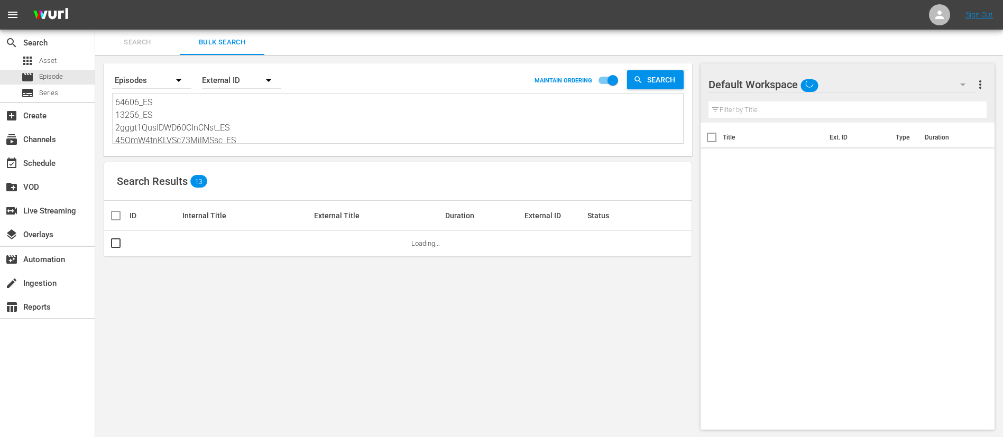
click at [228, 139] on textarea "64606_ES 13256_ES 2gggt1QusIDWD60CInCNst_ES 45QmW4tnKLVSc73MjlMSsc_ES FIM101244…" at bounding box center [399, 120] width 568 height 48
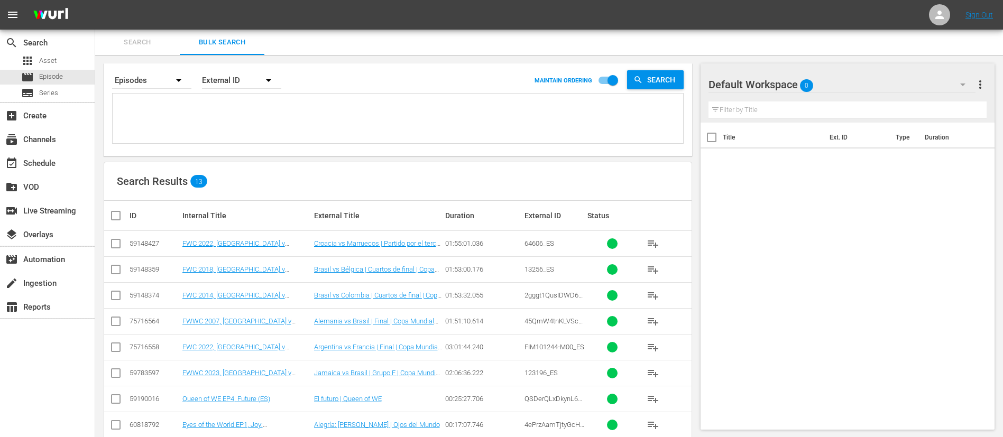
paste textarea "4ZO0kWDCvfiqnVubAyGjfR_ES 7on10qPcnyLajDDU3ntg6y_ES 36uLZBBvQ8nn0glRon7LZb_ES 1…"
type textarea "4ZO0kWDCvfiqnVubAyGjfR_ES 7on10qPcnyLajDDU3ntg6y_ES 36uLZBBvQ8nn0glRon7LZb_ES 1…"
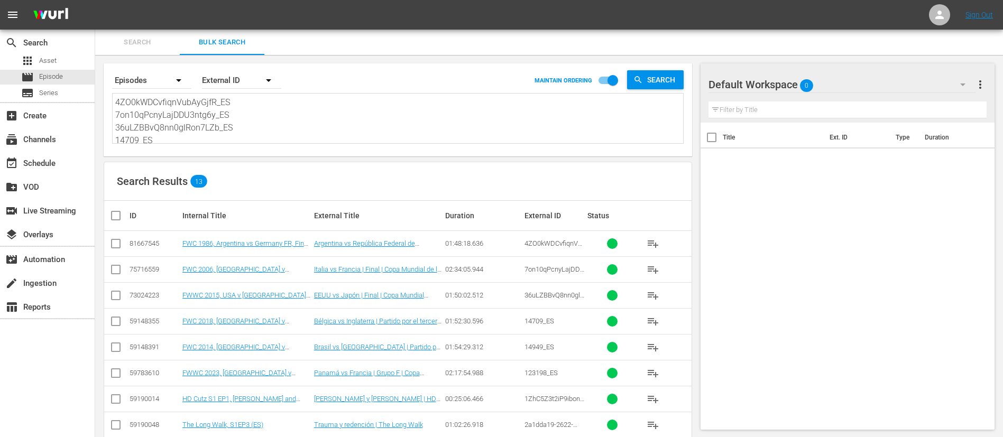
type textarea "4ZO0kWDCvfiqnVubAyGjfR_ES 7on10qPcnyLajDDU3ntg6y_ES 36uLZBBvQ8nn0glRon7LZb_ES 1…"
click at [122, 212] on input "checkbox" at bounding box center [119, 215] width 21 height 13
checkbox input "true"
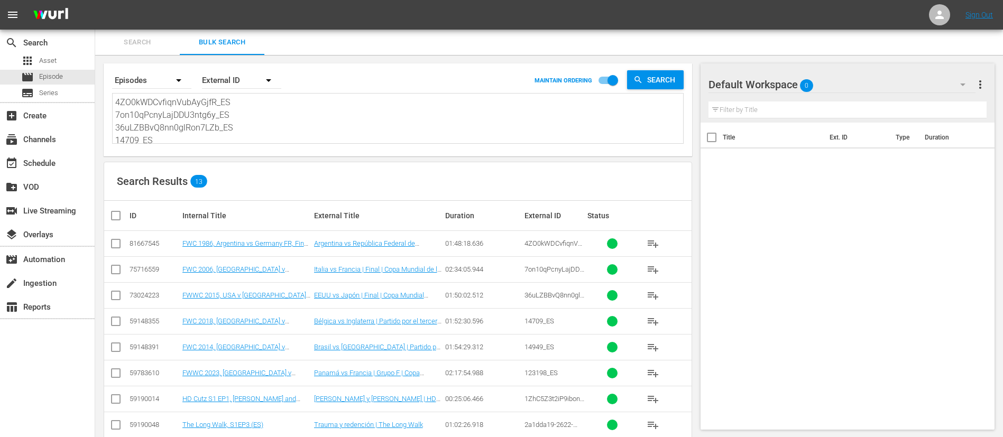
checkbox input "true"
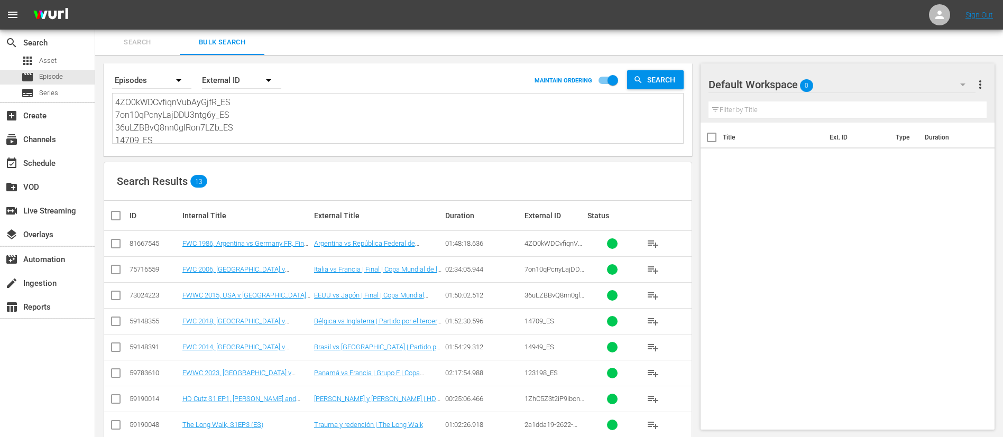
checkbox input "true"
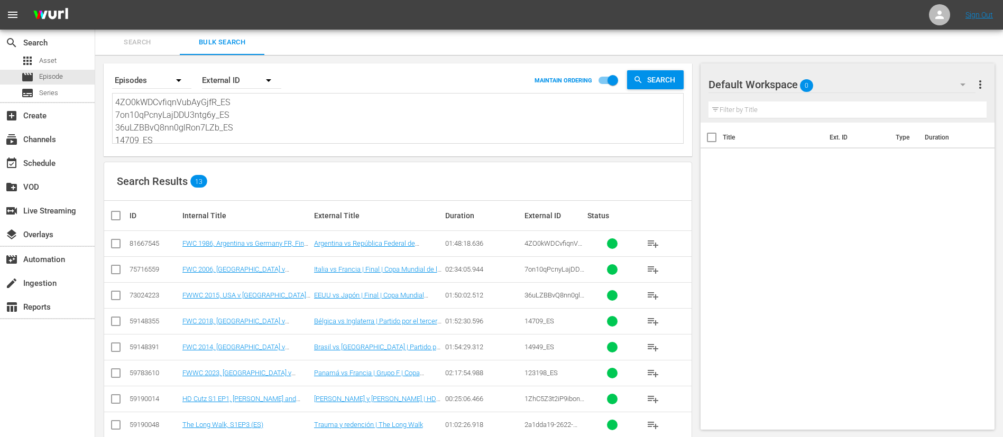
checkbox input "true"
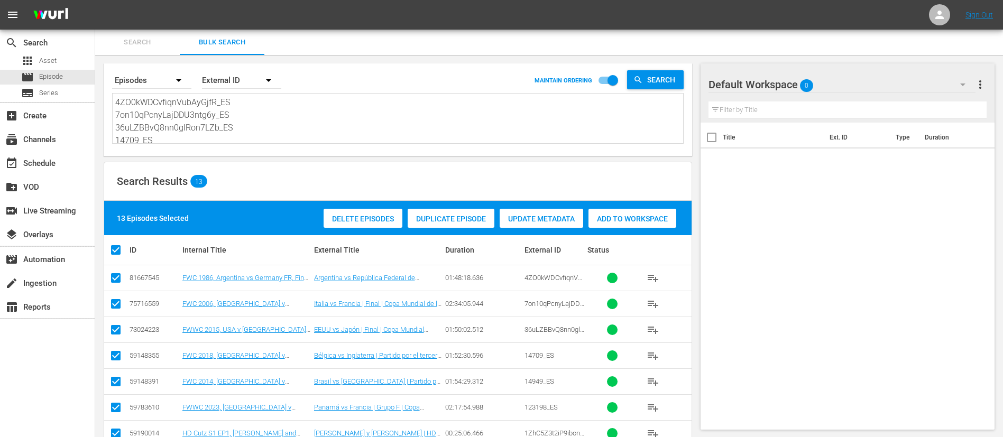
click at [635, 226] on div "Add to Workspace" at bounding box center [633, 219] width 88 height 20
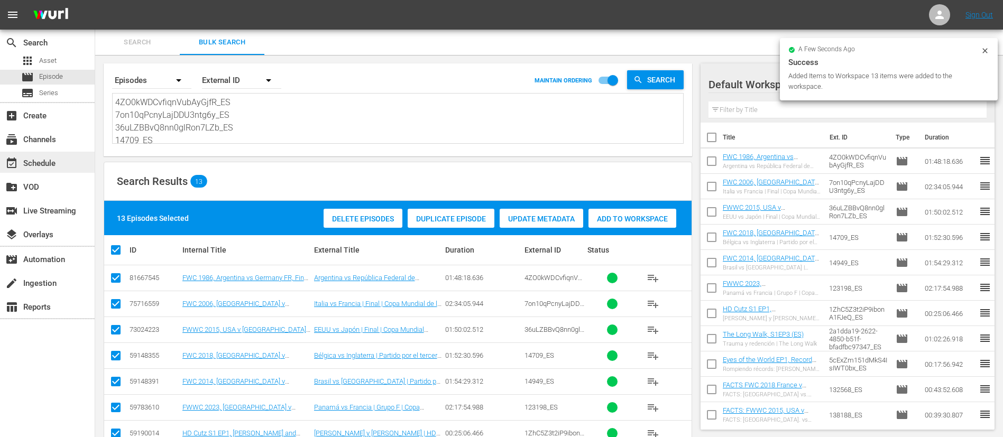
click at [71, 162] on div "event_available Schedule" at bounding box center [47, 162] width 95 height 21
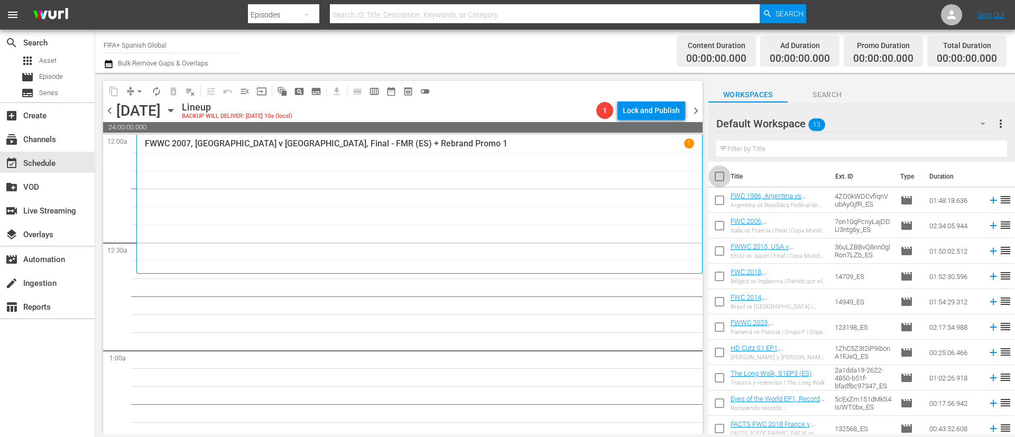
click at [718, 179] on input "checkbox" at bounding box center [720, 179] width 22 height 22
checkbox input "true"
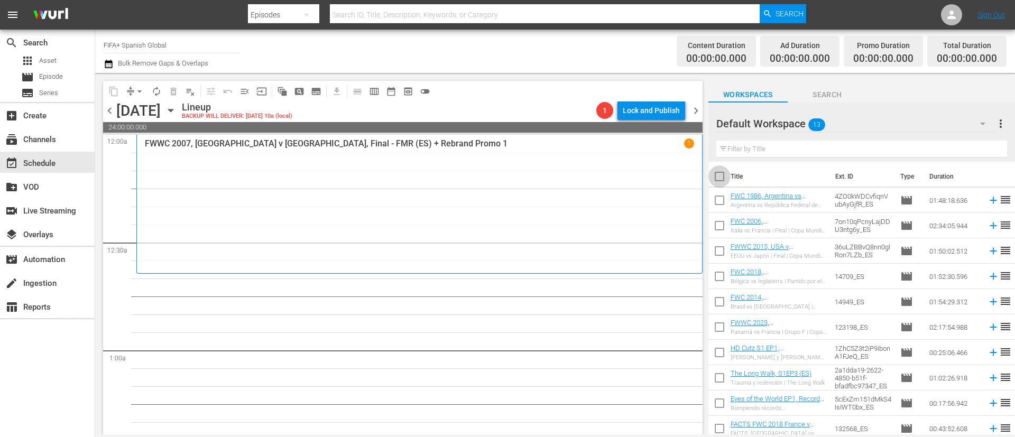
checkbox input "true"
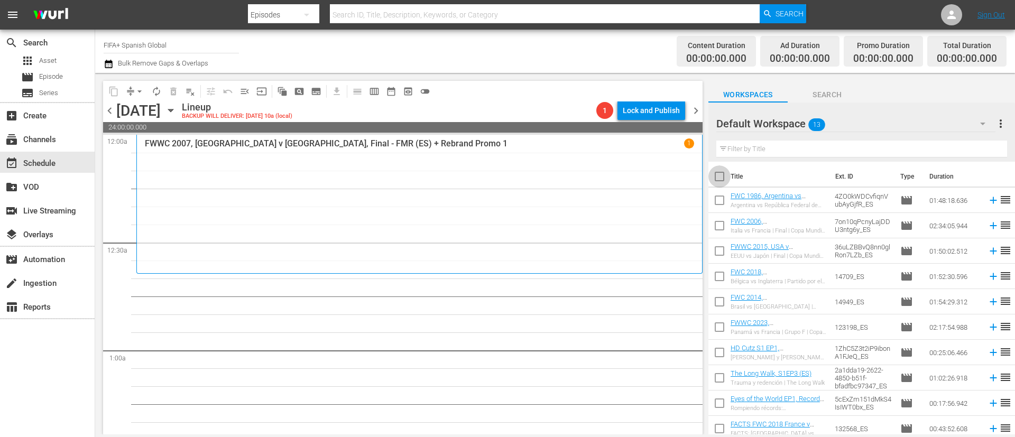
checkbox input "true"
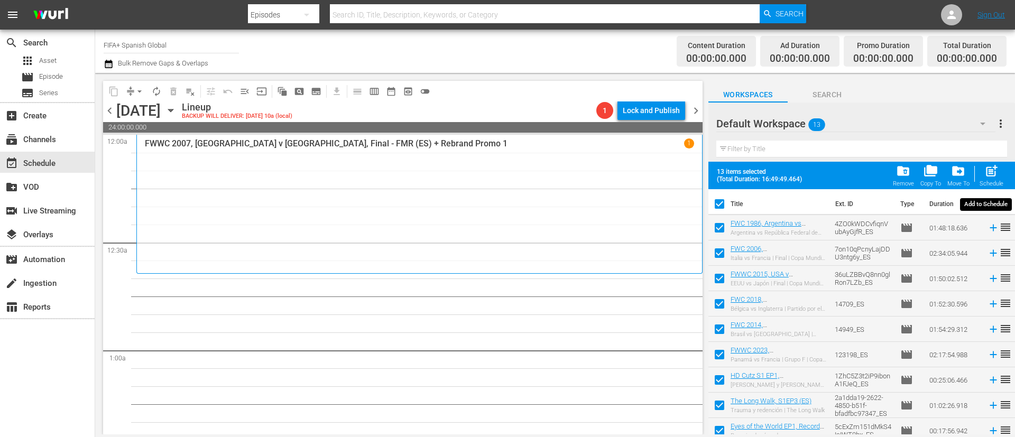
click at [988, 178] on span "post_add" at bounding box center [992, 171] width 14 height 14
checkbox input "false"
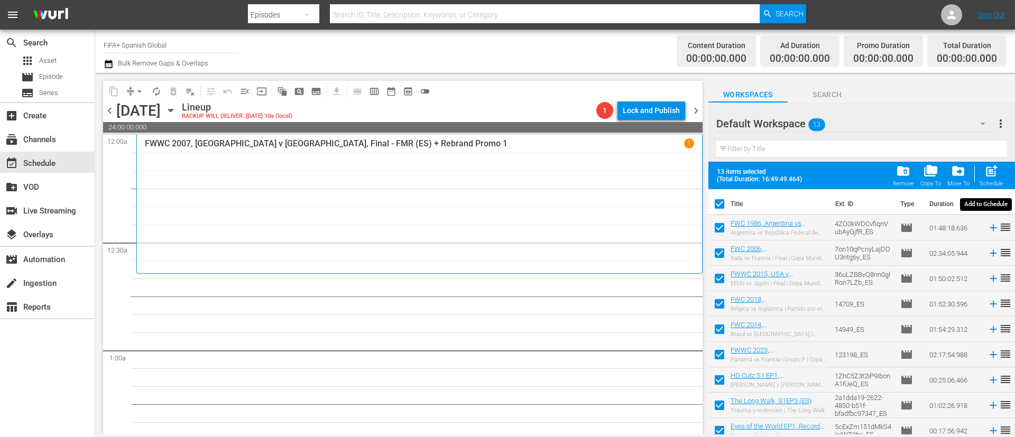
checkbox input "false"
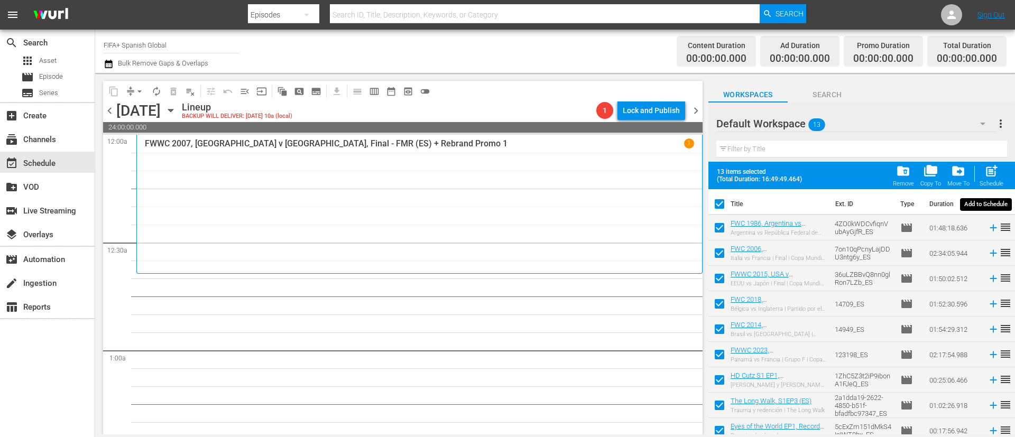
checkbox input "false"
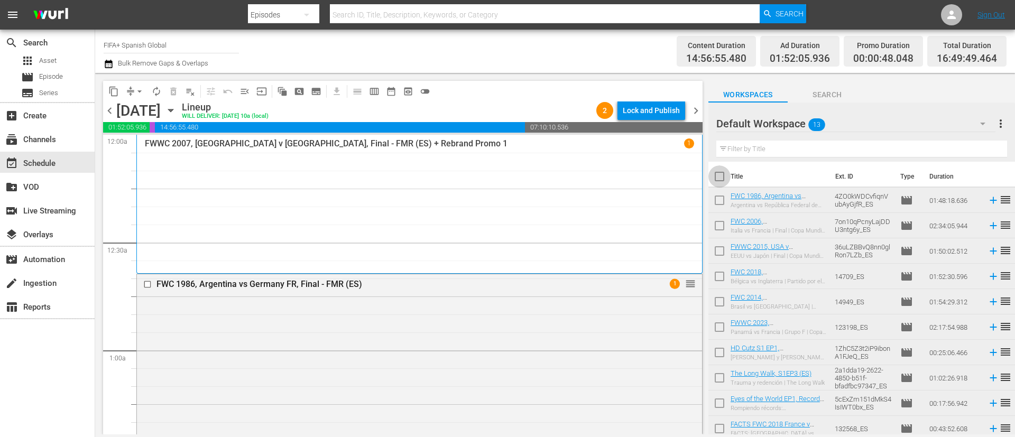
click at [722, 171] on input "checkbox" at bounding box center [720, 179] width 22 height 22
checkbox input "true"
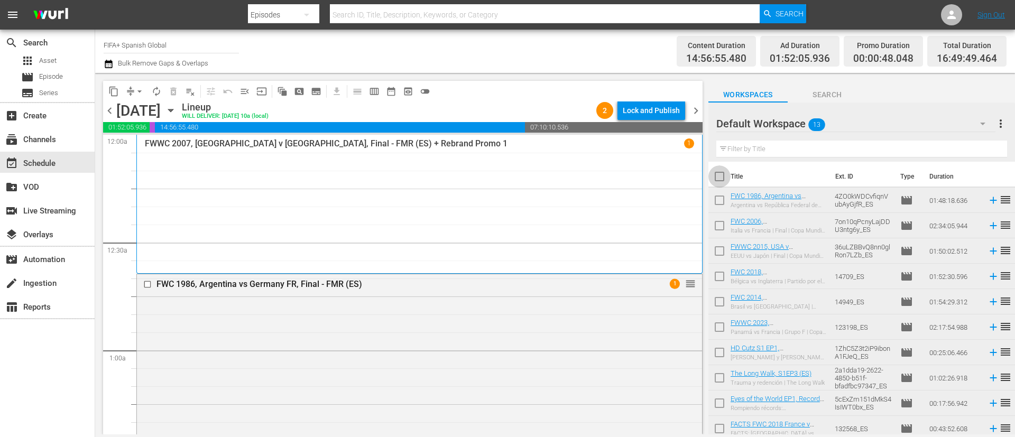
checkbox input "true"
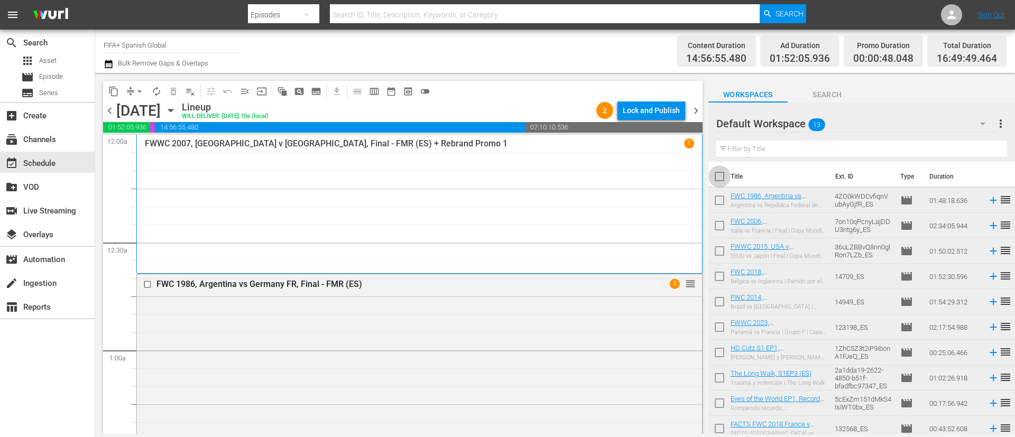
checkbox input "true"
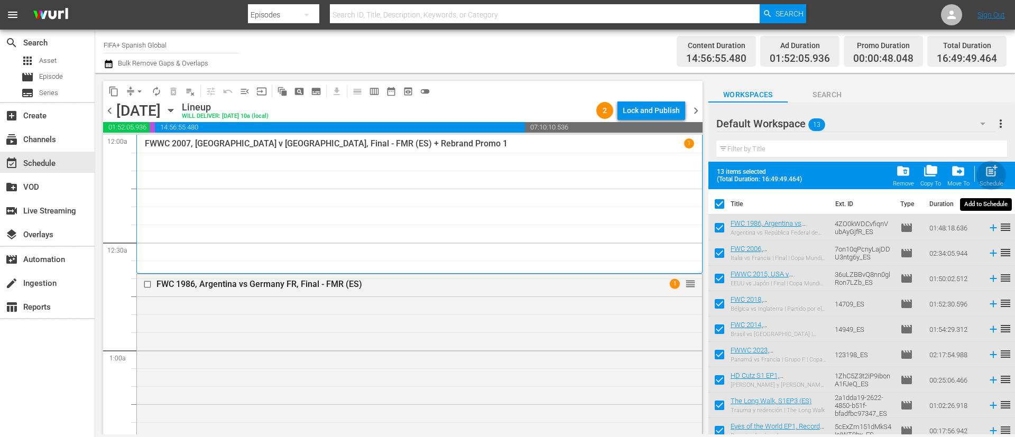
click at [994, 176] on span "post_add" at bounding box center [992, 171] width 14 height 14
checkbox input "false"
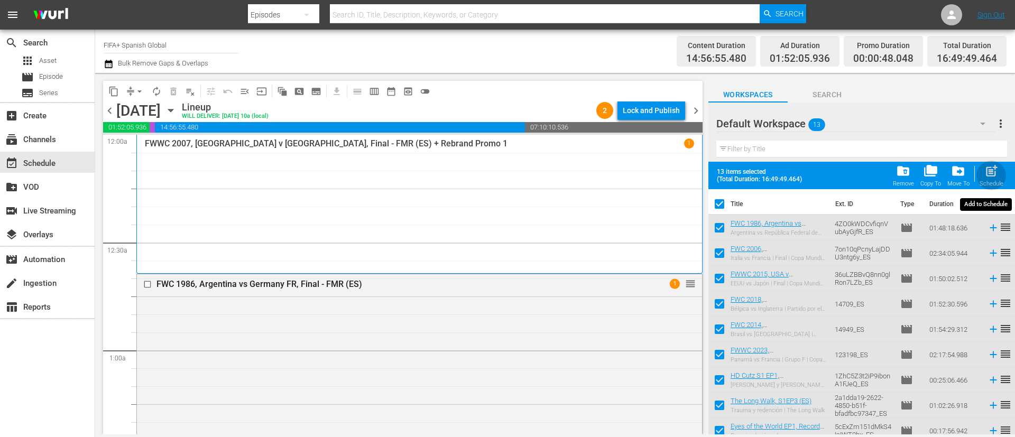
checkbox input "false"
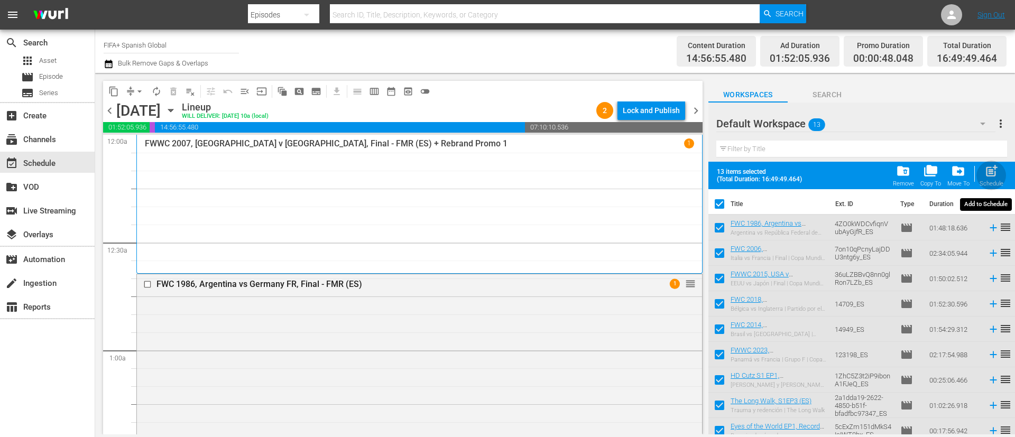
checkbox input "false"
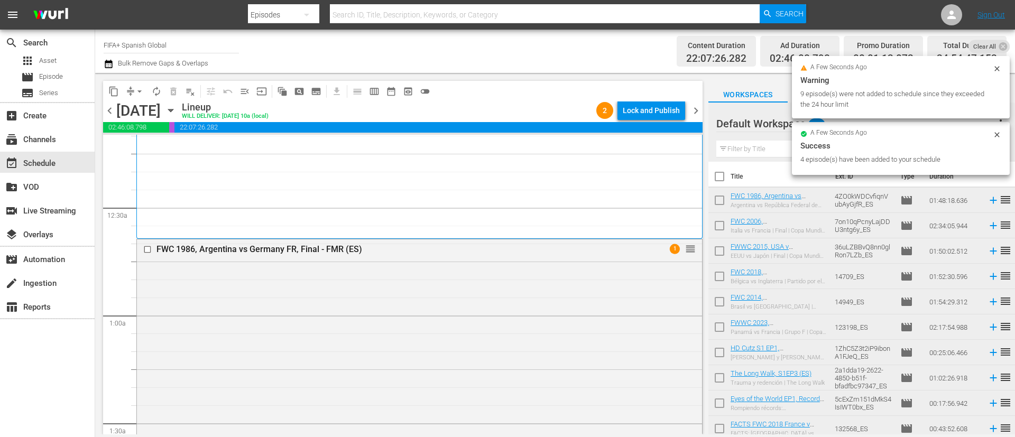
scroll to position [793, 0]
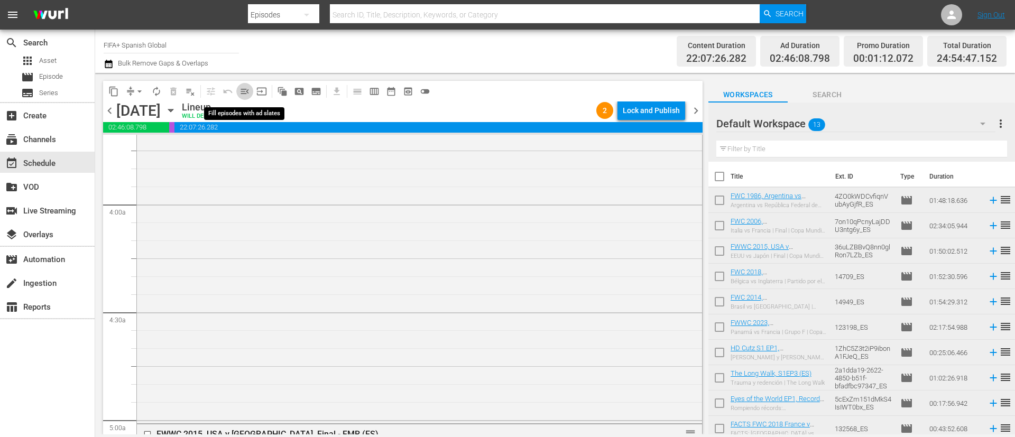
click at [250, 86] on button "menu_open" at bounding box center [244, 91] width 17 height 17
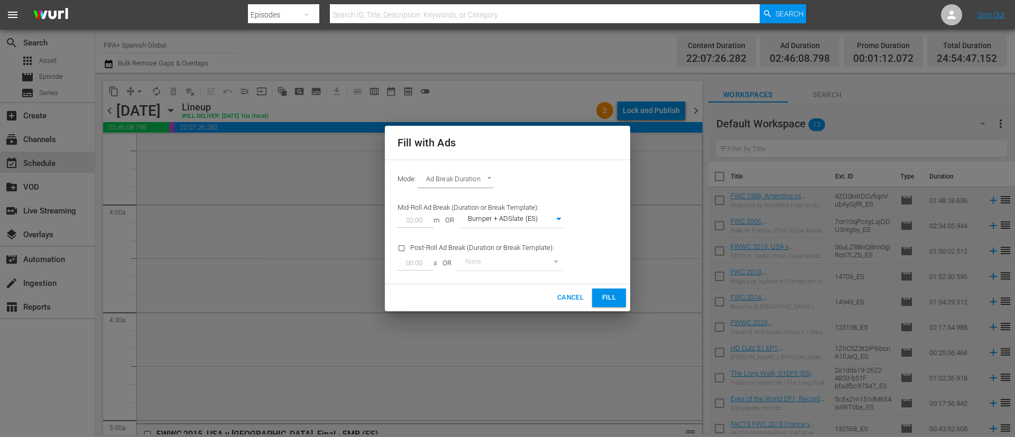
click at [613, 296] on span "Fill" at bounding box center [609, 298] width 17 height 12
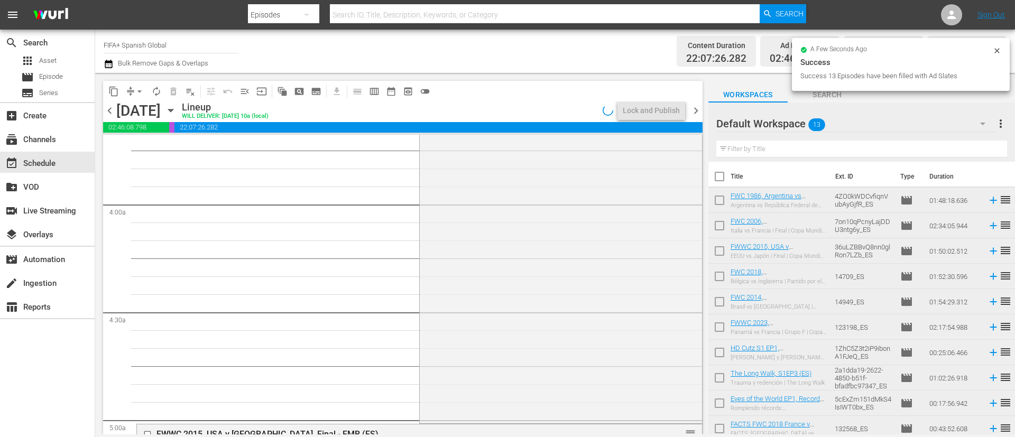
click at [140, 92] on span "arrow_drop_down" at bounding box center [139, 91] width 11 height 11
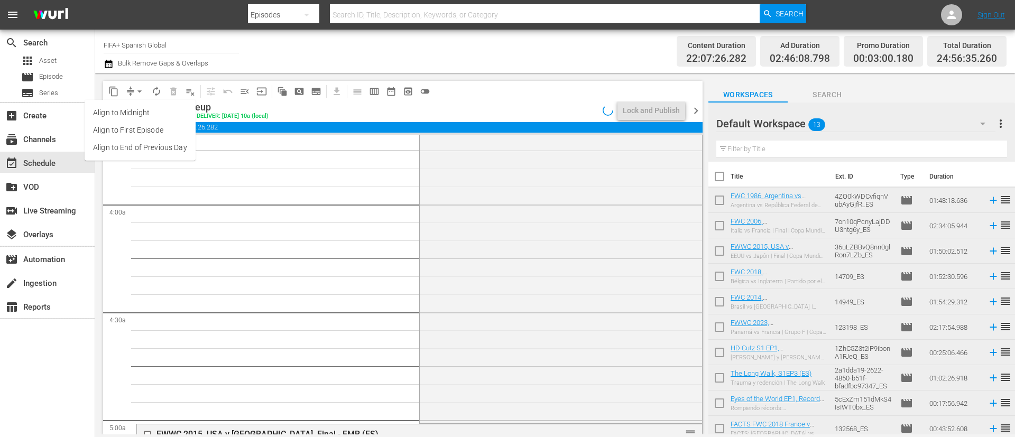
click at [149, 144] on li "Align to End of Previous Day" at bounding box center [140, 147] width 111 height 17
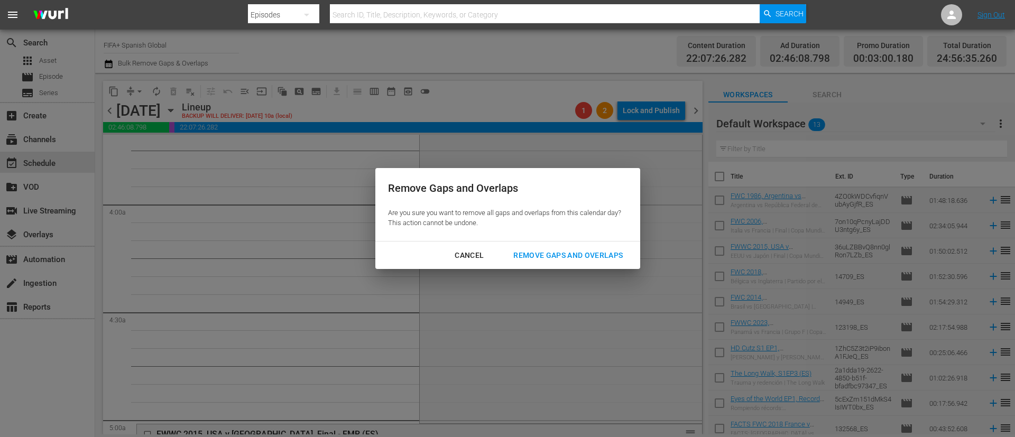
click at [538, 252] on div "Remove Gaps and Overlaps" at bounding box center [568, 255] width 126 height 13
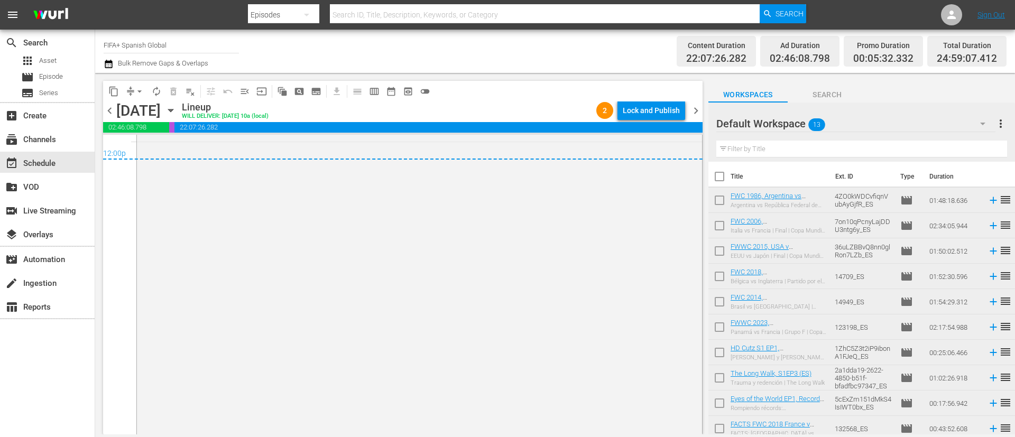
scroll to position [5226, 0]
click at [998, 127] on span "more_vert" at bounding box center [1001, 123] width 13 height 13
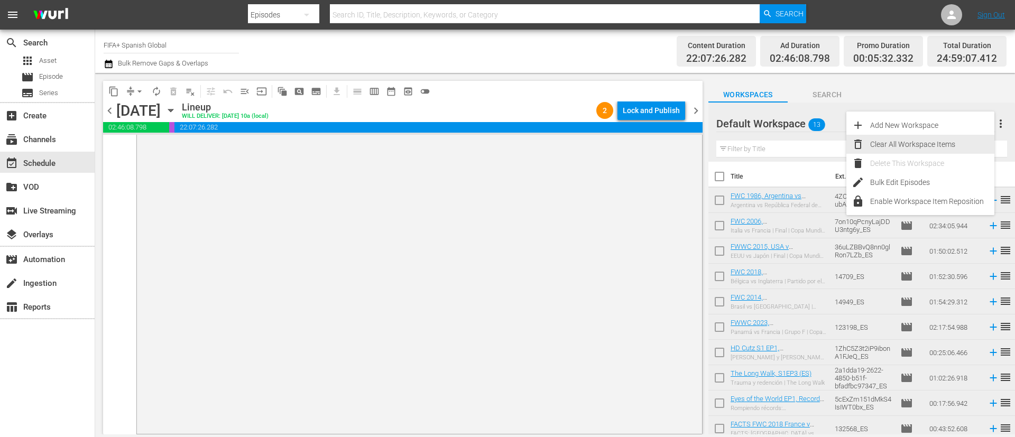
click at [948, 140] on div "Clear All Workspace Items" at bounding box center [932, 144] width 124 height 19
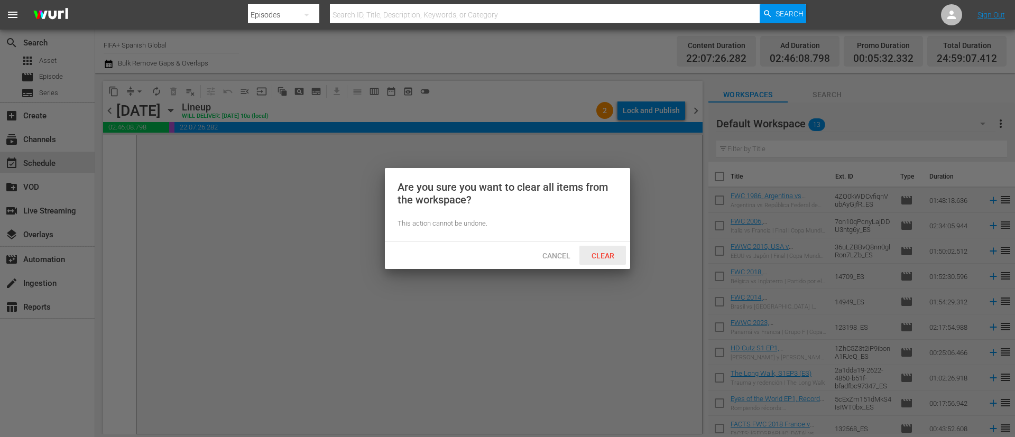
click at [609, 262] on div "Clear" at bounding box center [603, 256] width 47 height 20
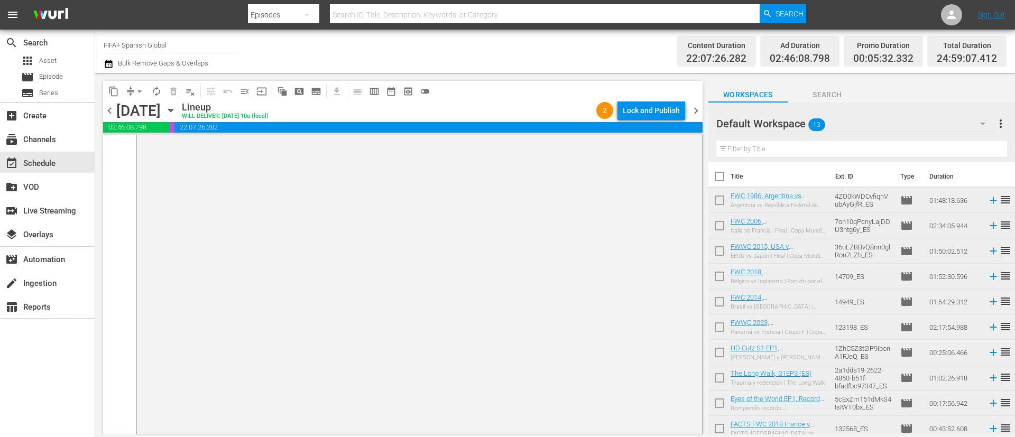
click at [698, 109] on span "chevron_right" at bounding box center [695, 110] width 13 height 13
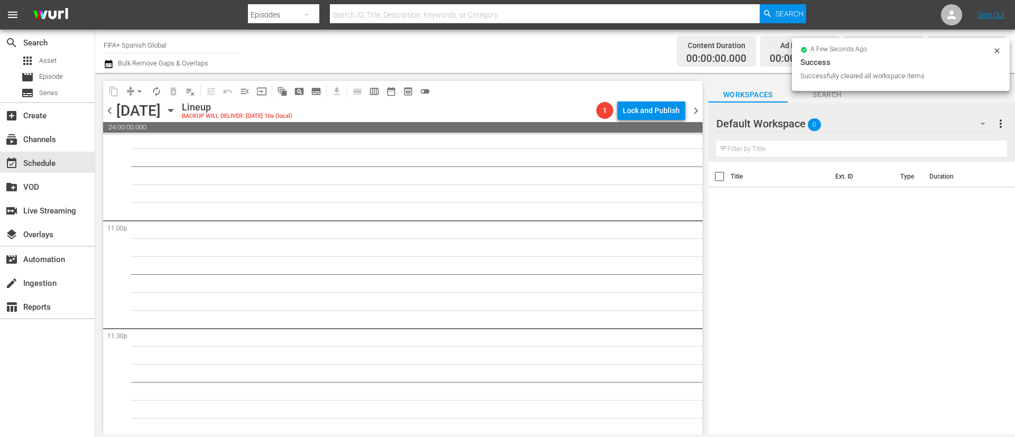
scroll to position [4878, 0]
click at [79, 80] on div "movie Episode" at bounding box center [47, 77] width 95 height 15
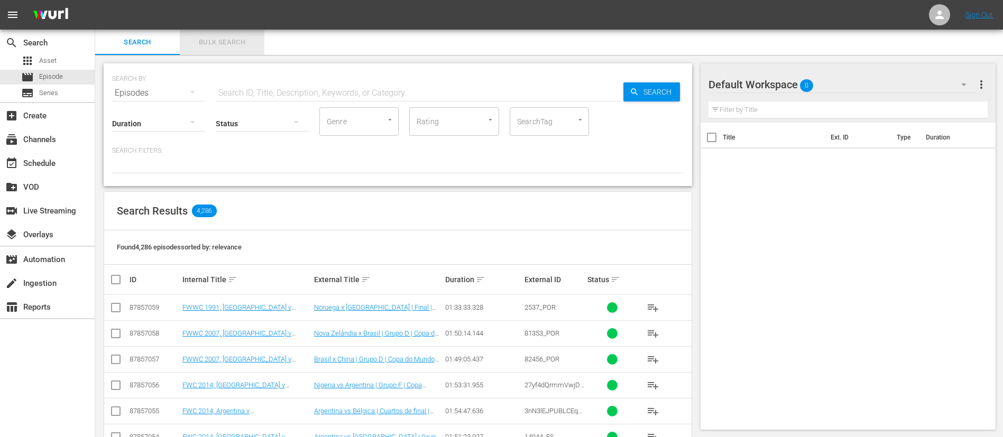
click at [235, 33] on button "Bulk Search" at bounding box center [222, 42] width 85 height 25
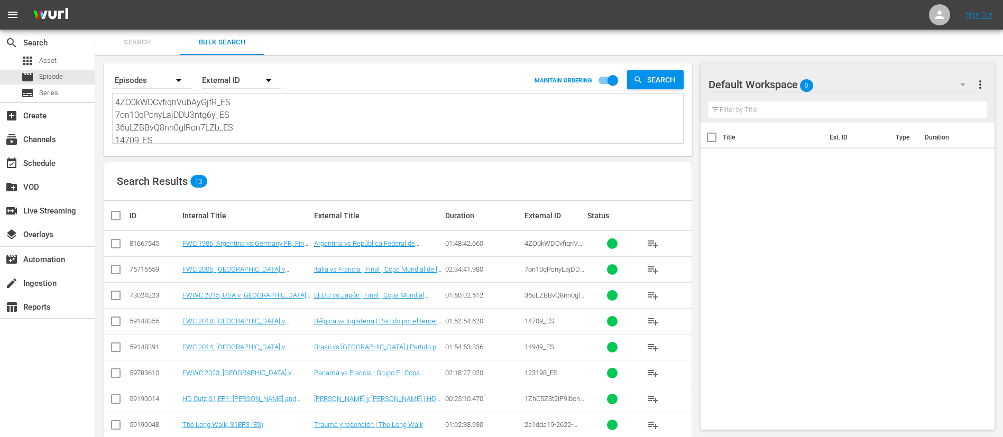
click at [260, 121] on textarea "4ZO0kWDCvfiqnVubAyGjfR_ES 7on10qPcnyLajDDU3ntg6y_ES 36uLZBBvQ8nn0glRon7LZb_ES 1…" at bounding box center [399, 120] width 568 height 48
paste textarea "131804_ES 46564_ES 3BQrtPUrkXSPDs5n6jgbUG_ES 13255_ES 1RVVOGHQmVA8puXQU33tCZ_ES…"
type textarea "131804_ES 46564_ES 3BQrtPUrkXSPDs5n6jgbUG_ES 13255_ES 1RVVOGHQmVA8puXQU33tCZ_ES…"
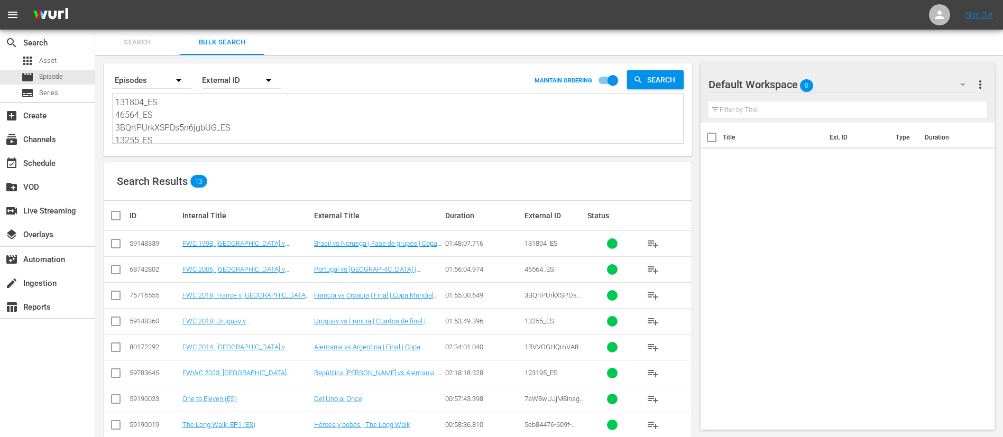
type textarea "131804_ES 46564_ES 3BQrtPUrkXSPDs5n6jgbUG_ES 13255_ES 1RVVOGHQmVA8puXQU33tCZ_ES…"
click at [119, 216] on input "checkbox" at bounding box center [119, 215] width 21 height 13
checkbox input "true"
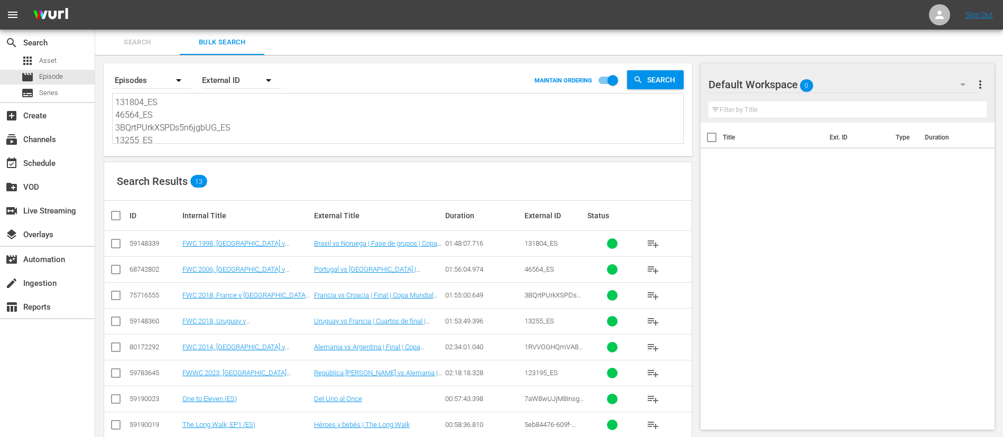
checkbox input "true"
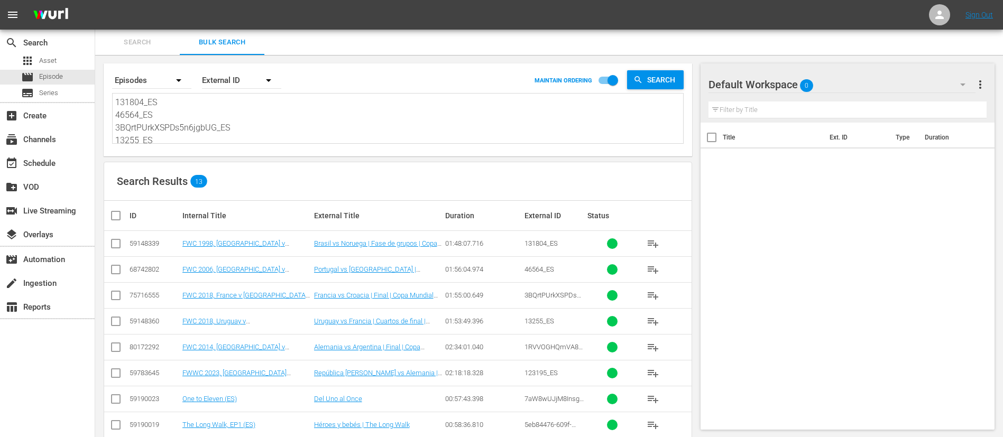
checkbox input "true"
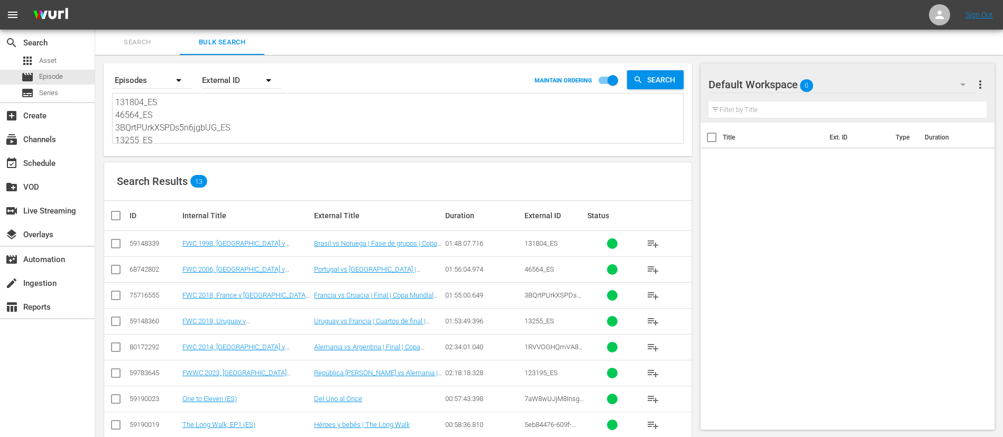
checkbox input "true"
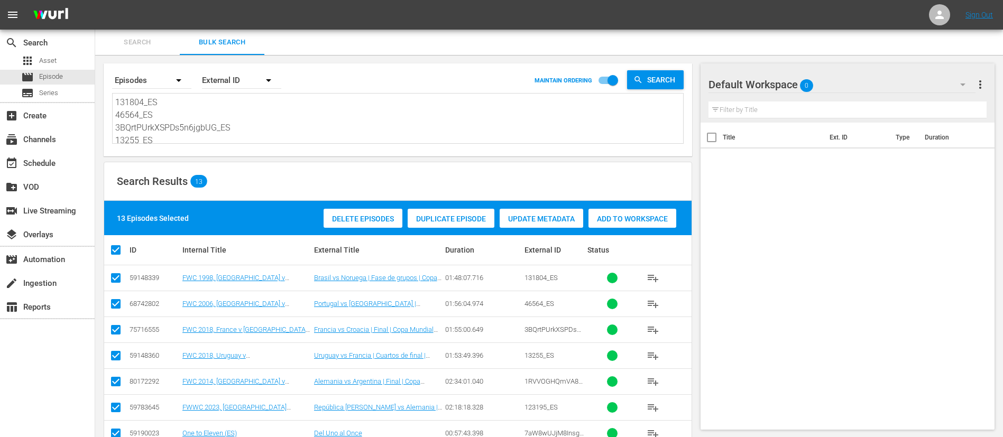
click at [627, 209] on div "Add to Workspace" at bounding box center [633, 219] width 88 height 20
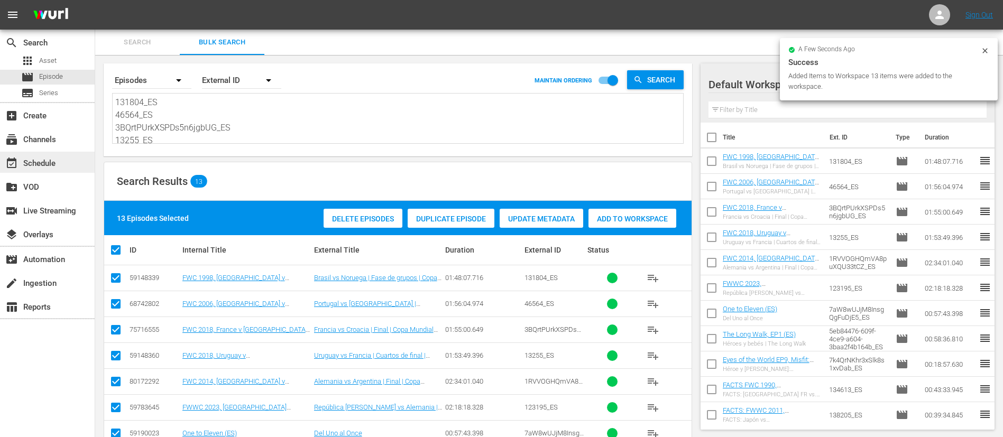
click at [31, 172] on div "event_available Schedule" at bounding box center [47, 162] width 95 height 21
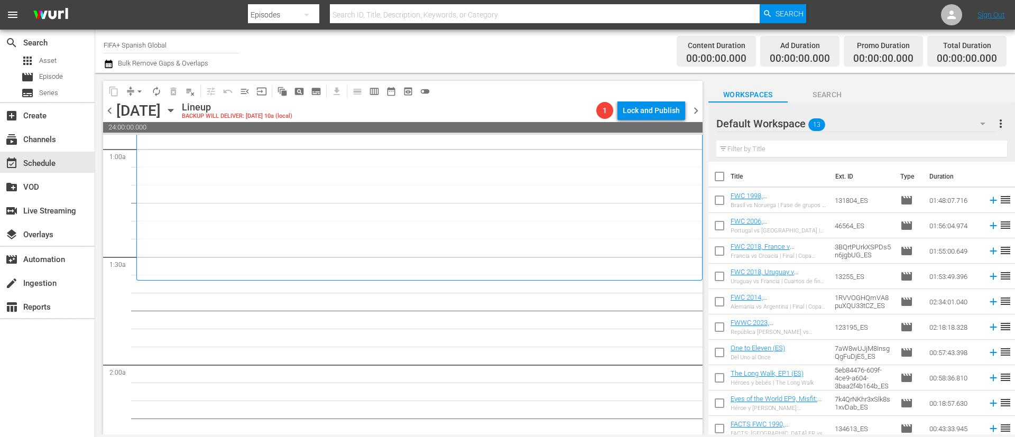
scroll to position [238, 0]
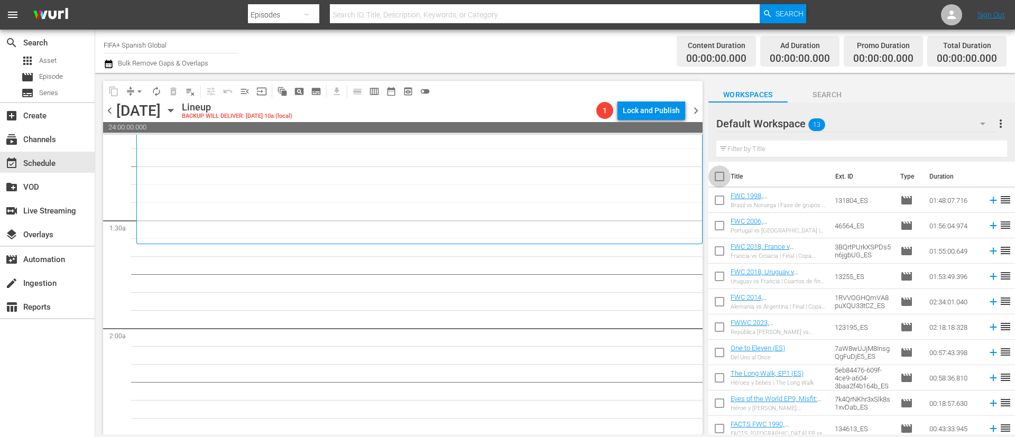
click at [719, 179] on input "checkbox" at bounding box center [720, 179] width 22 height 22
checkbox input "true"
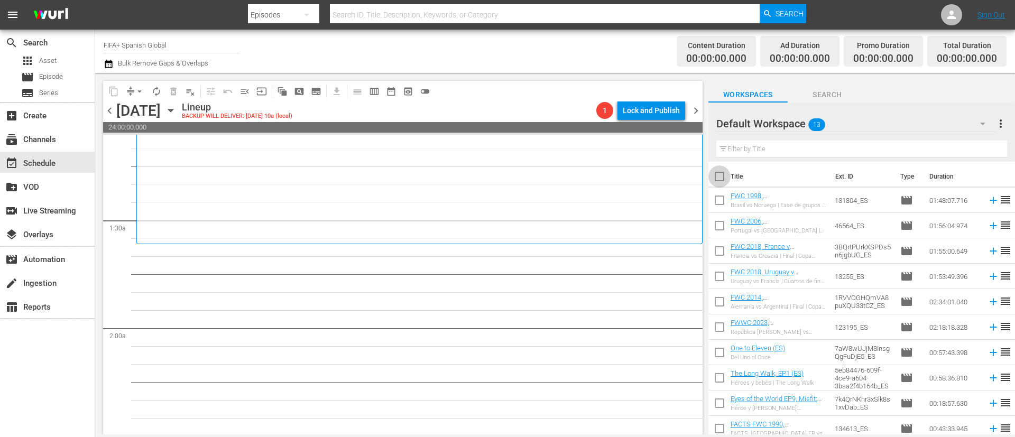
checkbox input "true"
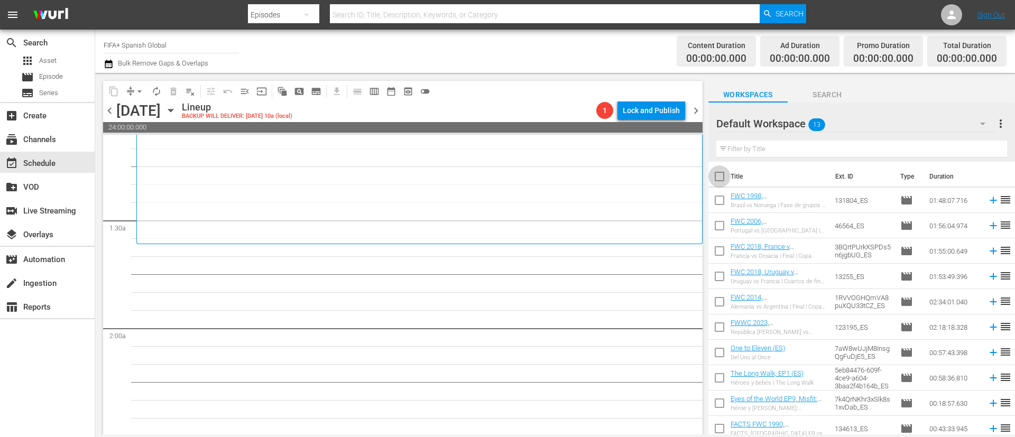
checkbox input "true"
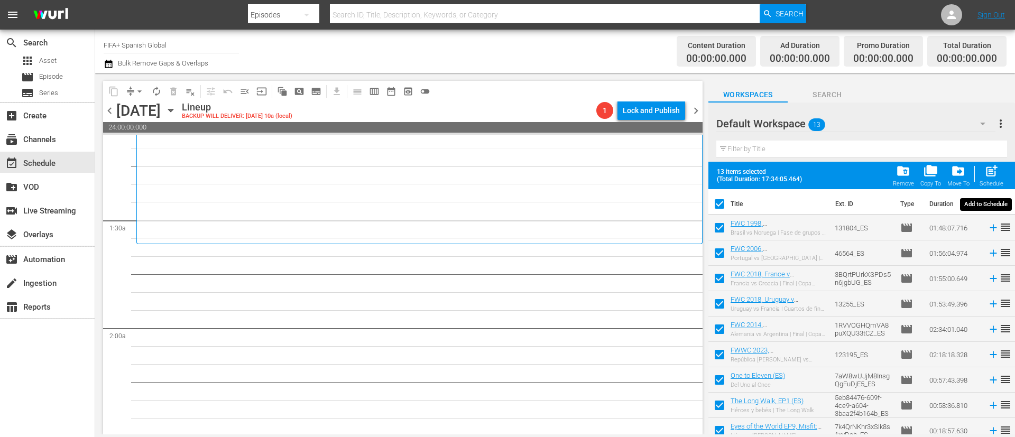
click at [995, 176] on span "post_add" at bounding box center [992, 171] width 14 height 14
checkbox input "false"
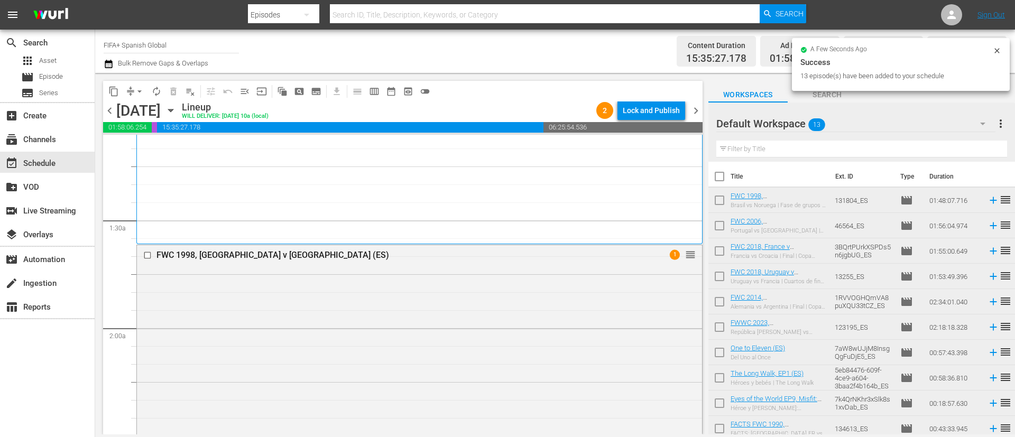
click at [727, 173] on input "checkbox" at bounding box center [720, 179] width 22 height 22
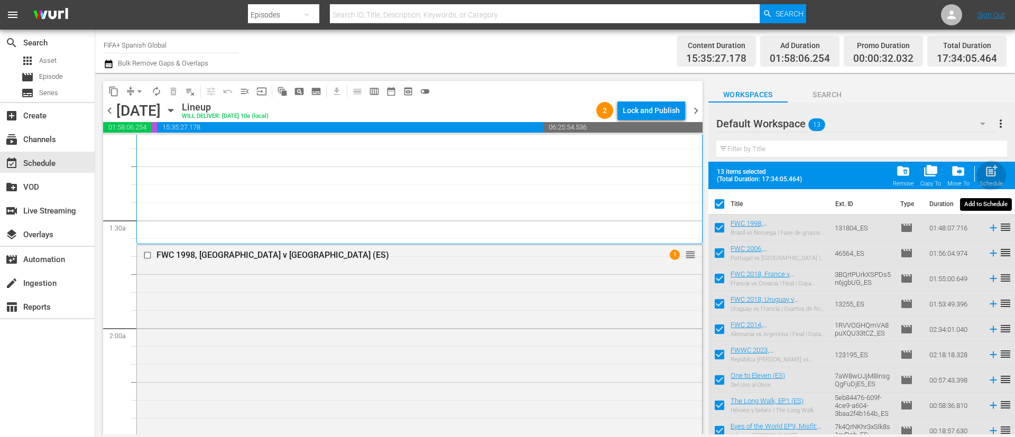
click at [995, 179] on div "post_add Schedule" at bounding box center [992, 175] width 24 height 23
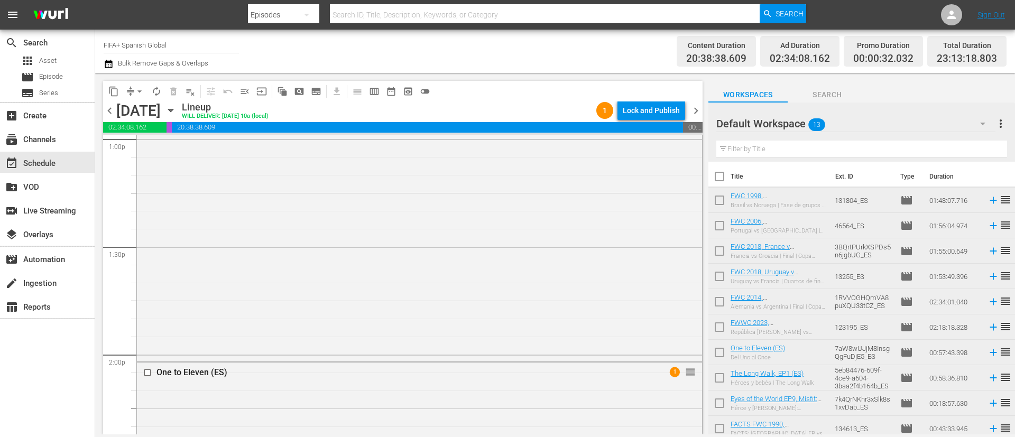
scroll to position [3569, 0]
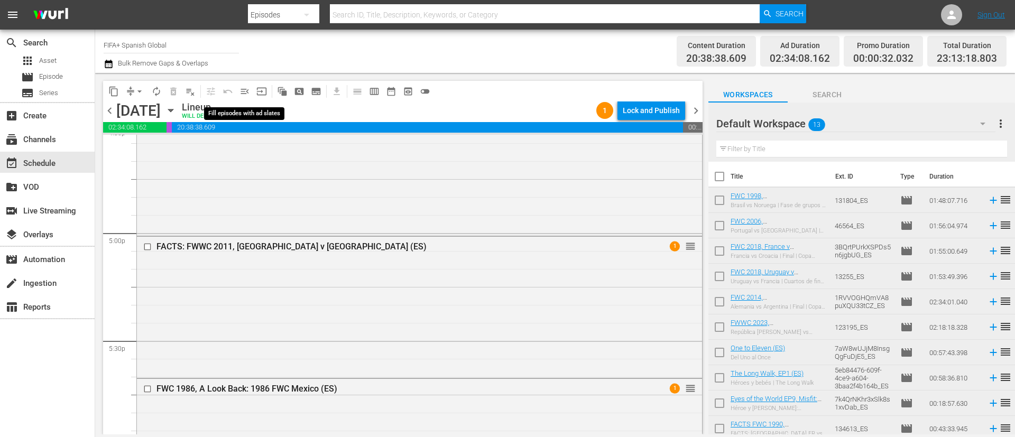
click at [243, 93] on span "menu_open" at bounding box center [245, 91] width 11 height 11
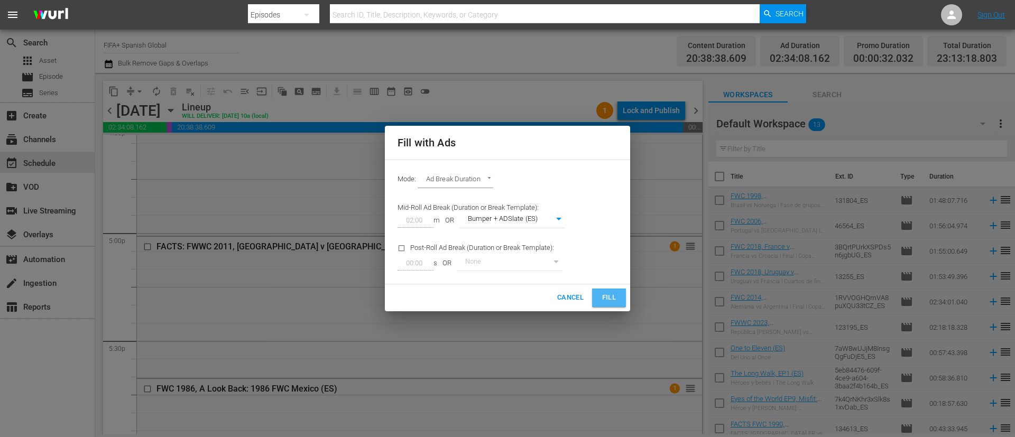
click at [605, 293] on span "Fill" at bounding box center [609, 298] width 17 height 12
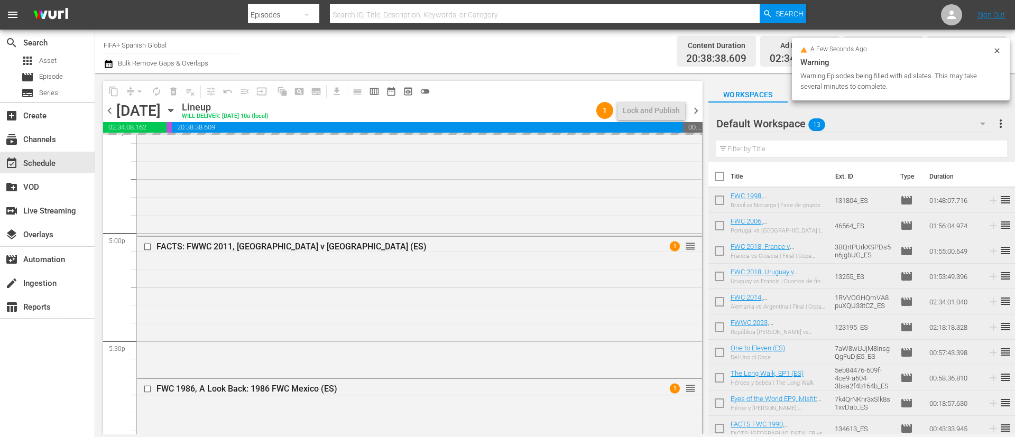
click at [996, 120] on span "more_vert" at bounding box center [1001, 123] width 13 height 13
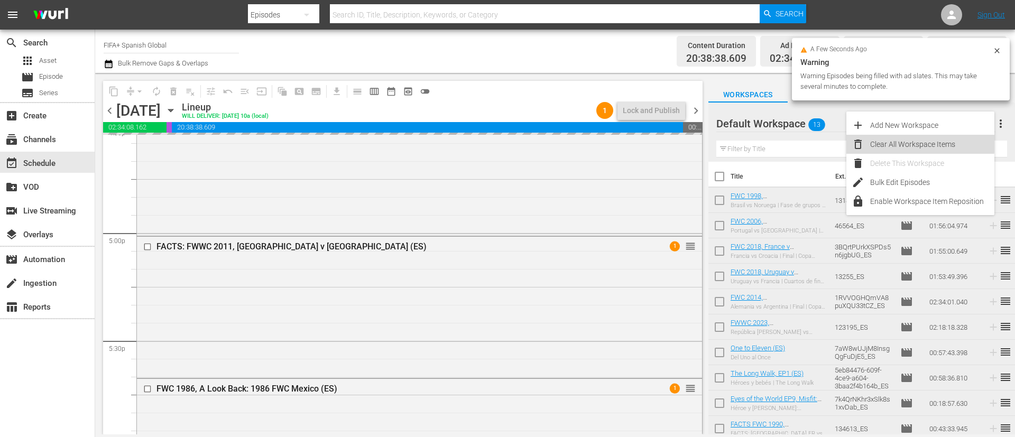
click at [912, 142] on div "Clear All Workspace Items" at bounding box center [932, 144] width 124 height 19
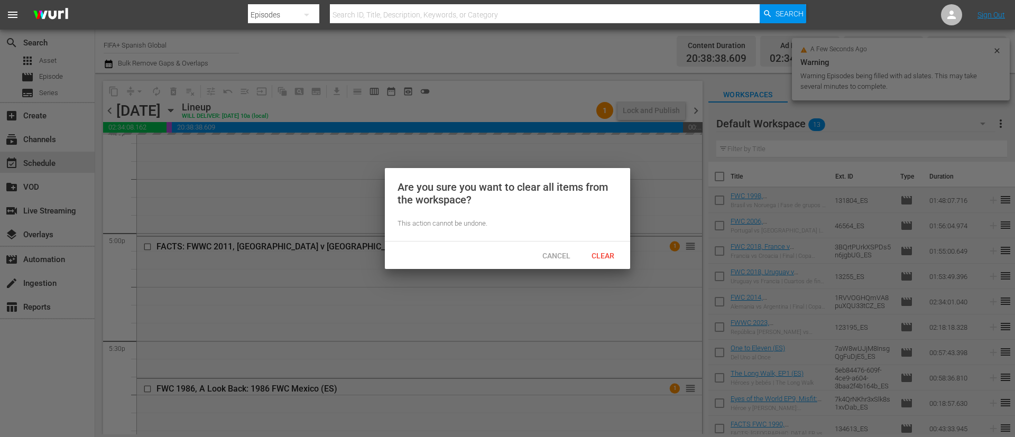
click at [594, 252] on span "Clear" at bounding box center [603, 256] width 40 height 8
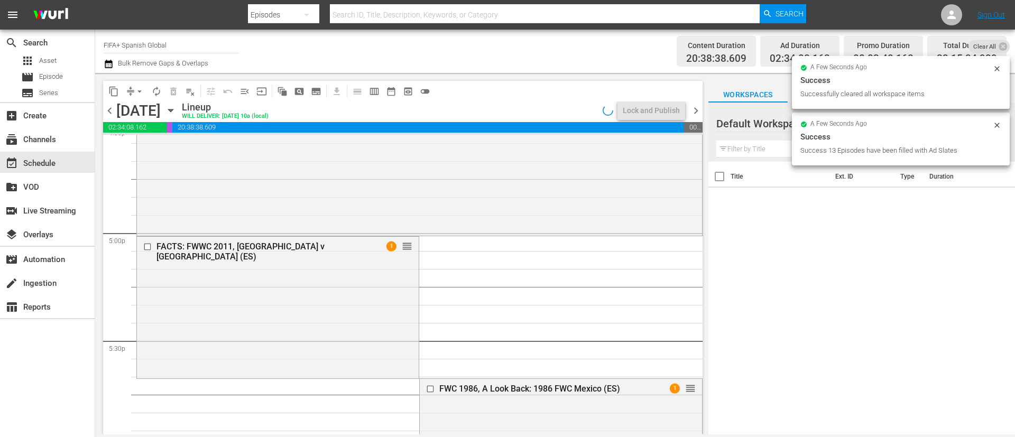
scroll to position [3551, 0]
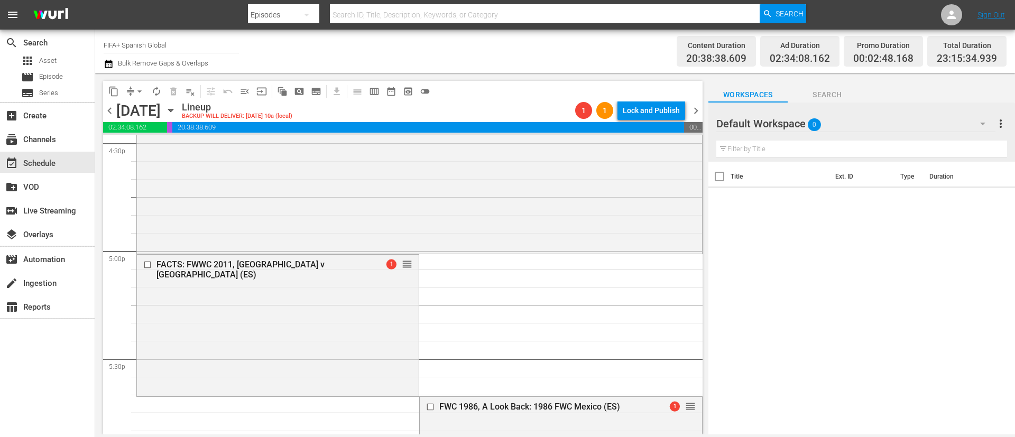
click at [177, 111] on icon "button" at bounding box center [171, 111] width 12 height 12
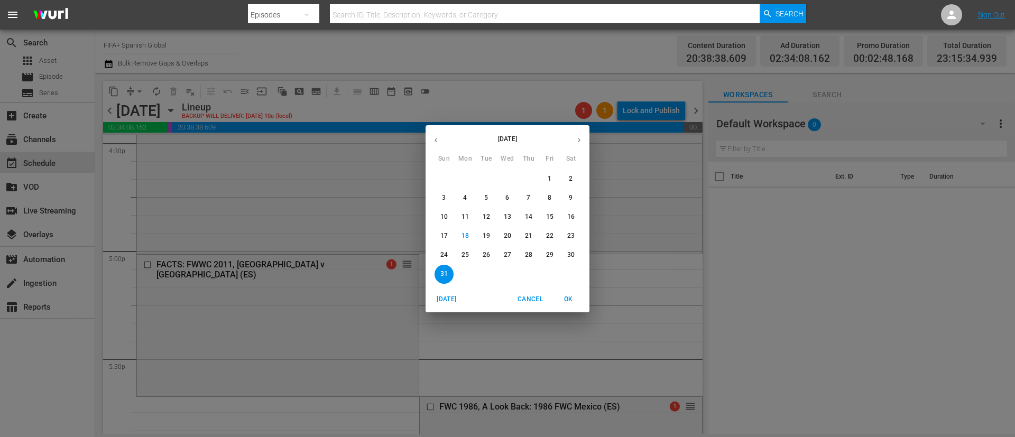
click at [546, 232] on p "22" at bounding box center [549, 236] width 7 height 9
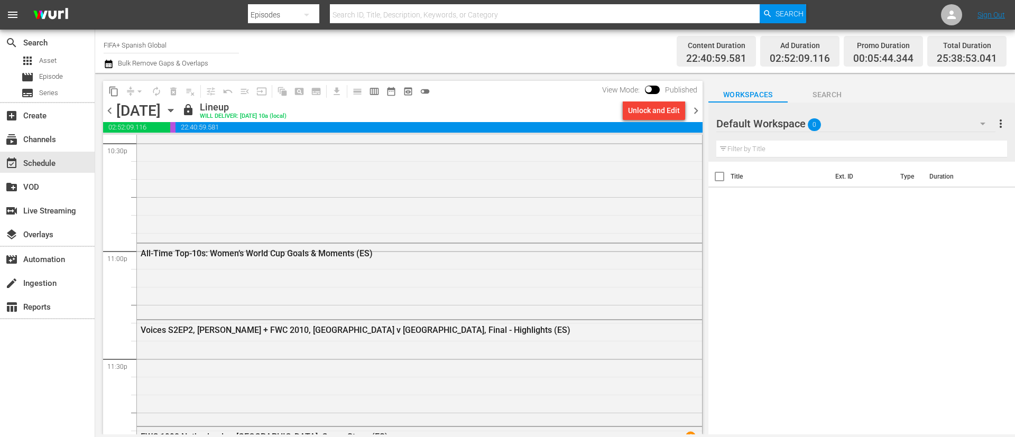
scroll to position [5241, 0]
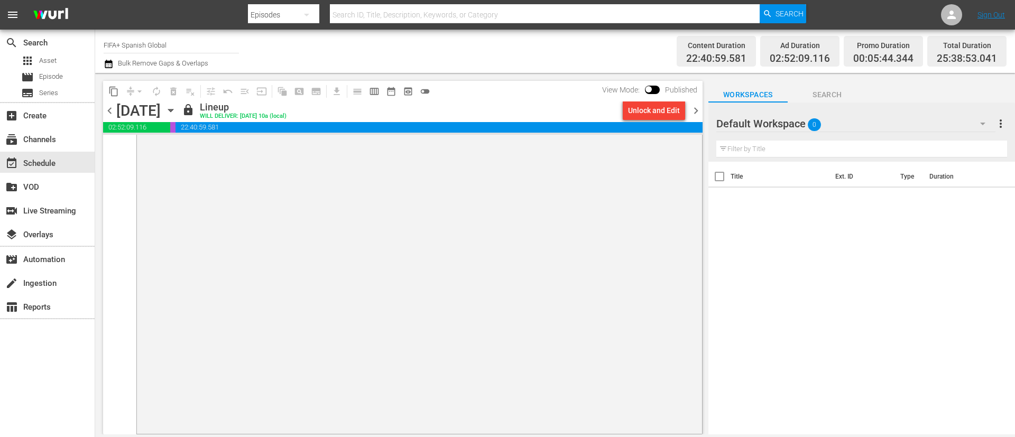
click at [694, 114] on span "chevron_right" at bounding box center [695, 110] width 13 height 13
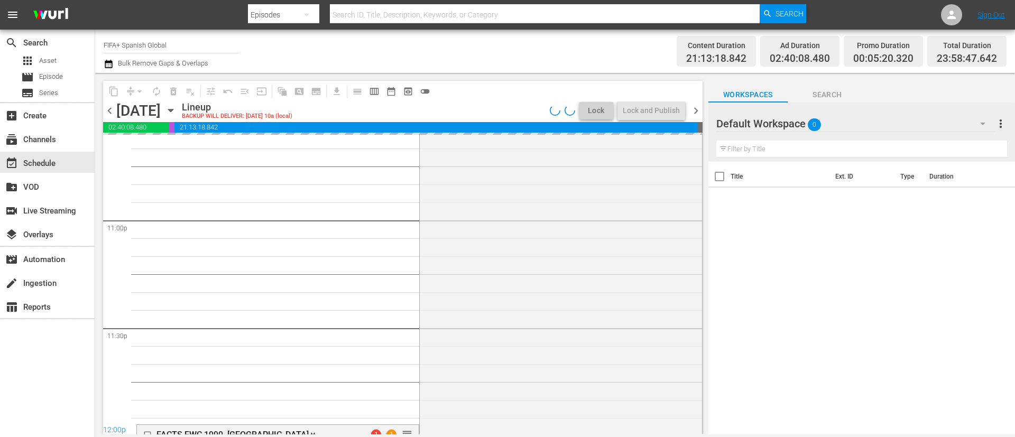
scroll to position [5023, 0]
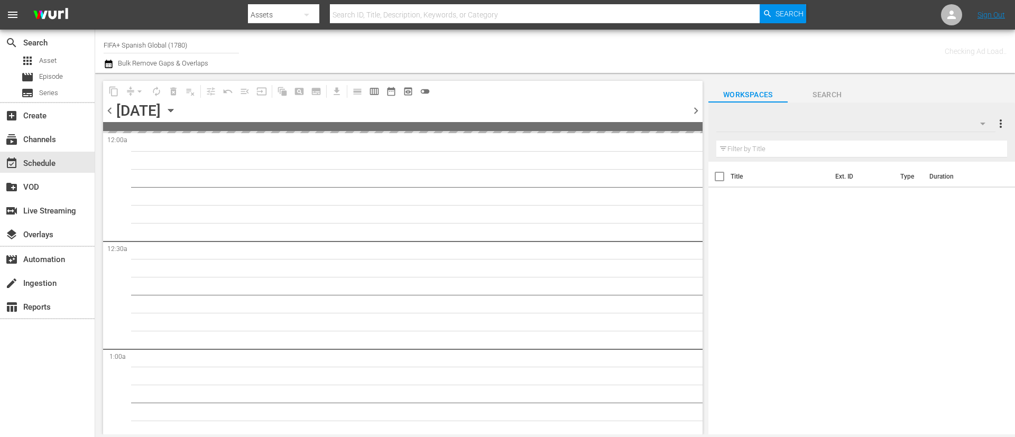
type input "FIFA+ Spanish Global (1780)"
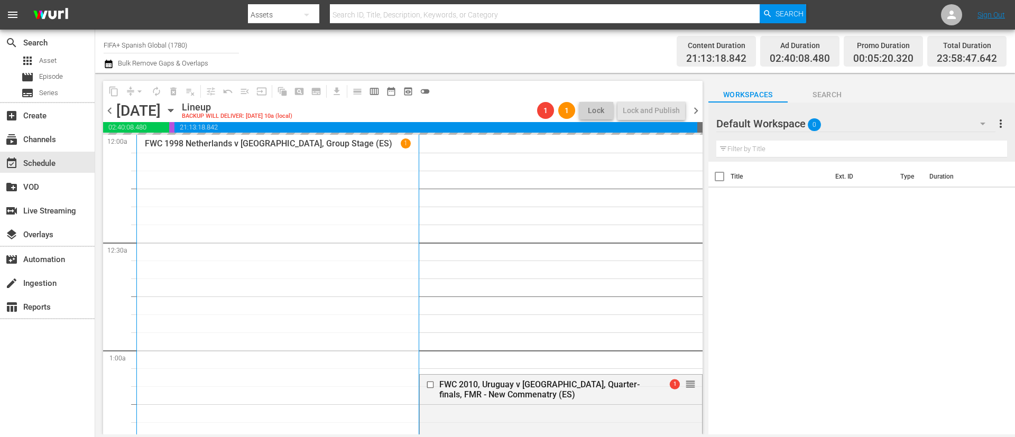
click at [105, 112] on span "chevron_left" at bounding box center [109, 110] width 13 height 13
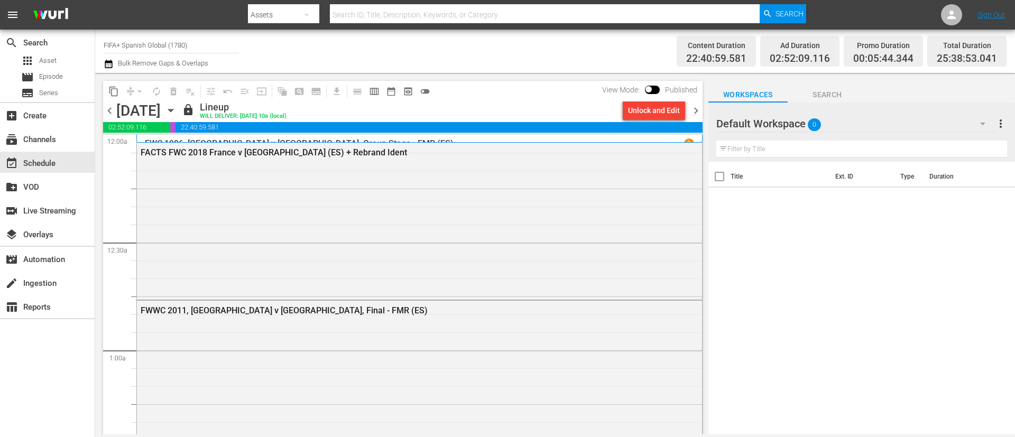
click at [702, 109] on span "chevron_right" at bounding box center [695, 110] width 13 height 13
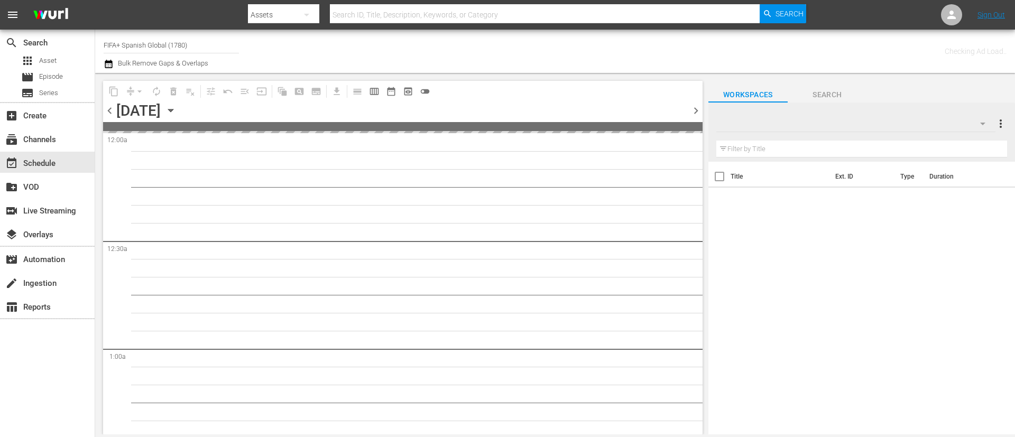
type input "FIFA+ Spanish Global (1780)"
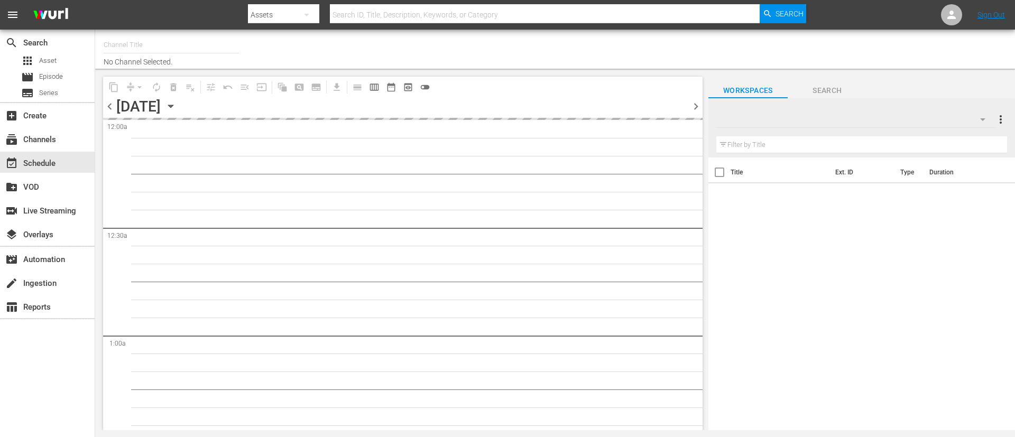
type input "FIFA+ Spanish Global (1780)"
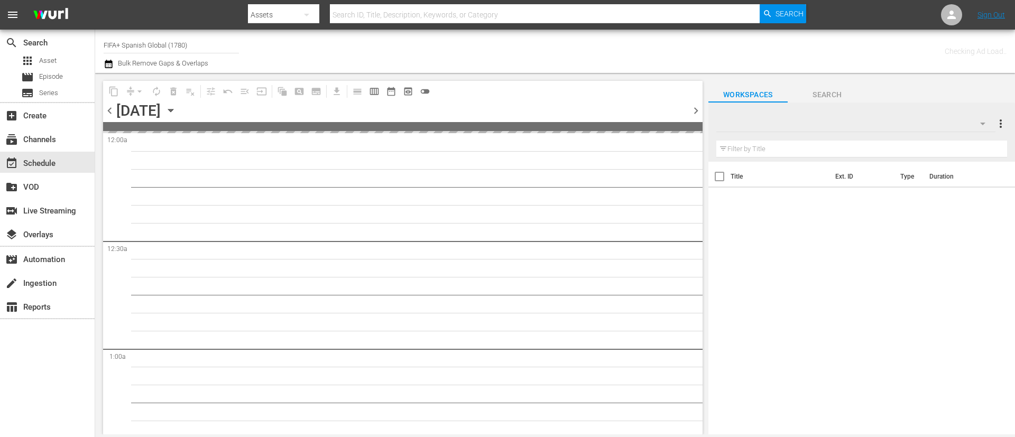
type input "FIFA+ Spanish Global (1780)"
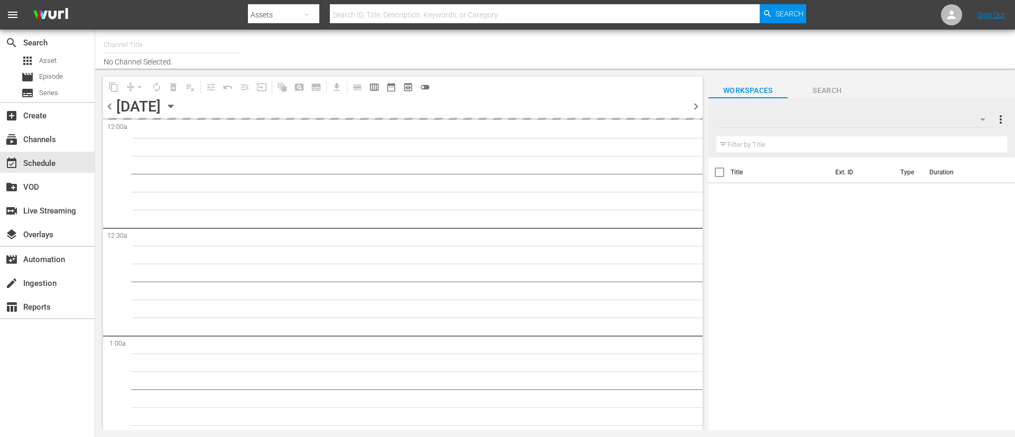
type input "FIFA+ Spanish Global (1780)"
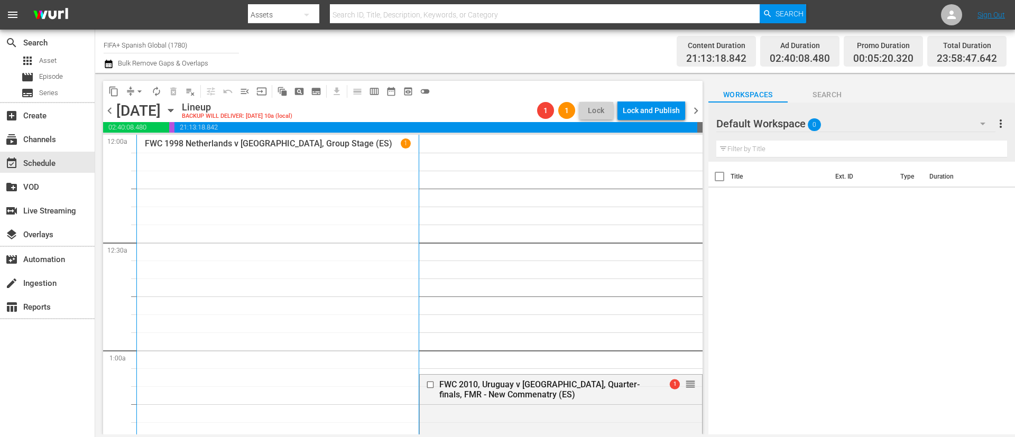
click at [134, 87] on span "arrow_drop_down" at bounding box center [139, 91] width 11 height 11
click at [153, 155] on li "Align to End of Previous Day" at bounding box center [140, 147] width 111 height 17
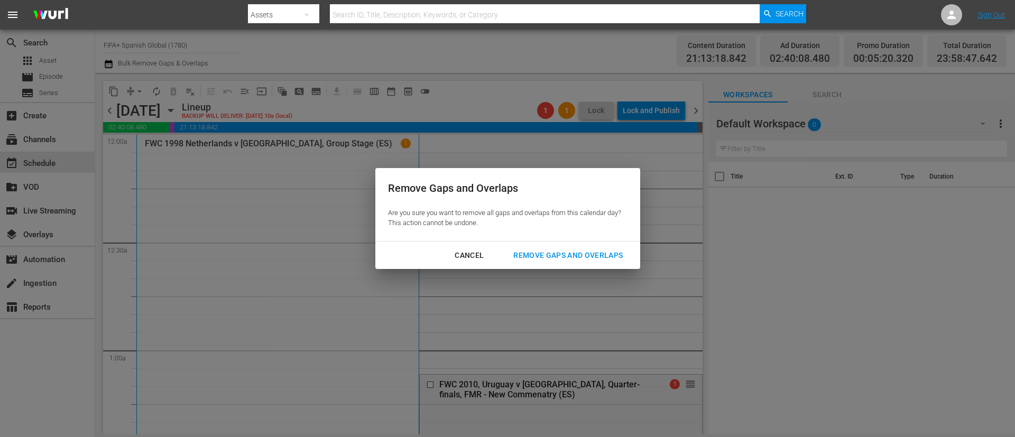
click at [611, 249] on div "Remove Gaps and Overlaps" at bounding box center [568, 255] width 126 height 13
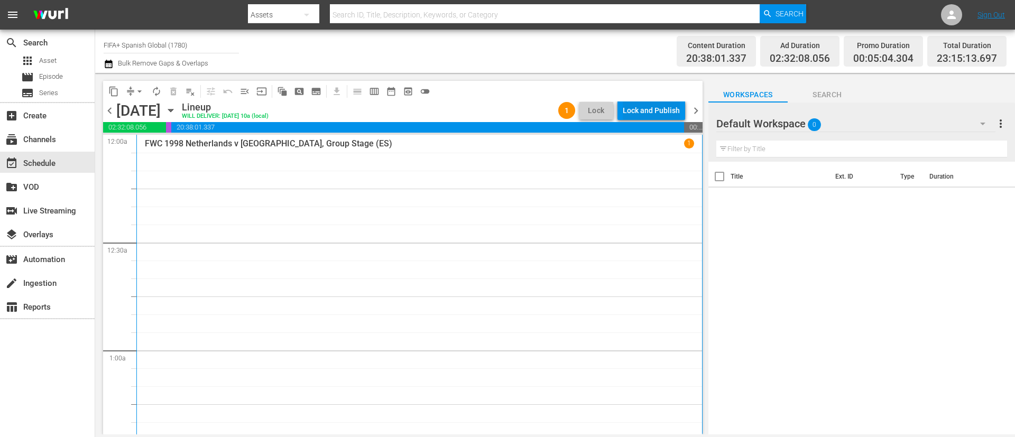
click at [661, 110] on div "Lock and Publish" at bounding box center [651, 110] width 57 height 19
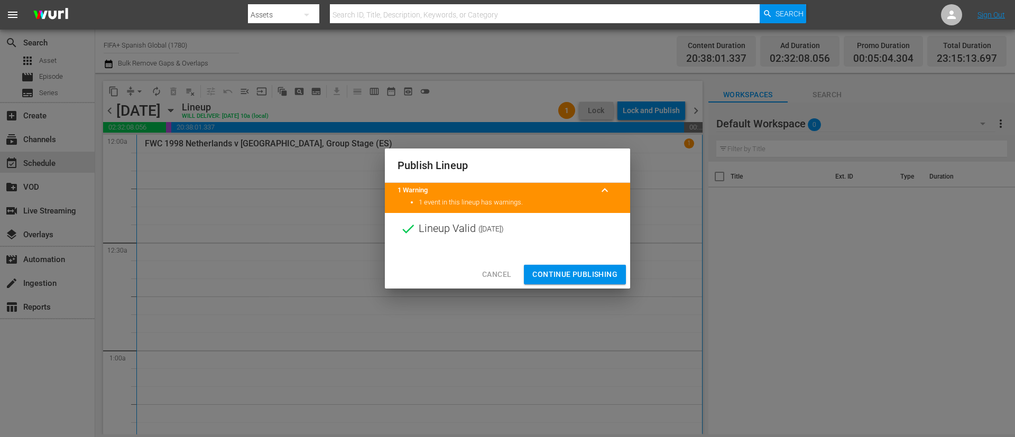
click at [563, 271] on span "Continue Publishing" at bounding box center [574, 274] width 85 height 13
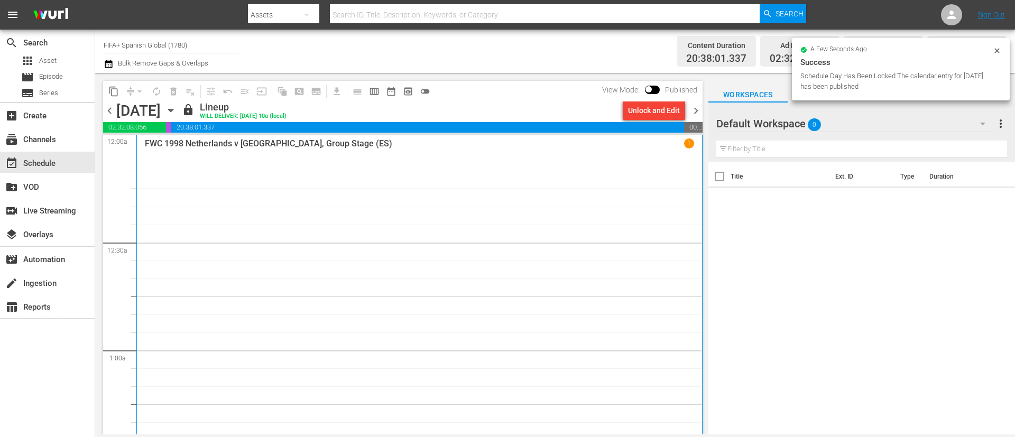
click at [696, 115] on span "chevron_right" at bounding box center [695, 110] width 13 height 13
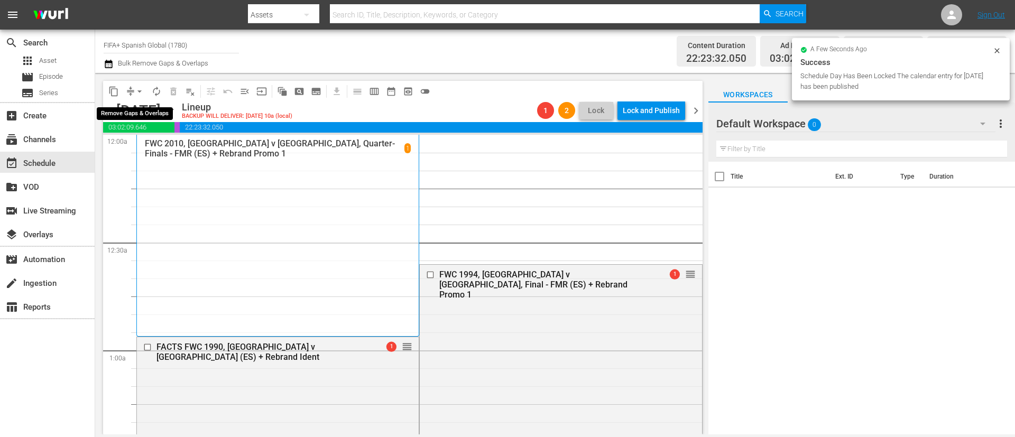
click at [141, 90] on span "arrow_drop_down" at bounding box center [139, 91] width 11 height 11
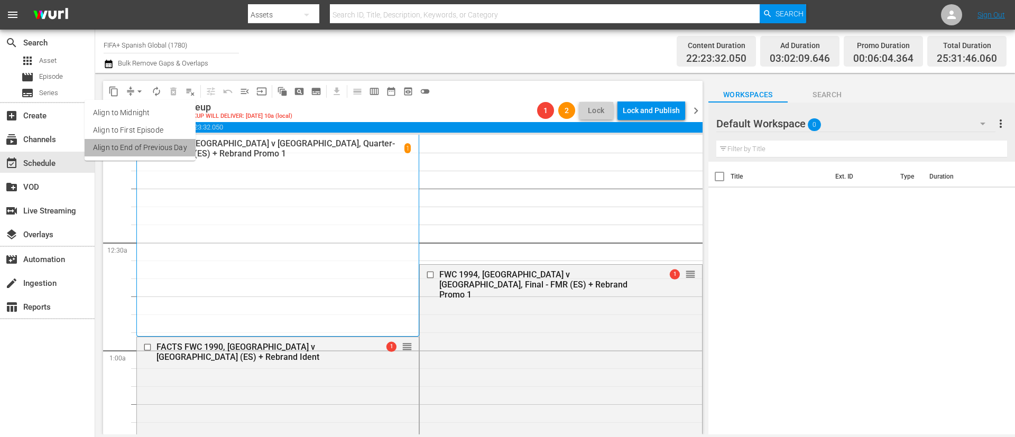
click at [164, 144] on li "Align to End of Previous Day" at bounding box center [140, 147] width 111 height 17
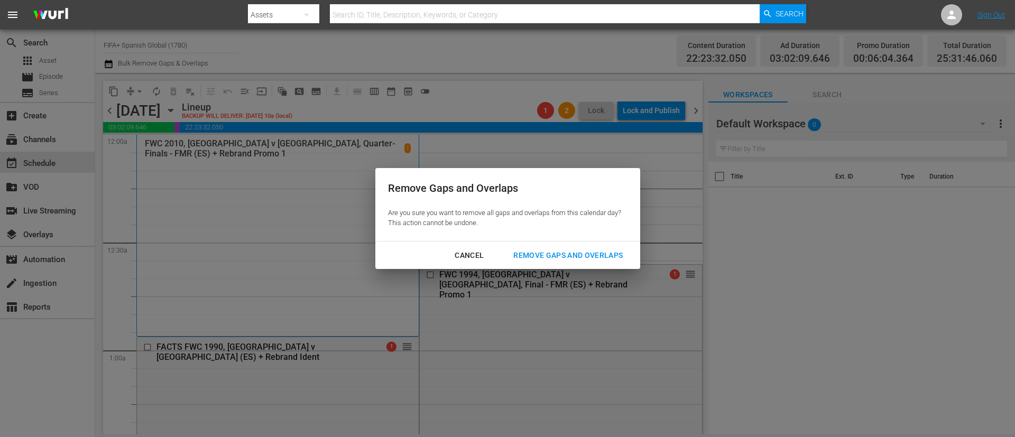
click at [596, 244] on div "Cancel Remove Gaps and Overlaps" at bounding box center [507, 256] width 265 height 28
click at [594, 262] on button "Remove Gaps and Overlaps" at bounding box center [568, 256] width 135 height 20
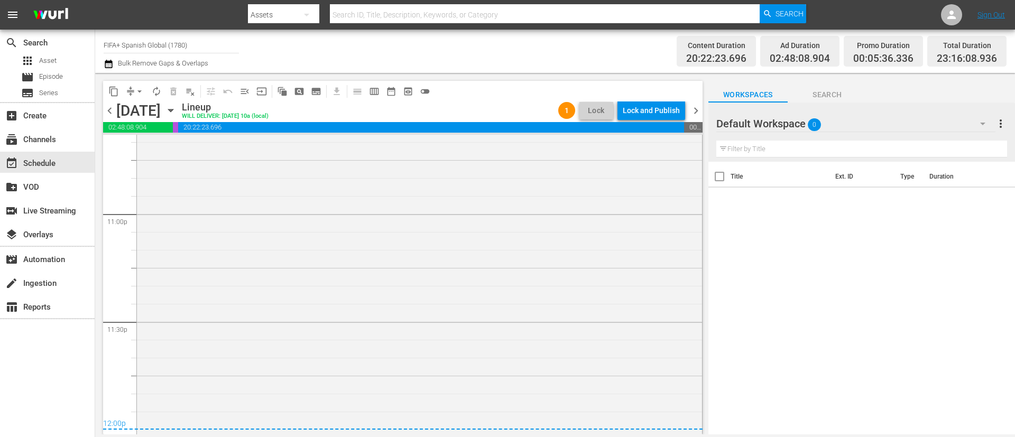
scroll to position [4922, 0]
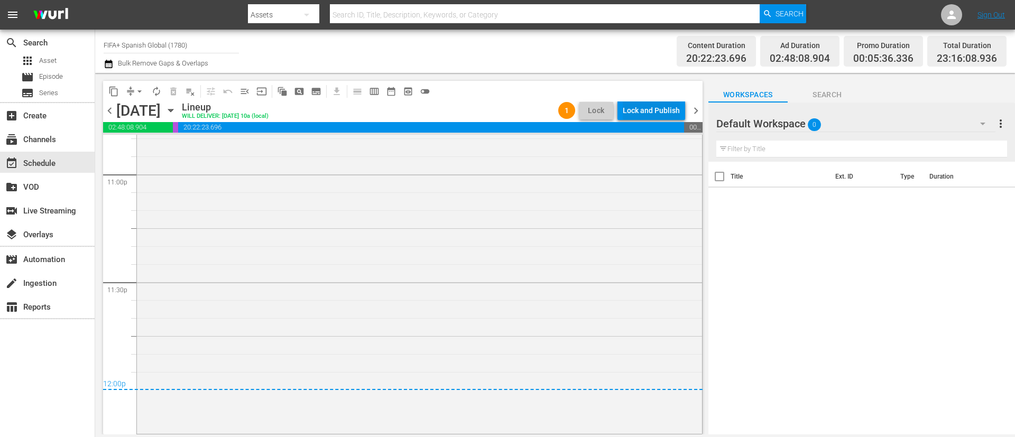
click at [660, 108] on div "Lock and Publish" at bounding box center [651, 110] width 57 height 19
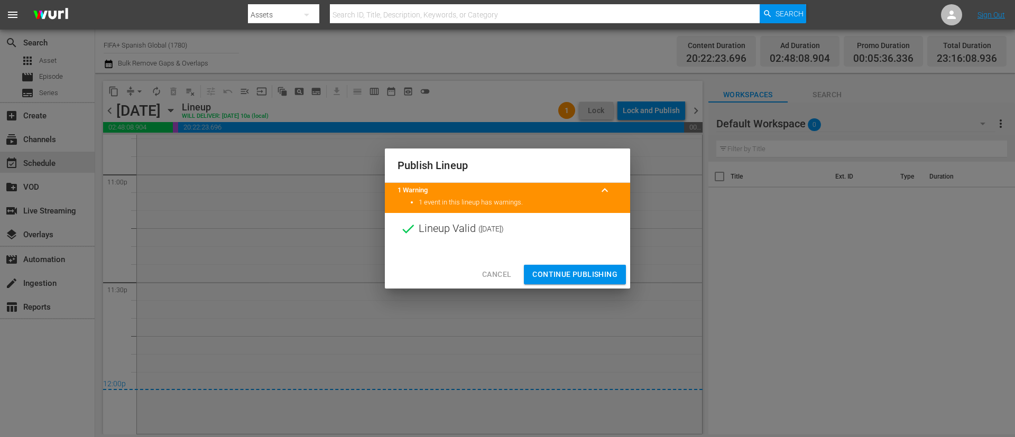
click at [568, 278] on span "Continue Publishing" at bounding box center [574, 274] width 85 height 13
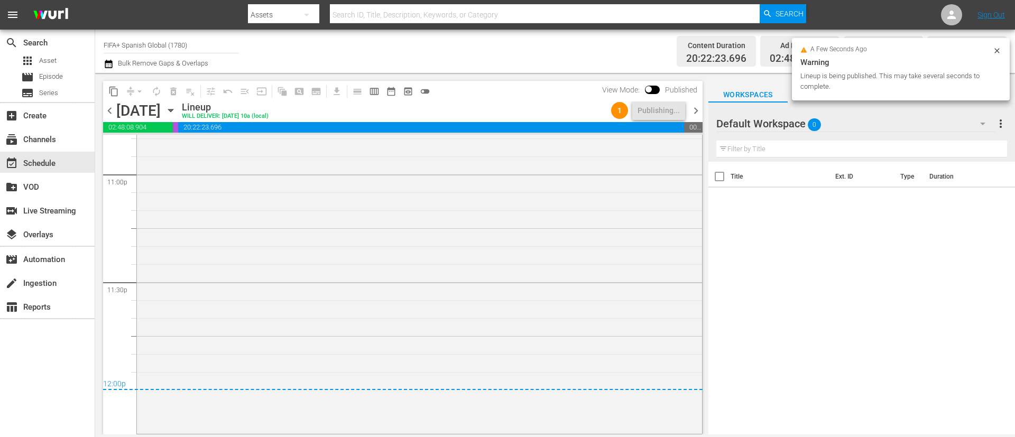
click at [700, 114] on span "chevron_right" at bounding box center [695, 110] width 13 height 13
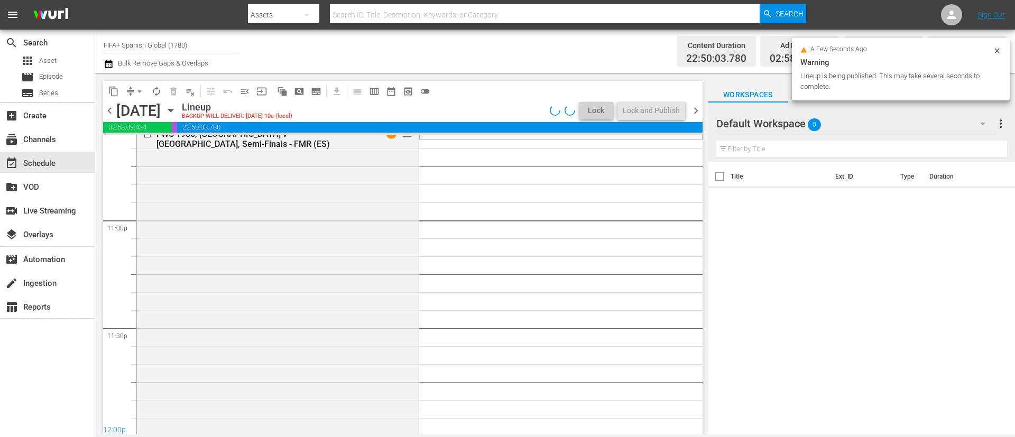
scroll to position [4850, 0]
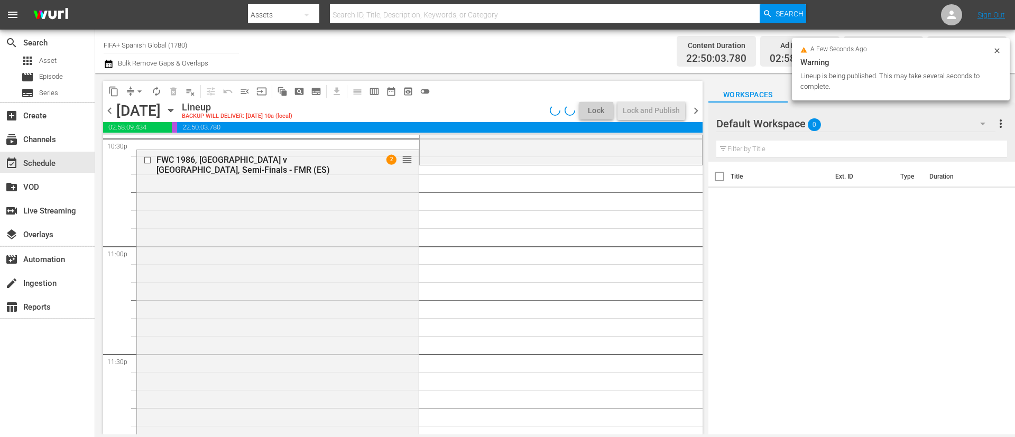
click at [137, 90] on span "arrow_drop_down" at bounding box center [139, 91] width 11 height 11
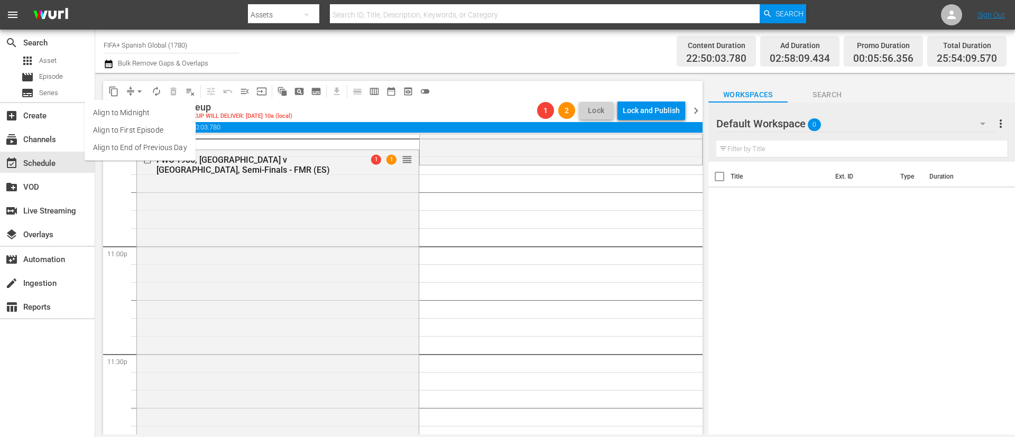
click at [162, 142] on li "Align to End of Previous Day" at bounding box center [140, 147] width 111 height 17
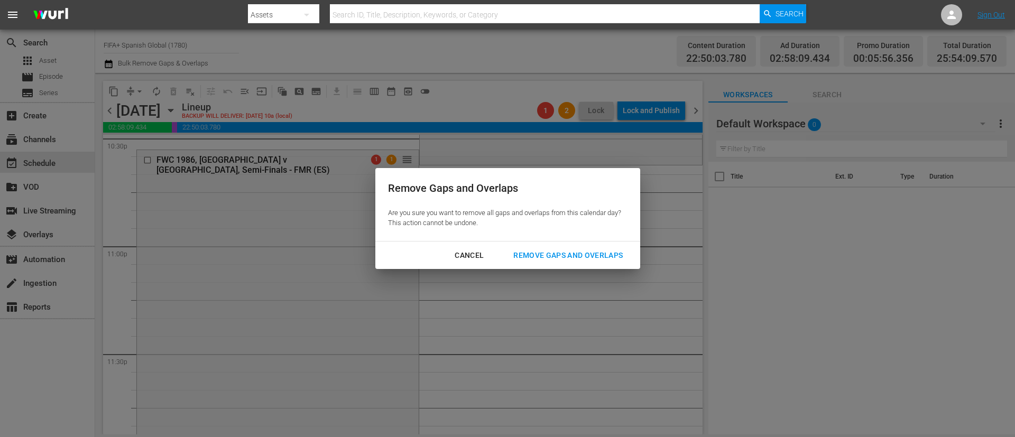
click at [560, 255] on div "Remove Gaps and Overlaps" at bounding box center [568, 255] width 126 height 13
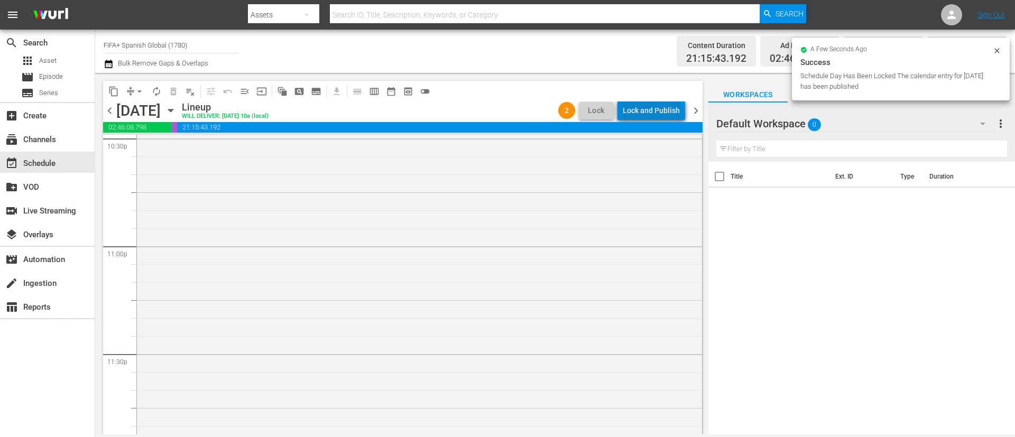
click at [655, 118] on div "Lock and Publish" at bounding box center [651, 110] width 57 height 19
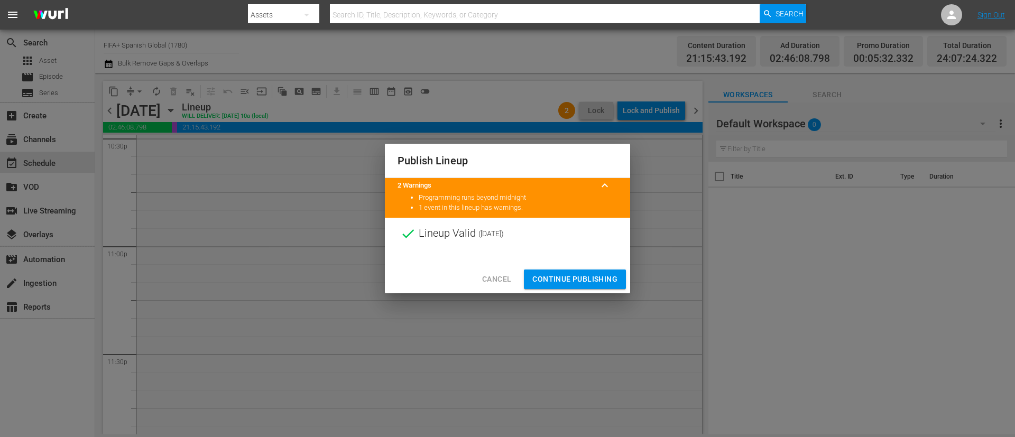
click at [580, 275] on span "Continue Publishing" at bounding box center [574, 279] width 85 height 13
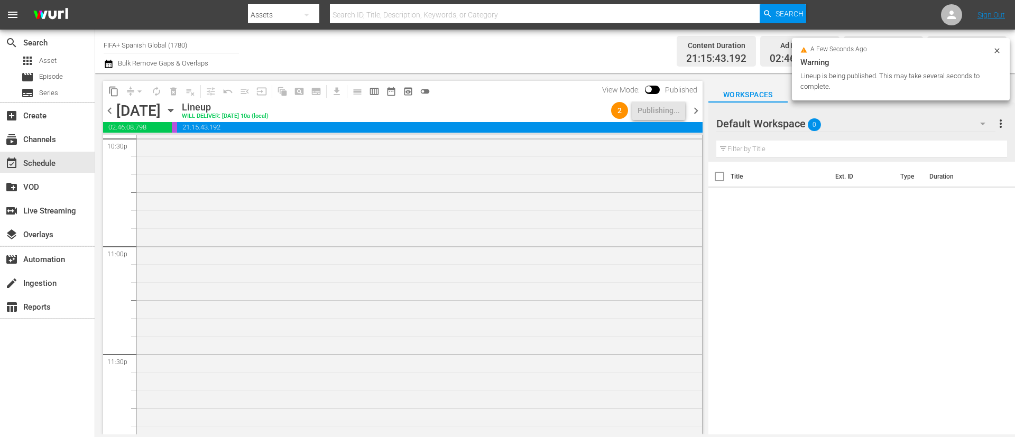
click at [698, 108] on span "chevron_right" at bounding box center [695, 110] width 13 height 13
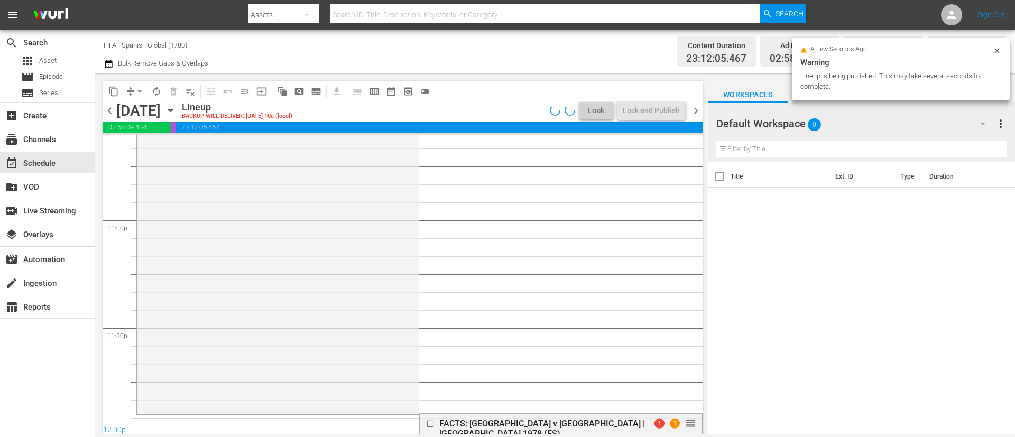
scroll to position [4868, 0]
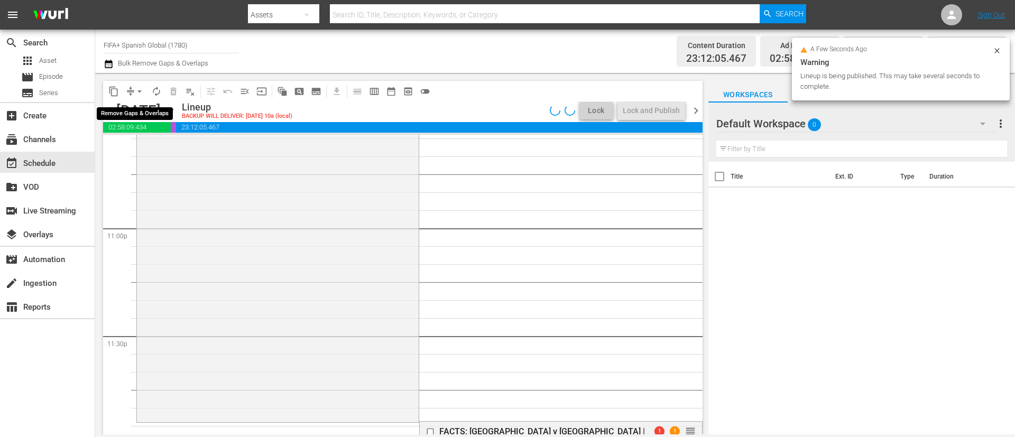
click at [141, 88] on span "arrow_drop_down" at bounding box center [139, 91] width 11 height 11
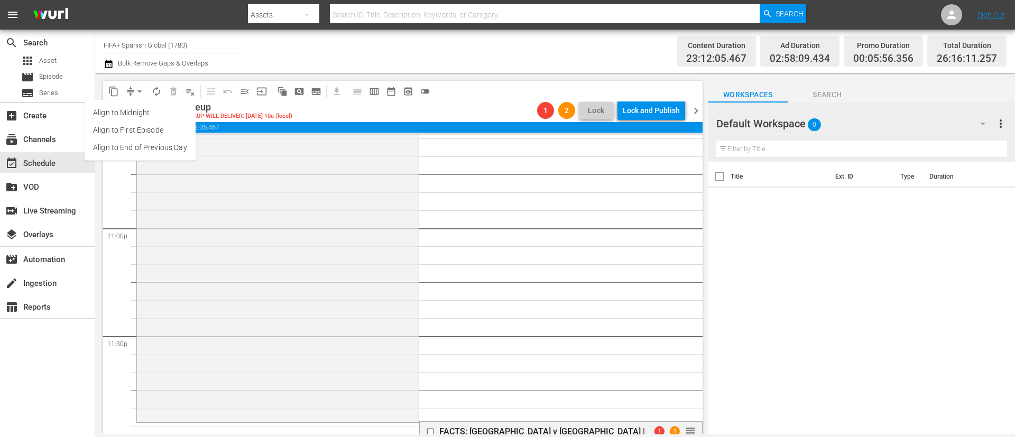
click at [163, 144] on li "Align to End of Previous Day" at bounding box center [140, 147] width 111 height 17
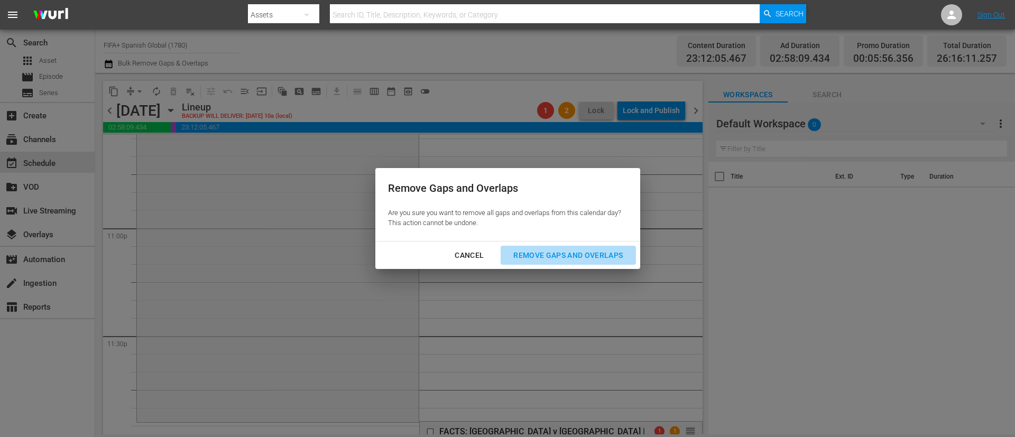
click at [568, 250] on div "Remove Gaps and Overlaps" at bounding box center [568, 255] width 126 height 13
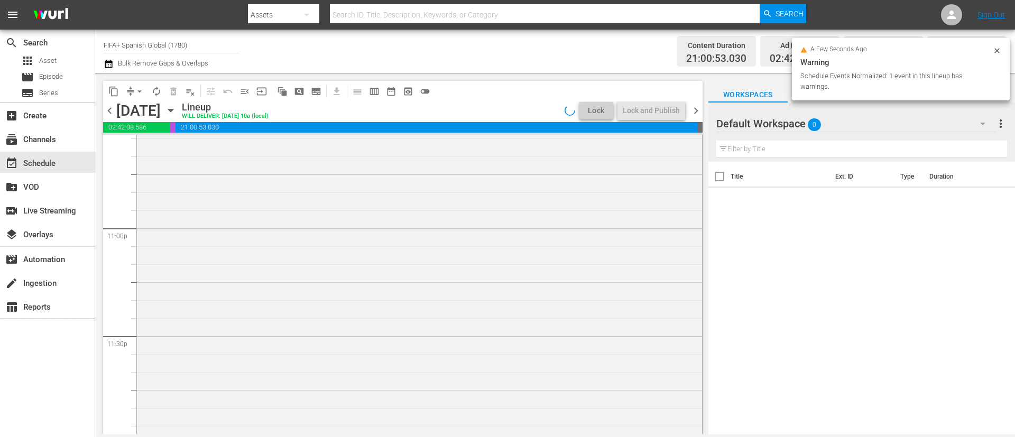
scroll to position [4908, 0]
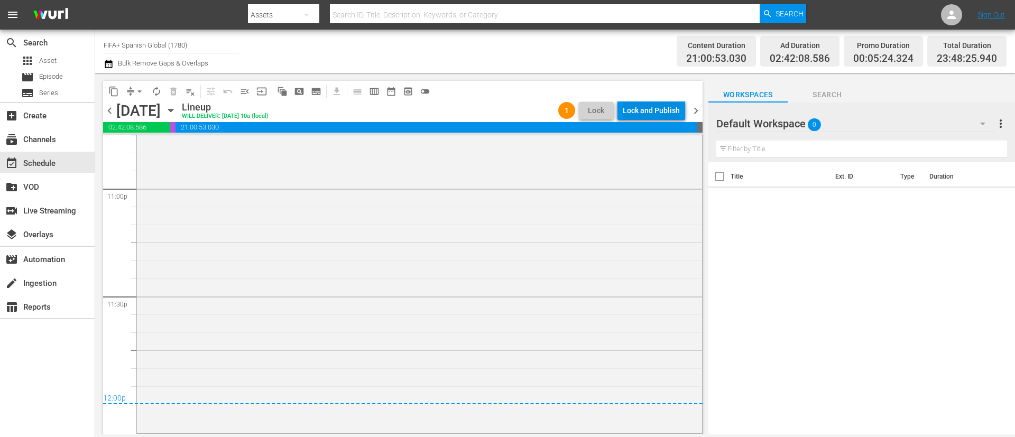
click at [654, 111] on div "Lock and Publish" at bounding box center [651, 110] width 57 height 19
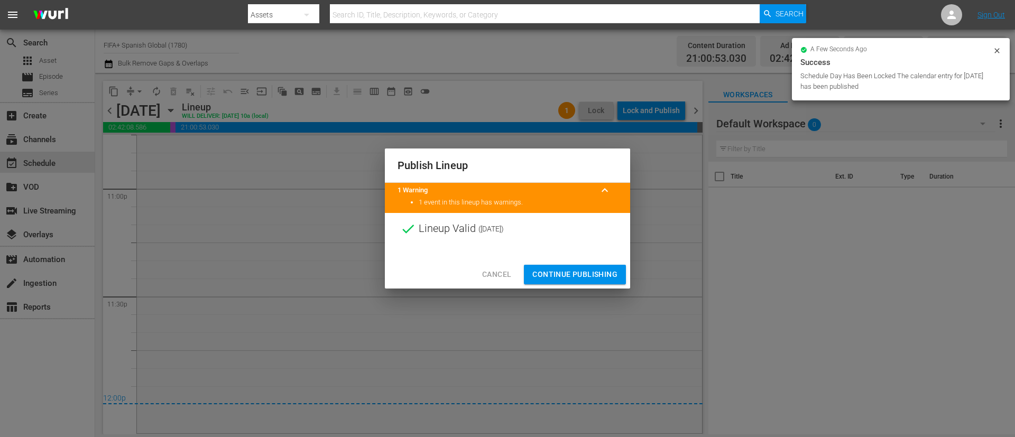
click at [600, 268] on span "Continue Publishing" at bounding box center [574, 274] width 85 height 13
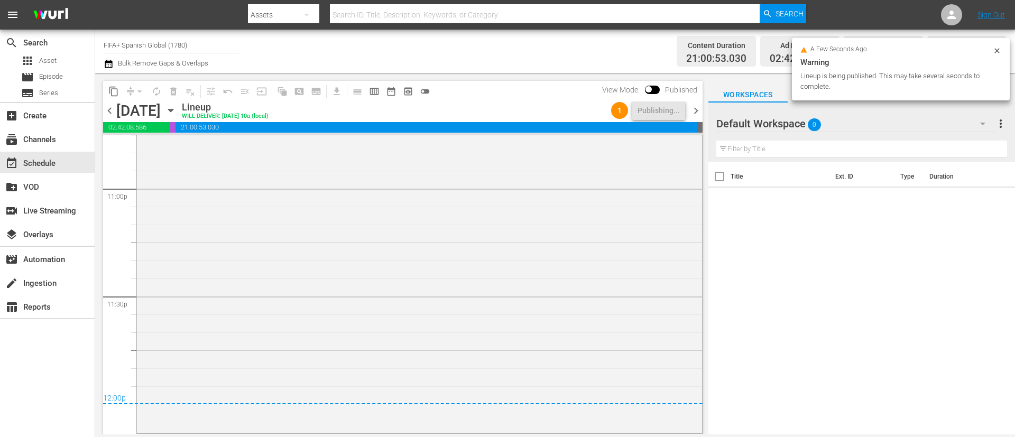
click at [698, 106] on span "chevron_right" at bounding box center [695, 110] width 13 height 13
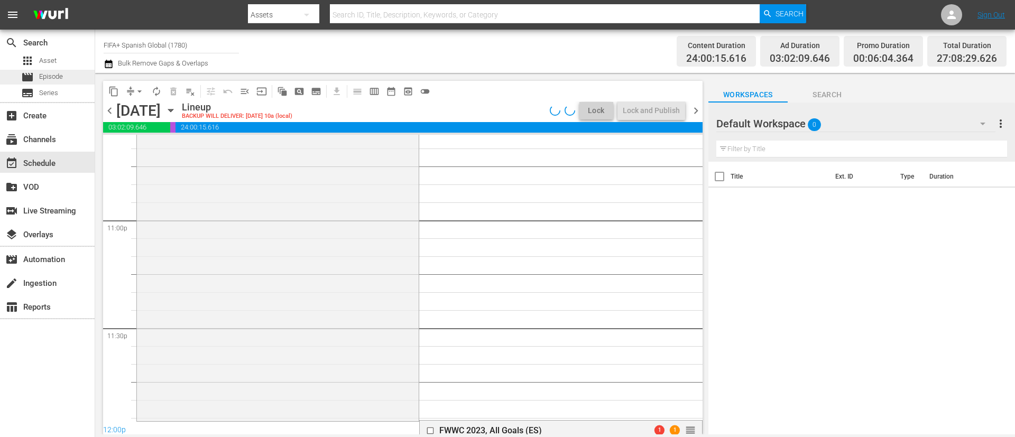
scroll to position [4886, 0]
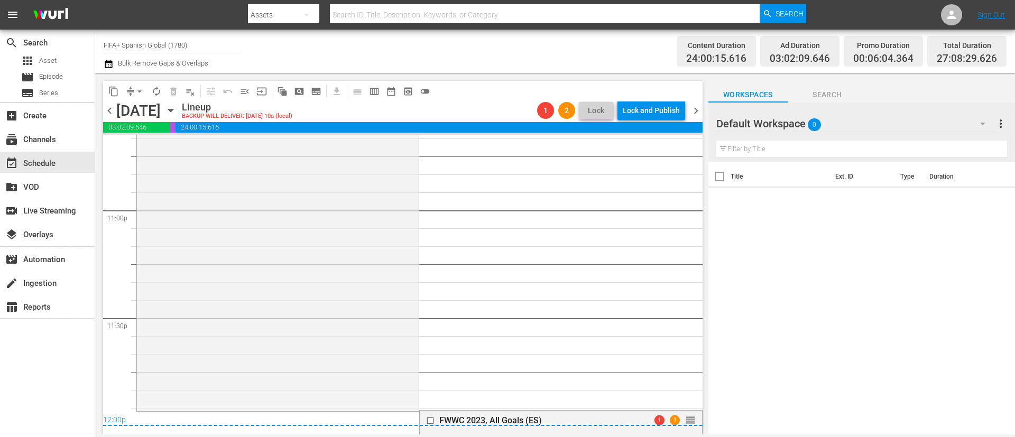
click at [142, 90] on span "arrow_drop_down" at bounding box center [139, 91] width 11 height 11
click at [185, 150] on li "Align to End of Previous Day" at bounding box center [140, 147] width 111 height 17
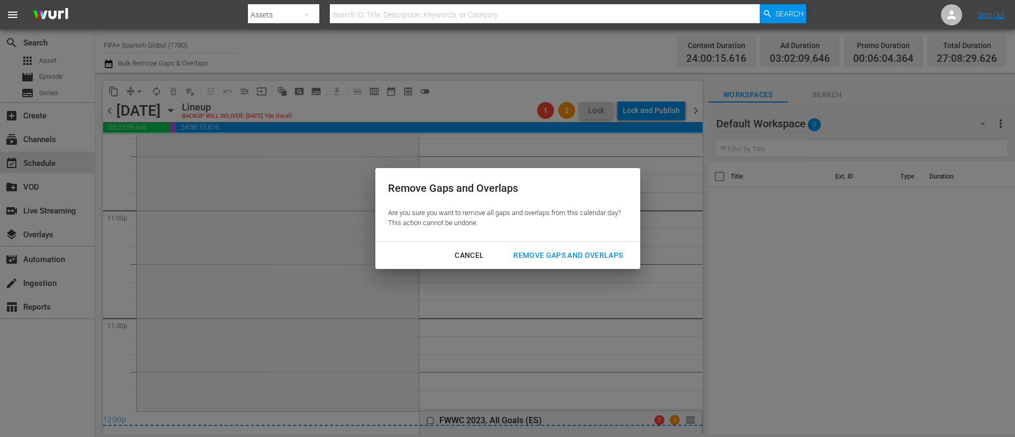
click at [558, 258] on div "Remove Gaps and Overlaps" at bounding box center [568, 255] width 126 height 13
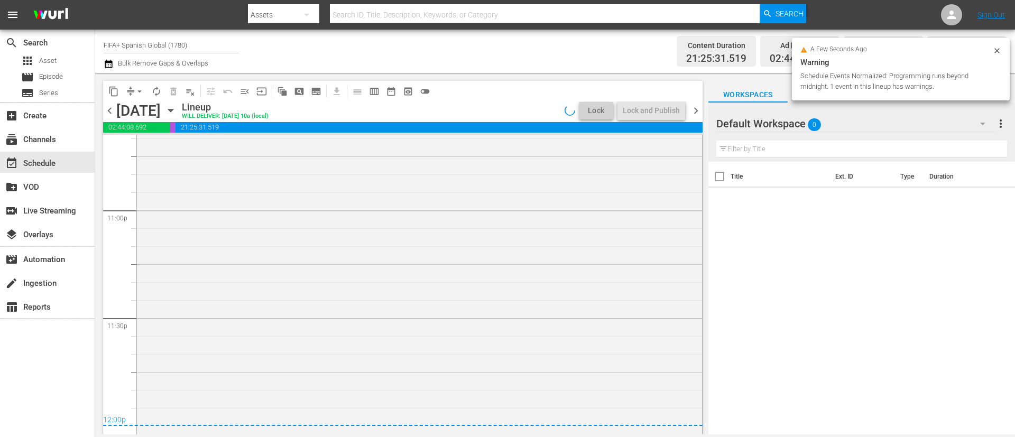
scroll to position [4940, 0]
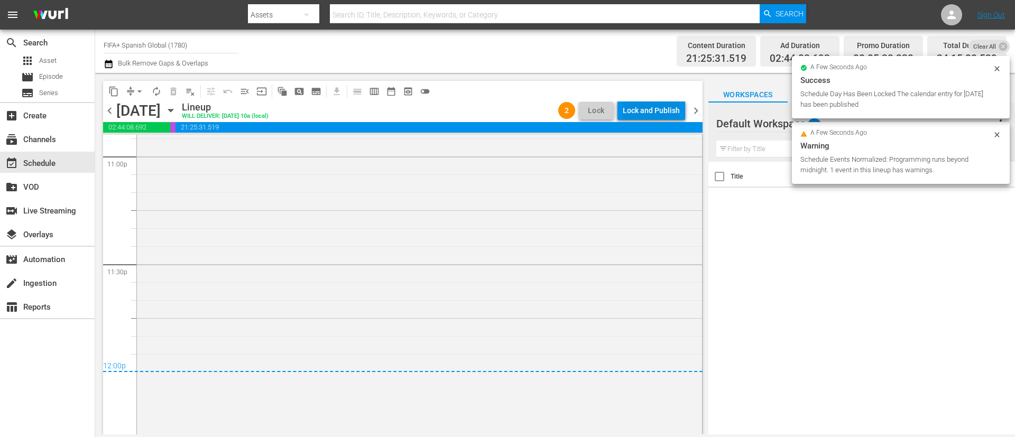
click at [665, 111] on div "Lock and Publish" at bounding box center [651, 110] width 57 height 19
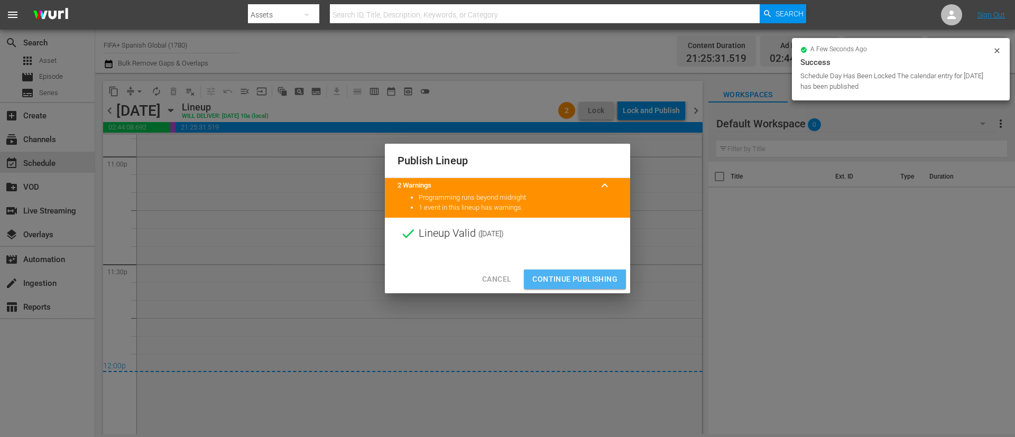
click at [595, 281] on span "Continue Publishing" at bounding box center [574, 279] width 85 height 13
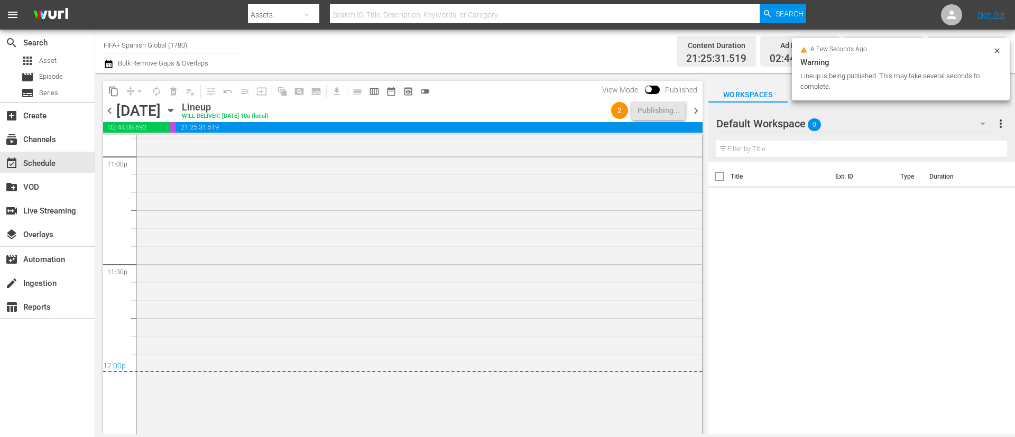
click at [701, 114] on span "chevron_right" at bounding box center [695, 110] width 13 height 13
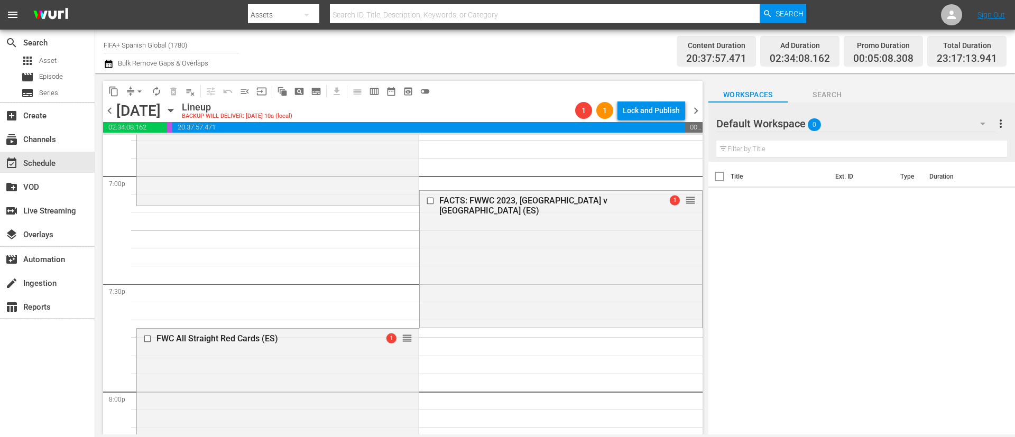
scroll to position [4057, 0]
click at [155, 97] on button "autorenew_outlined" at bounding box center [156, 91] width 17 height 17
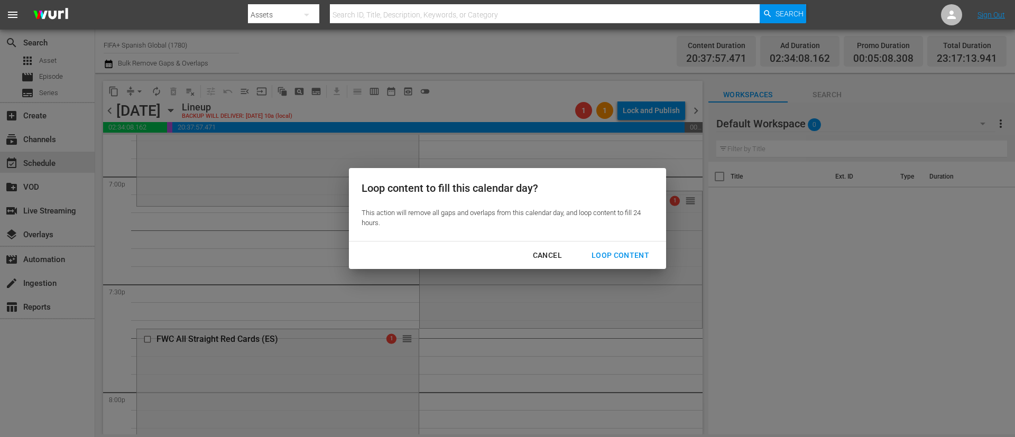
click at [635, 251] on div "Loop Content" at bounding box center [620, 255] width 75 height 13
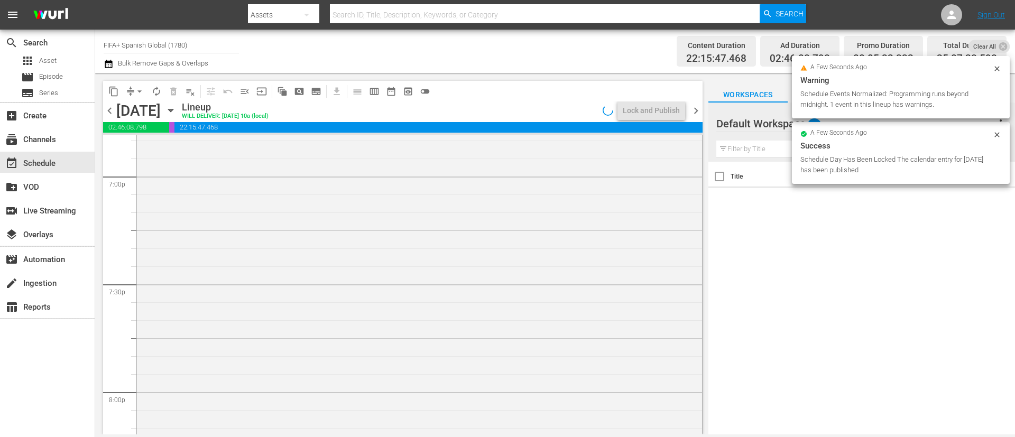
scroll to position [4129, 0]
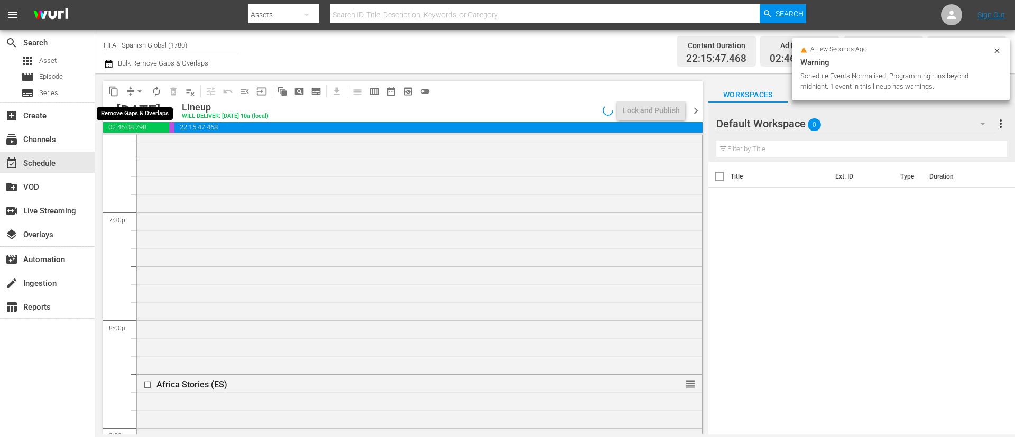
click at [137, 90] on span "arrow_drop_down" at bounding box center [139, 91] width 11 height 11
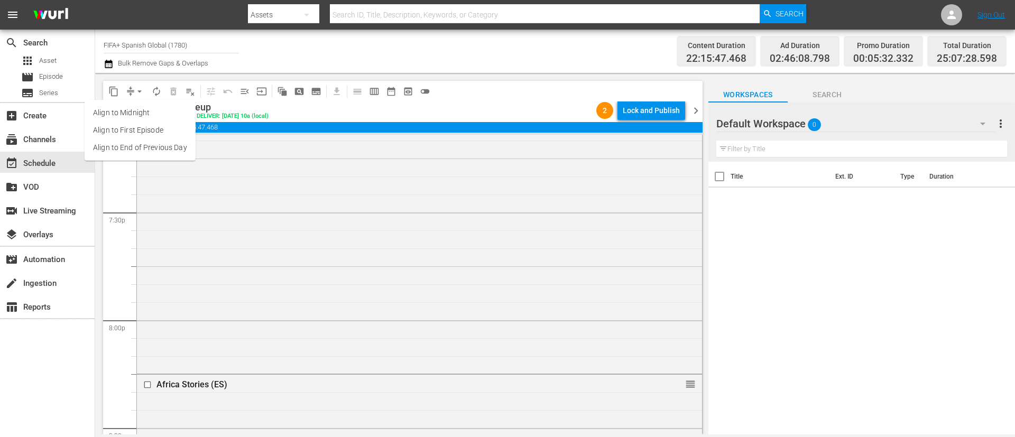
click at [146, 158] on ul "Align to Midnight Align to First Episode Align to End of Previous Day" at bounding box center [140, 130] width 111 height 61
click at [158, 146] on li "Align to End of Previous Day" at bounding box center [140, 147] width 111 height 17
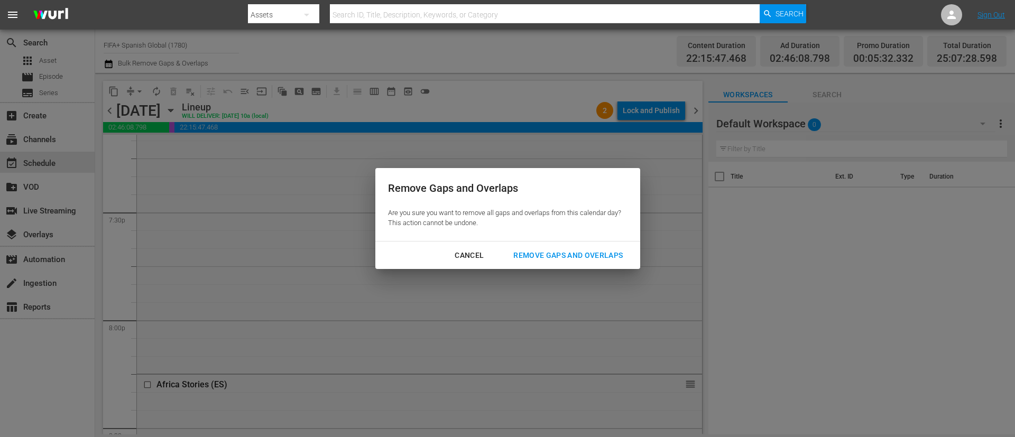
click at [594, 255] on div "Remove Gaps and Overlaps" at bounding box center [568, 255] width 126 height 13
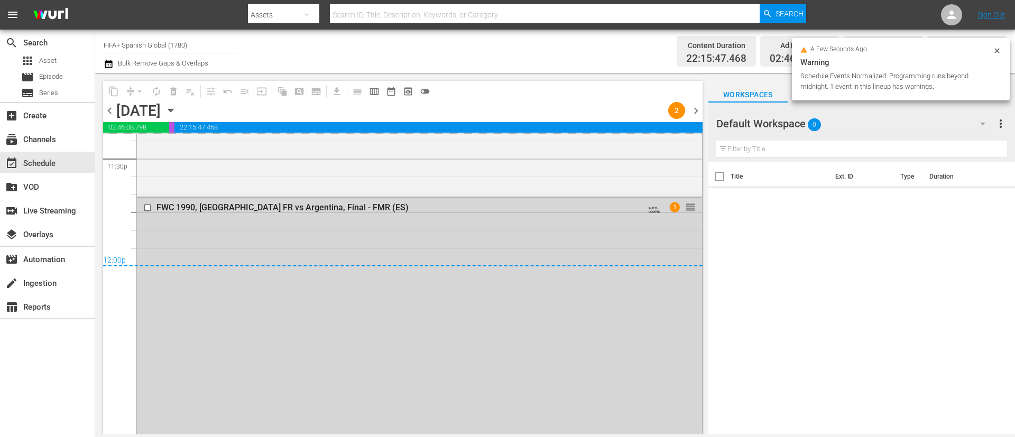
scroll to position [4966, 0]
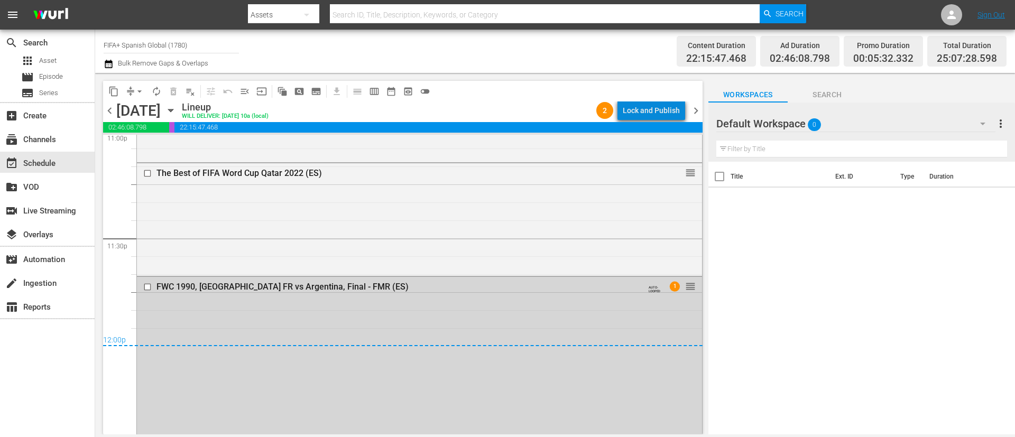
click at [672, 107] on div "Lock and Publish" at bounding box center [651, 110] width 57 height 19
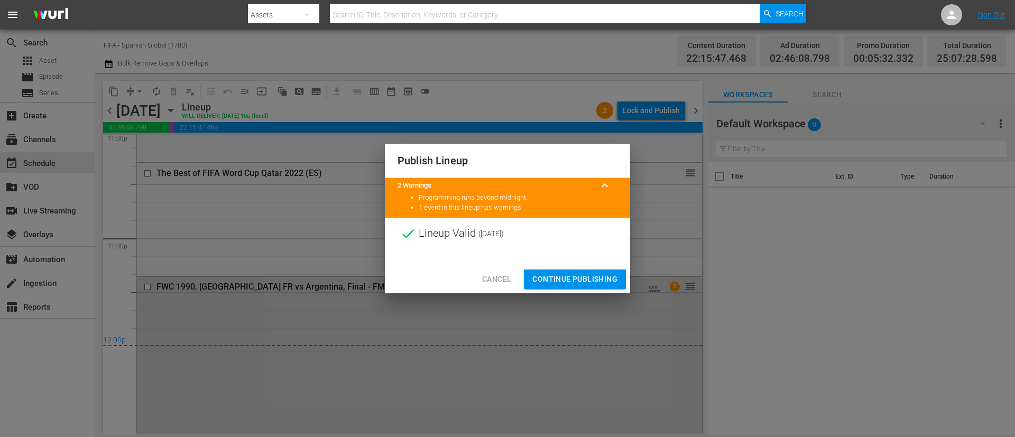
click at [602, 277] on span "Continue Publishing" at bounding box center [574, 279] width 85 height 13
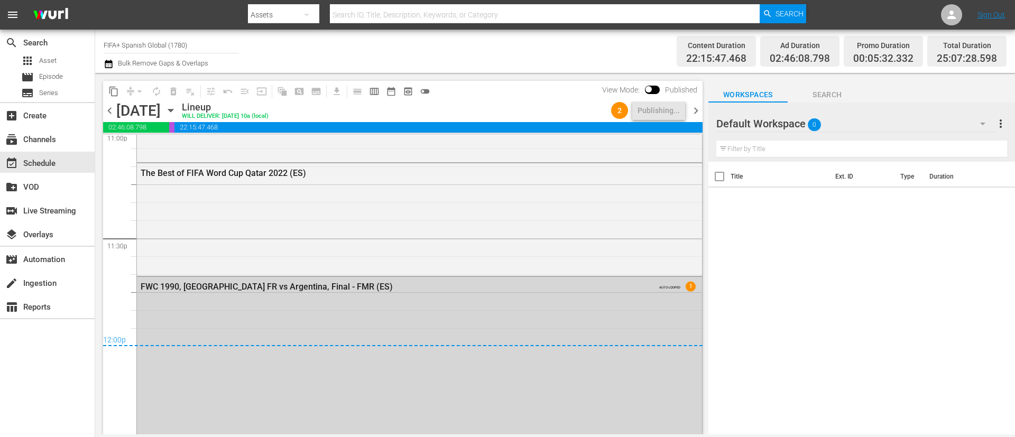
click at [695, 109] on span "chevron_right" at bounding box center [695, 110] width 13 height 13
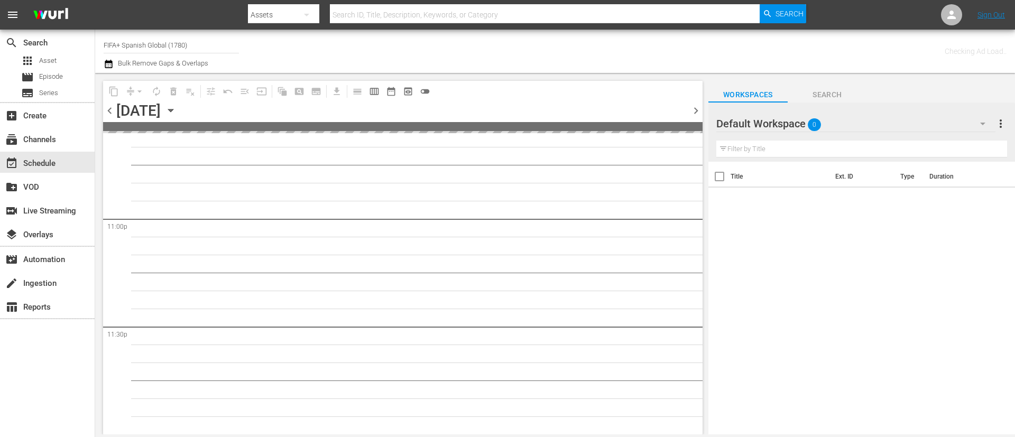
scroll to position [4876, 0]
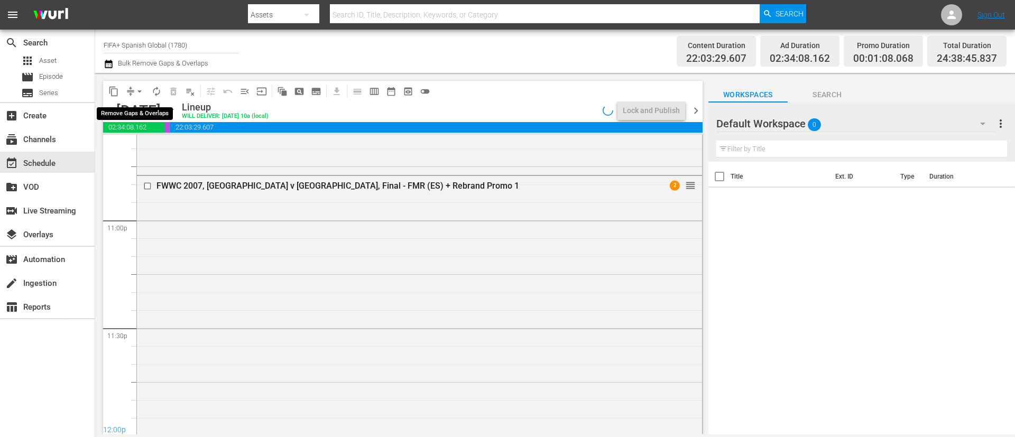
click at [142, 96] on span "arrow_drop_down" at bounding box center [139, 91] width 11 height 11
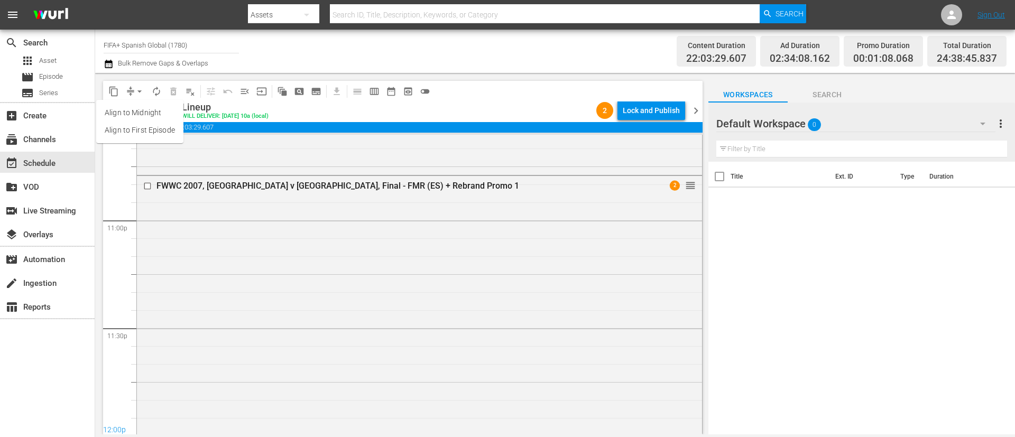
click at [436, 54] on div "Channel Title FIFA+ Spanish Global (1780) Bulk Remove Gaps & Overlaps" at bounding box center [350, 51] width 493 height 38
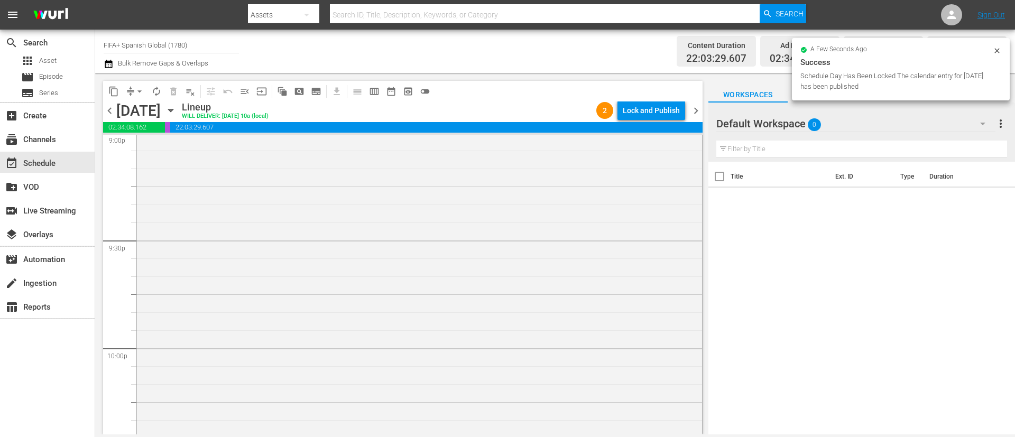
scroll to position [5017, 0]
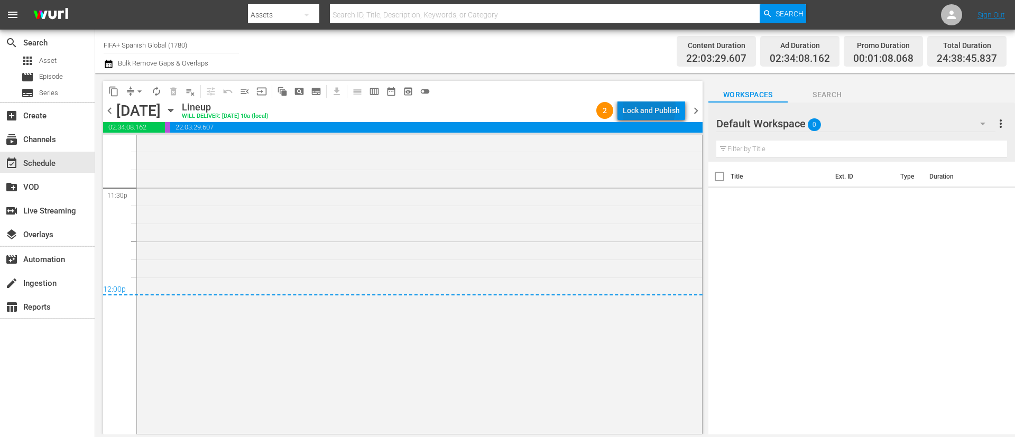
click at [639, 108] on div "Lock and Publish" at bounding box center [651, 110] width 57 height 19
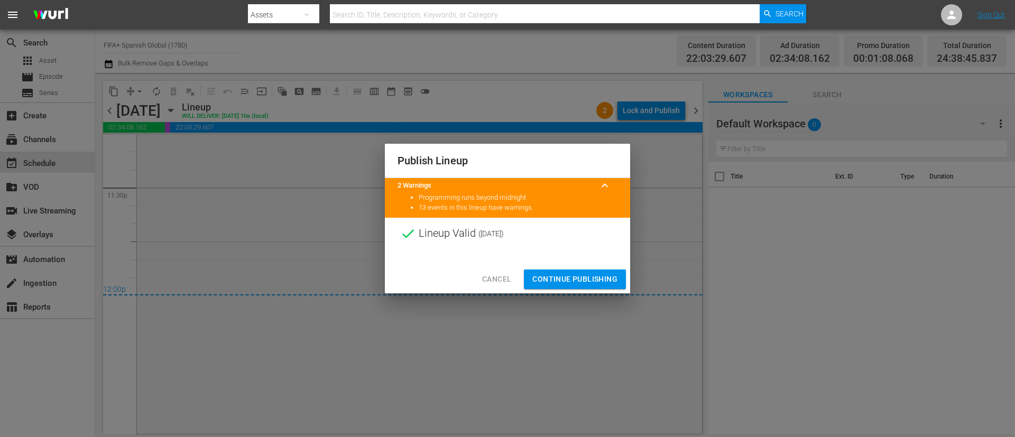
click at [489, 279] on span "Cancel" at bounding box center [496, 279] width 29 height 13
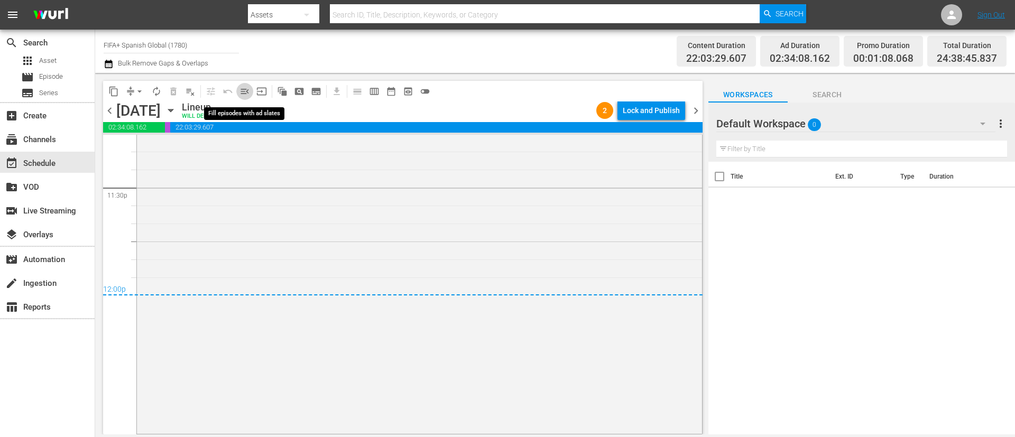
click at [240, 89] on span "menu_open" at bounding box center [245, 91] width 11 height 11
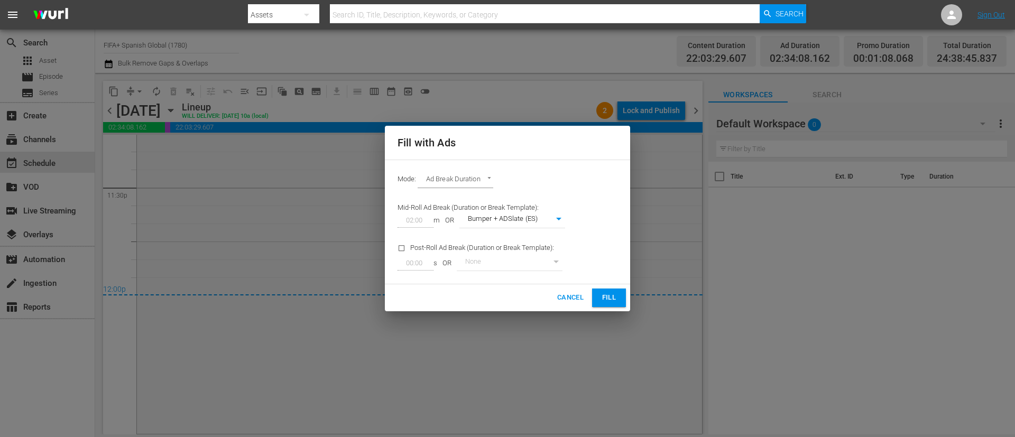
click at [597, 301] on button "Fill" at bounding box center [609, 298] width 34 height 19
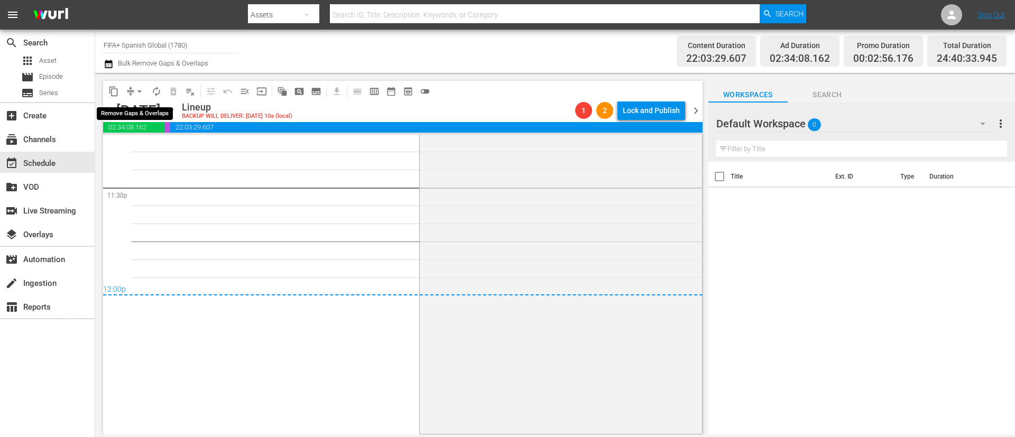
click at [133, 90] on button "arrow_drop_down" at bounding box center [139, 91] width 17 height 17
click at [563, 82] on div "content_copy compress arrow_drop_down autorenew_outlined delete_forever_outline…" at bounding box center [403, 91] width 600 height 21
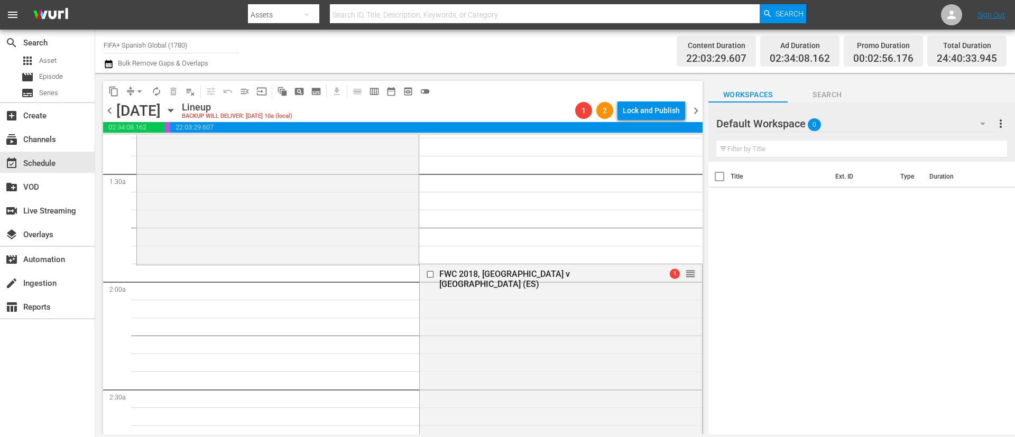
scroll to position [317, 0]
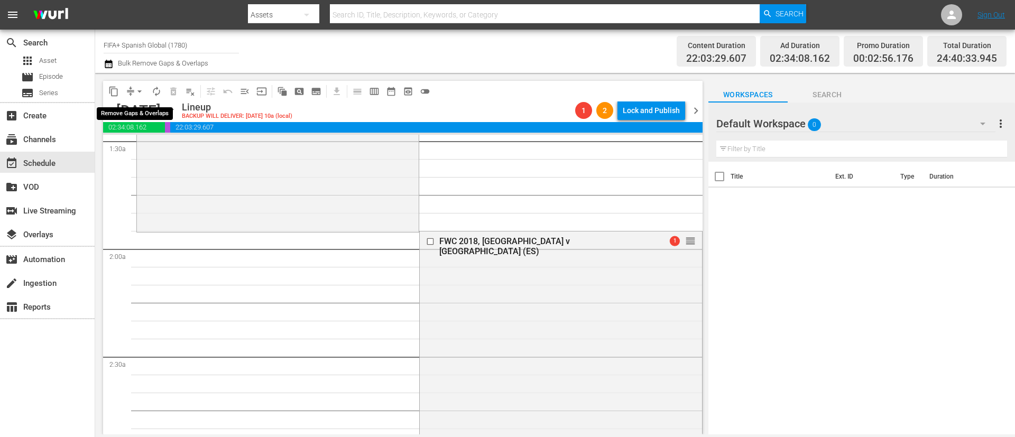
click at [142, 90] on span "arrow_drop_down" at bounding box center [139, 91] width 11 height 11
click at [148, 125] on li "Align to First Episode" at bounding box center [139, 130] width 87 height 17
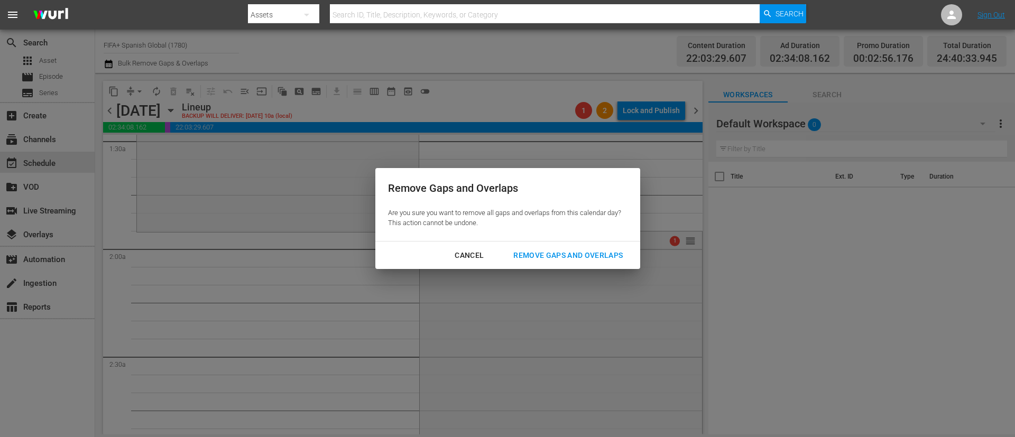
click at [572, 254] on div "Remove Gaps and Overlaps" at bounding box center [568, 255] width 126 height 13
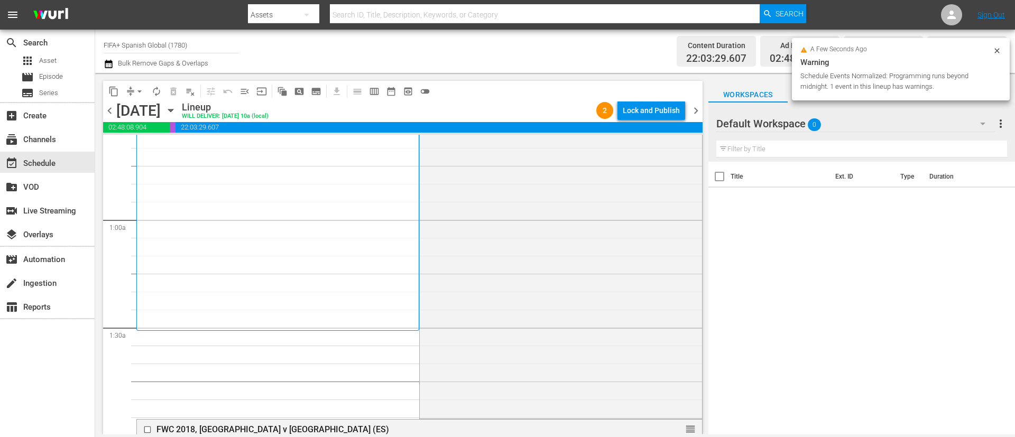
scroll to position [0, 0]
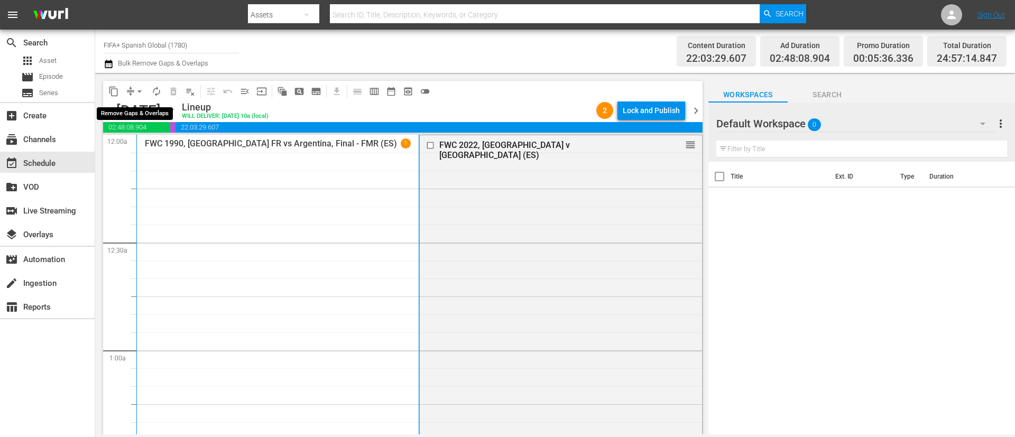
click at [139, 91] on span "arrow_drop_down" at bounding box center [139, 91] width 11 height 11
click at [166, 149] on li "Align to End of Previous Day" at bounding box center [140, 147] width 111 height 17
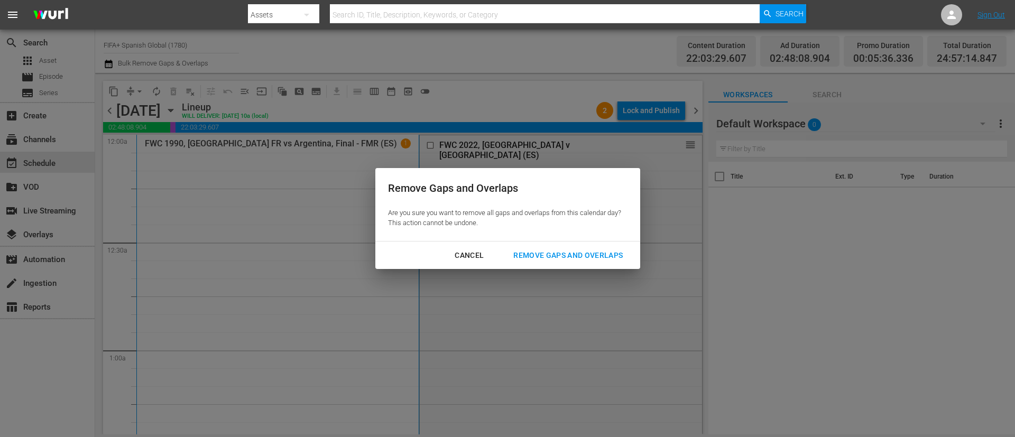
click at [617, 248] on button "Remove Gaps and Overlaps" at bounding box center [568, 256] width 135 height 20
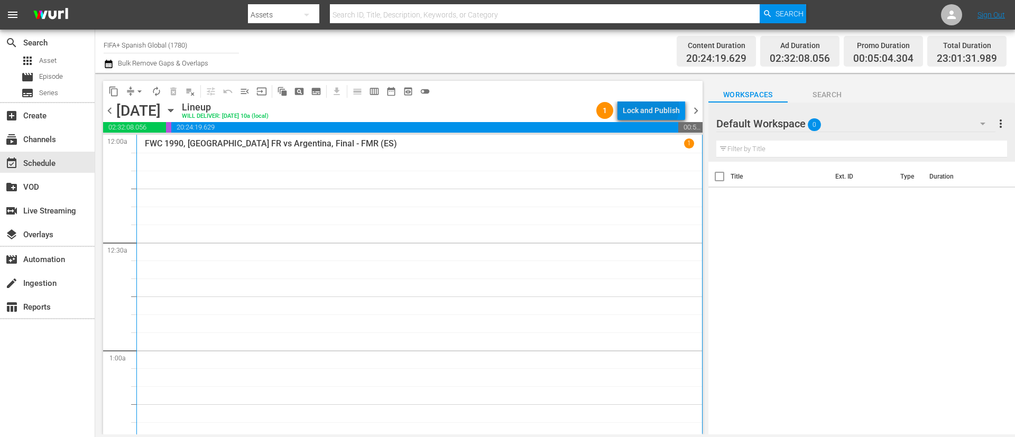
click at [653, 107] on div "Lock and Publish" at bounding box center [651, 110] width 57 height 19
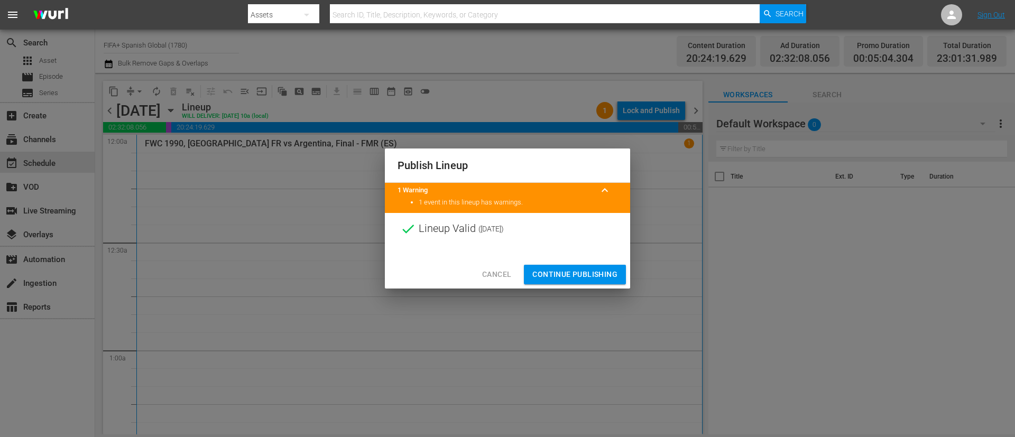
click at [587, 275] on span "Continue Publishing" at bounding box center [574, 274] width 85 height 13
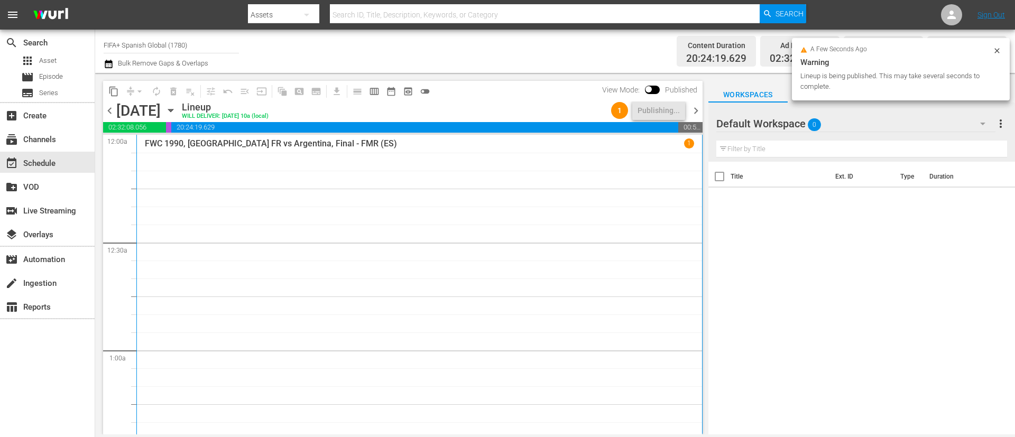
click at [696, 114] on span "chevron_right" at bounding box center [695, 110] width 13 height 13
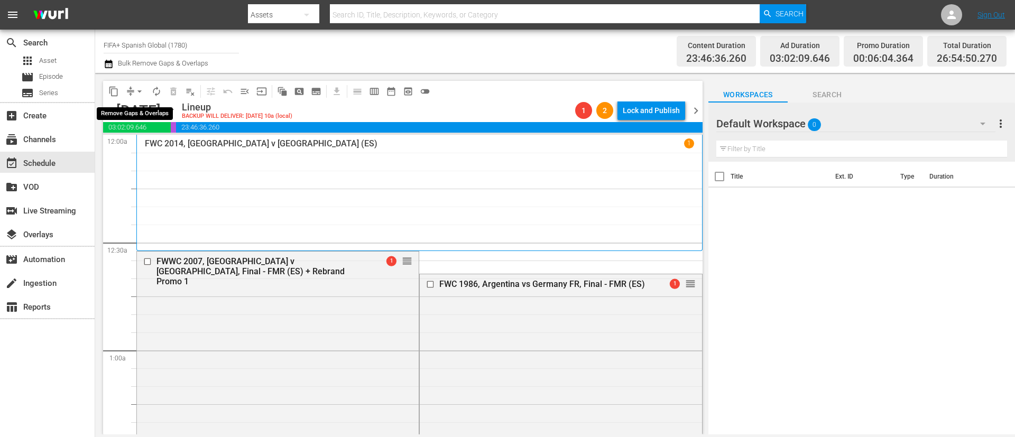
click at [141, 88] on span "arrow_drop_down" at bounding box center [139, 91] width 11 height 11
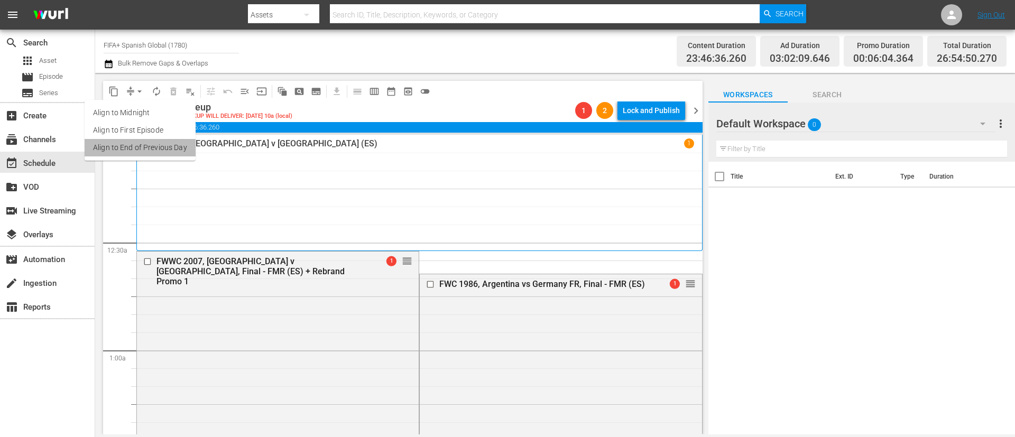
click at [141, 143] on li "Align to End of Previous Day" at bounding box center [140, 147] width 111 height 17
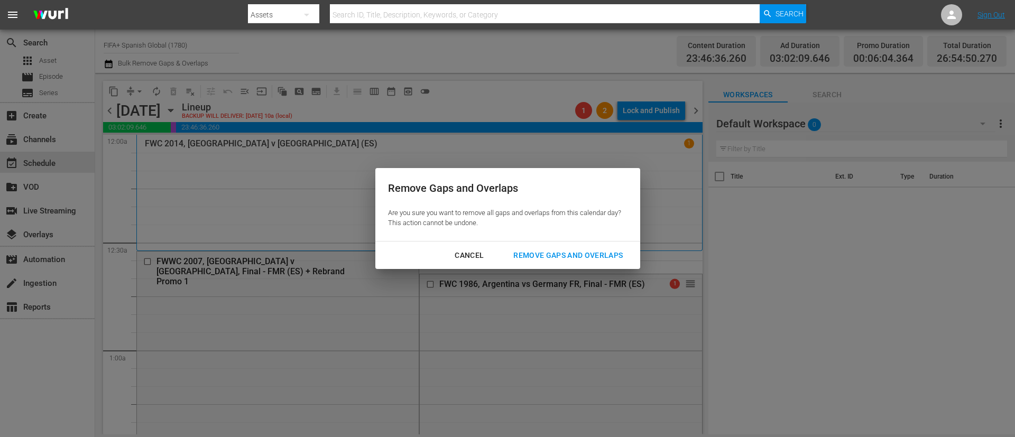
click at [541, 250] on div "Remove Gaps and Overlaps" at bounding box center [568, 255] width 126 height 13
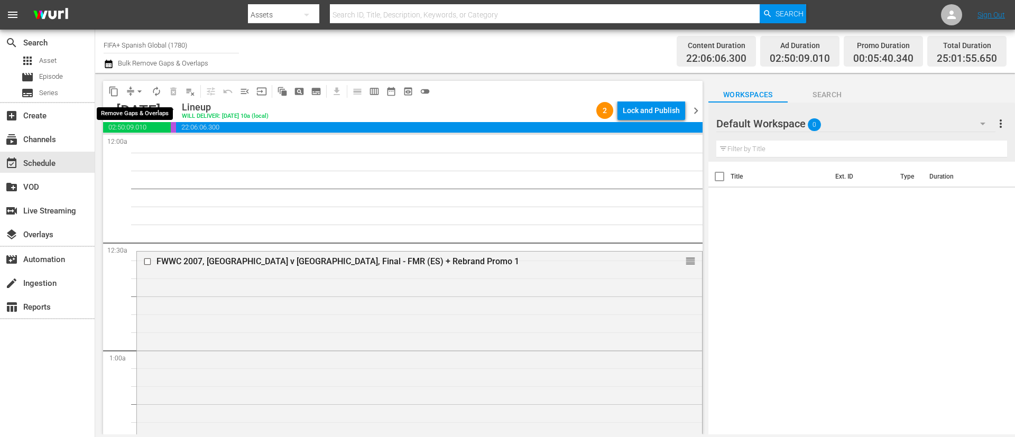
click at [136, 90] on span "arrow_drop_down" at bounding box center [139, 91] width 11 height 11
click at [161, 130] on li "Align to First Episode" at bounding box center [139, 130] width 87 height 17
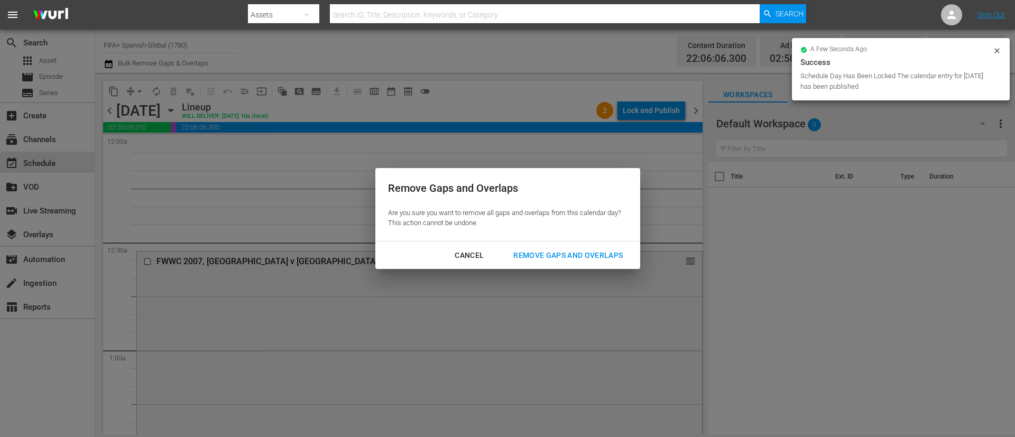
click at [555, 261] on div "Remove Gaps and Overlaps" at bounding box center [568, 255] width 126 height 13
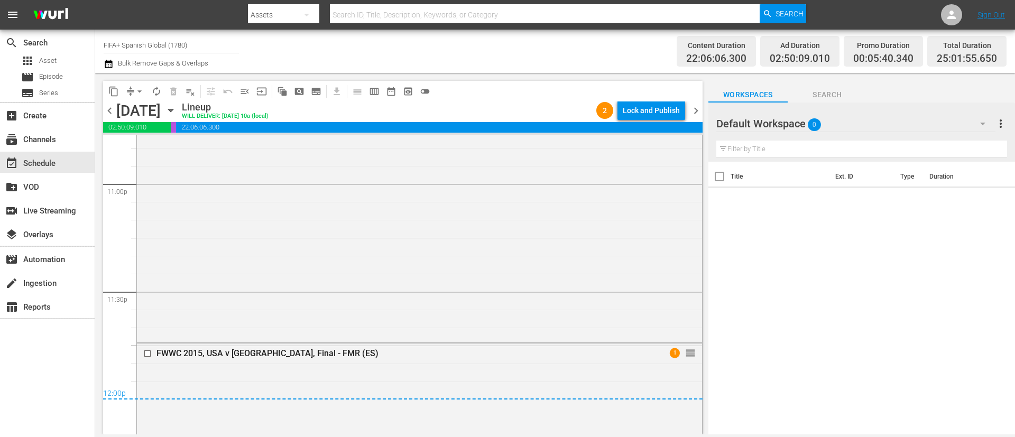
scroll to position [5217, 0]
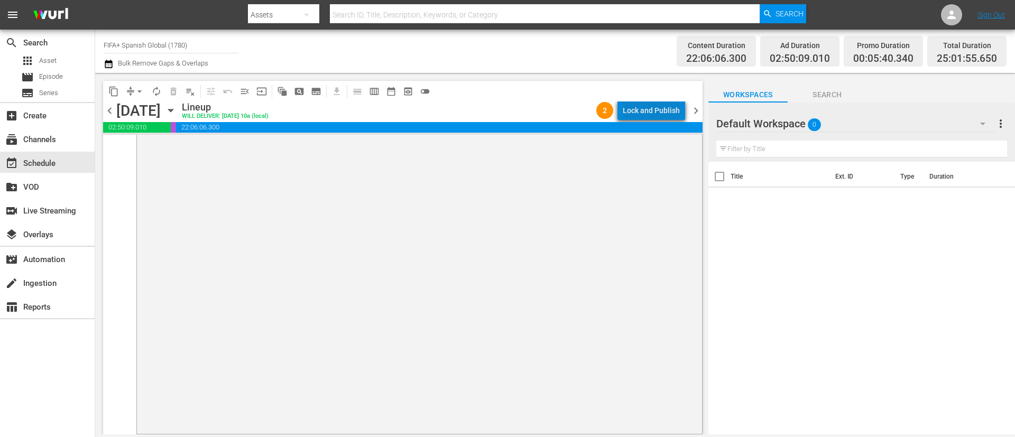
click at [669, 105] on div "Lock and Publish" at bounding box center [651, 110] width 57 height 19
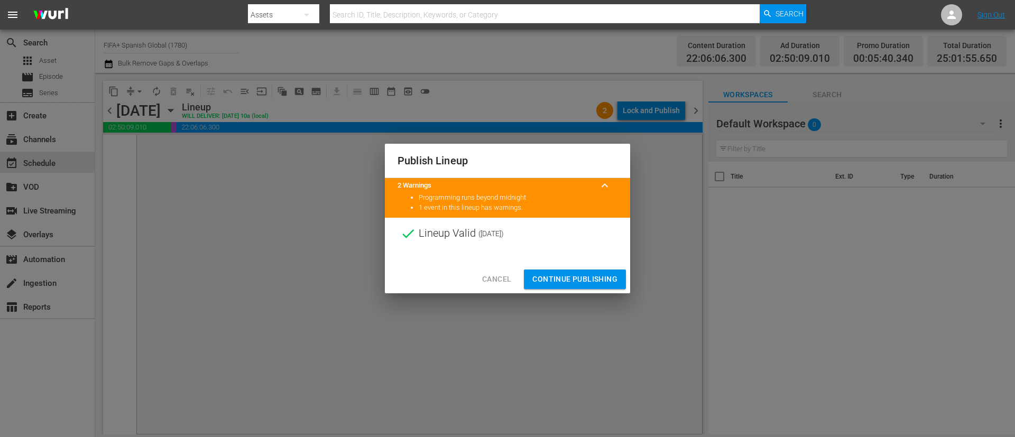
click at [572, 271] on button "Continue Publishing" at bounding box center [575, 280] width 102 height 20
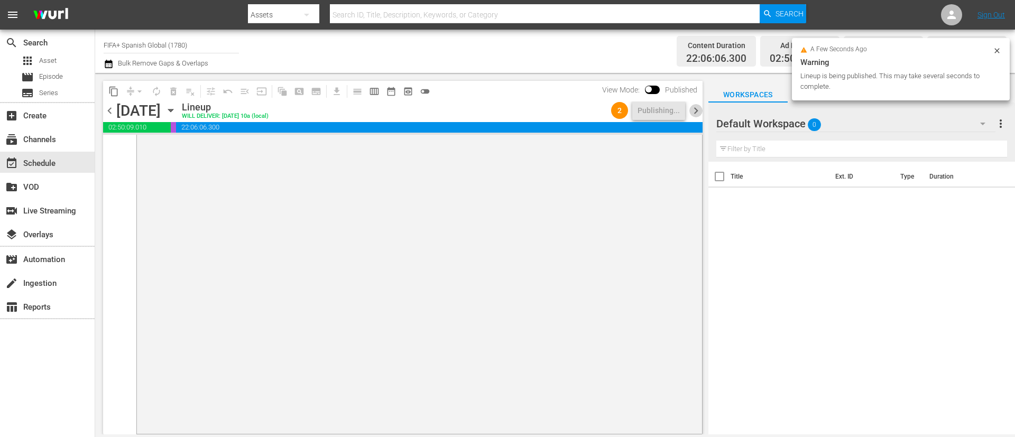
click at [692, 114] on span "chevron_right" at bounding box center [695, 110] width 13 height 13
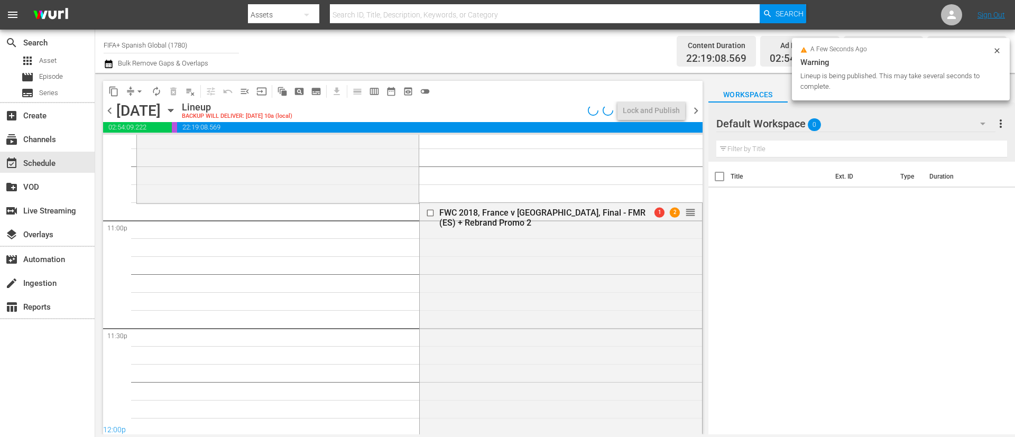
scroll to position [5067, 0]
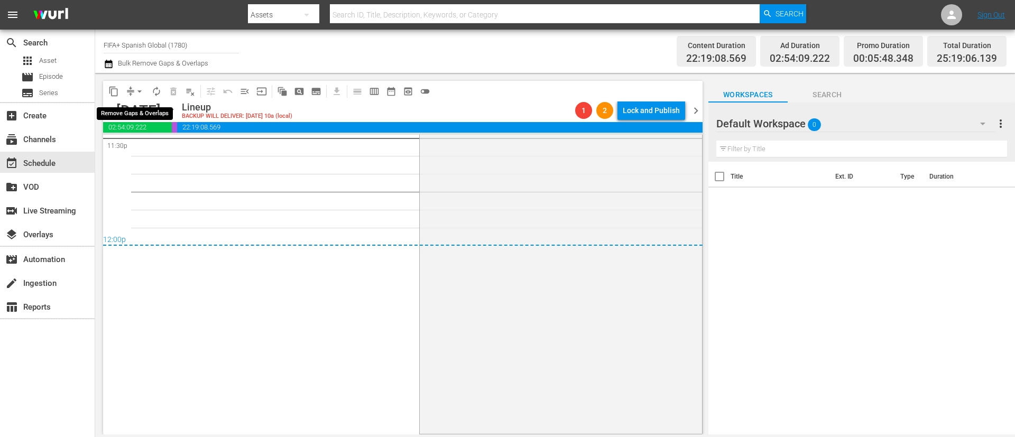
click at [138, 93] on span "arrow_drop_down" at bounding box center [139, 91] width 11 height 11
click at [177, 145] on li "Align to End of Previous Day" at bounding box center [140, 147] width 111 height 17
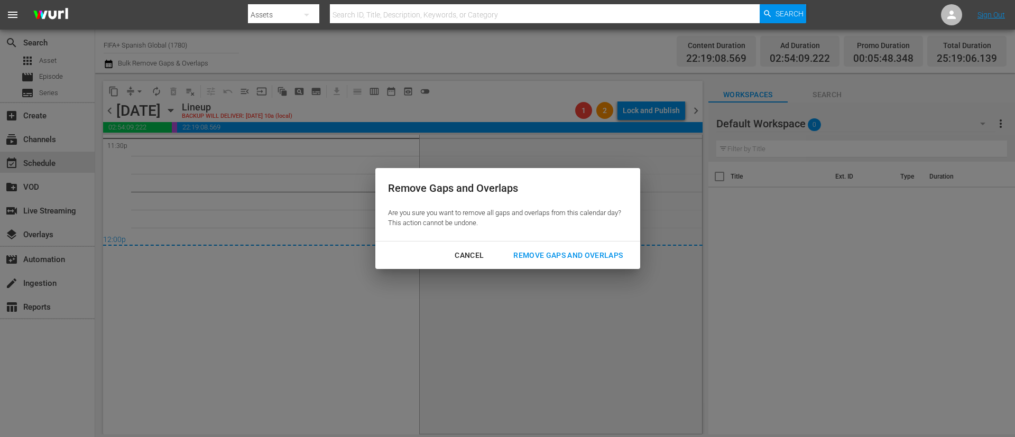
click at [565, 266] on div "Cancel Remove Gaps and Overlaps" at bounding box center [507, 256] width 265 height 28
click at [573, 259] on div "Remove Gaps and Overlaps" at bounding box center [568, 255] width 126 height 13
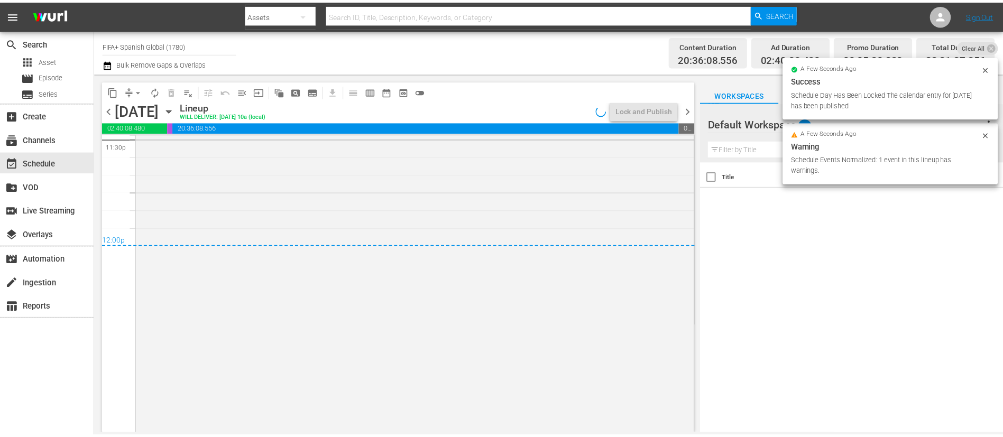
scroll to position [5079, 0]
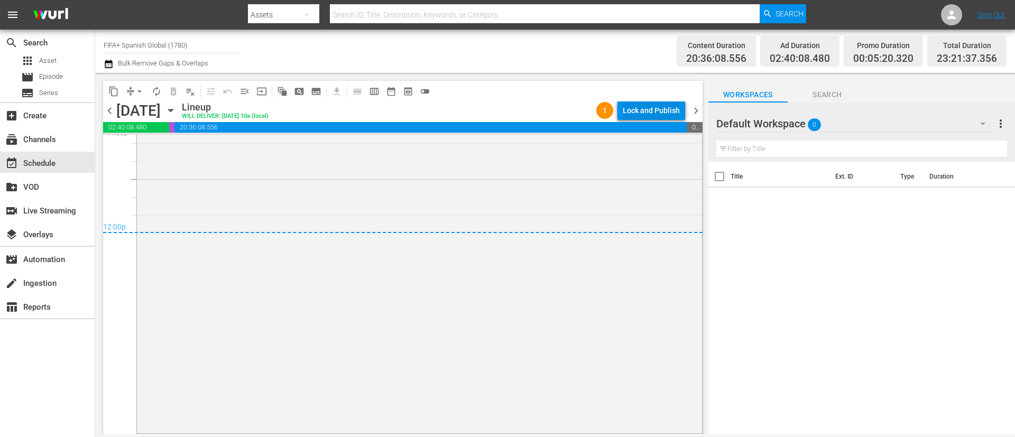
click at [669, 113] on div "Lock and Publish" at bounding box center [651, 110] width 57 height 19
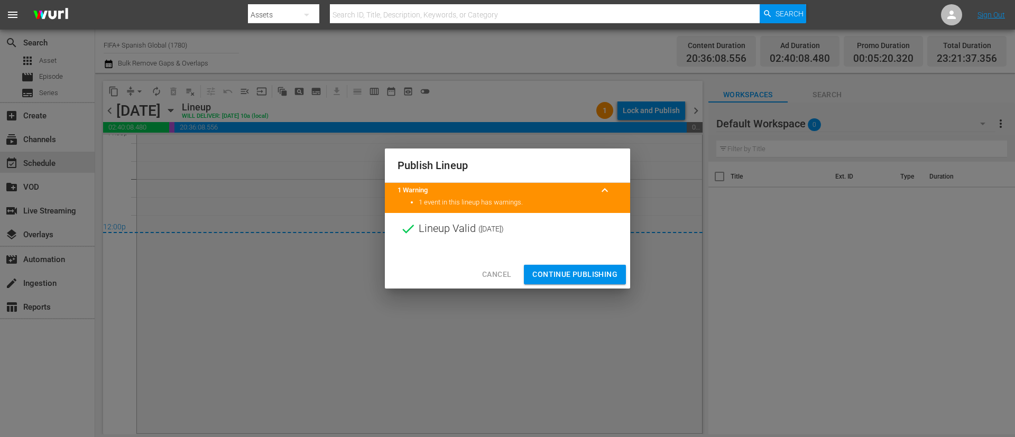
click at [595, 279] on span "Continue Publishing" at bounding box center [574, 274] width 85 height 13
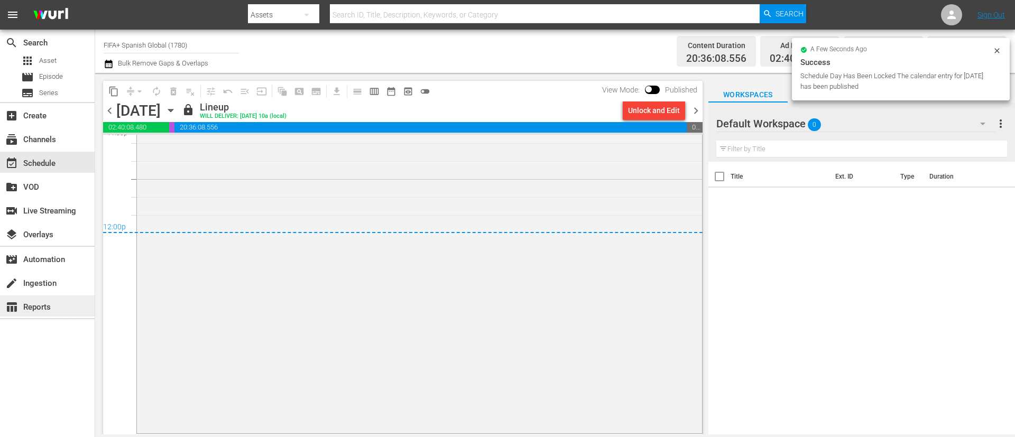
click at [54, 312] on div "table_chart Reports" at bounding box center [47, 306] width 95 height 21
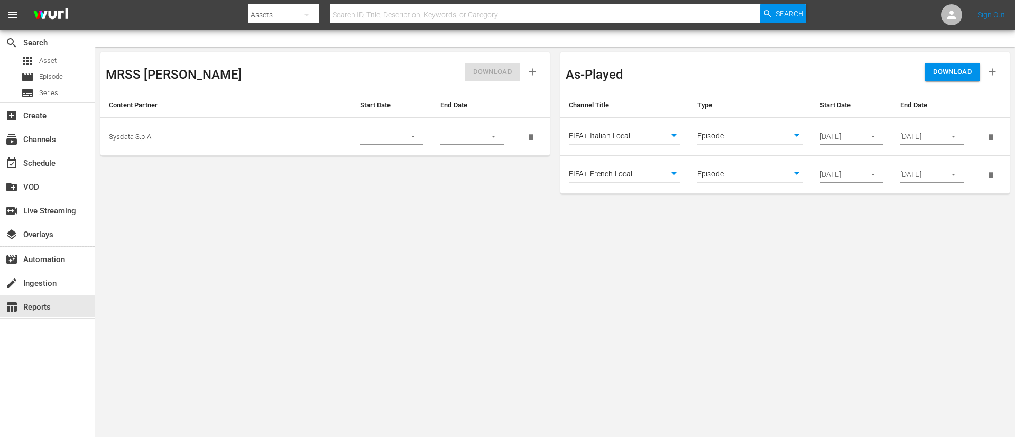
click at [991, 174] on icon "delete" at bounding box center [991, 175] width 5 height 6
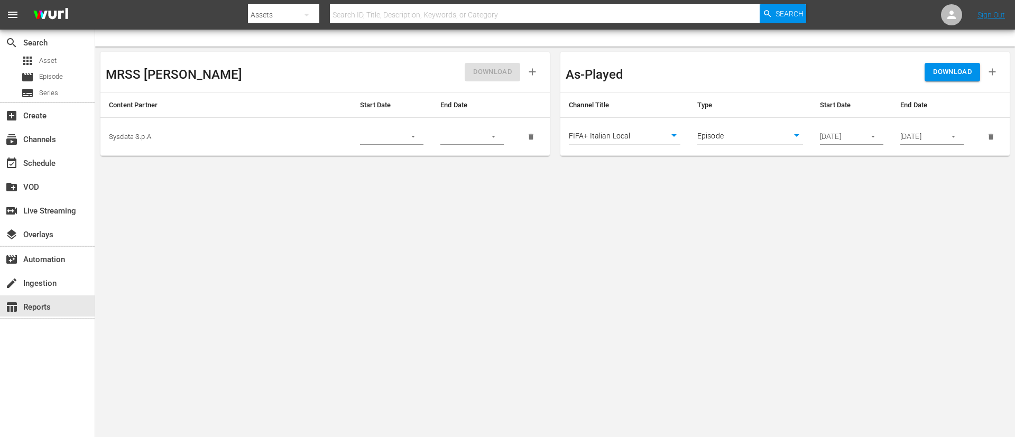
click at [648, 137] on body "menu Search By Assets Search ID, Title, Description, Keywords, or Category Sear…" at bounding box center [507, 218] width 1015 height 437
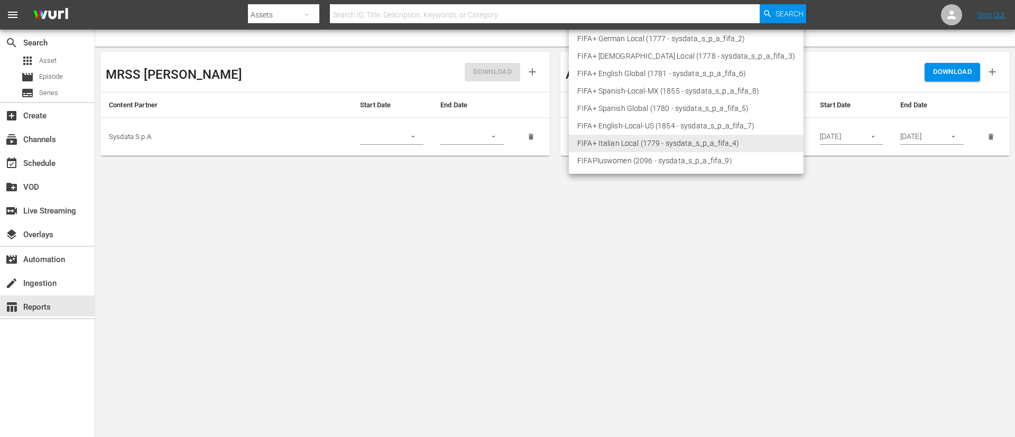
click at [644, 111] on li "FIFA+ Spanish Global (1780 - sysdata_s_p_a_fifa_5)" at bounding box center [686, 108] width 235 height 17
type input "1780"
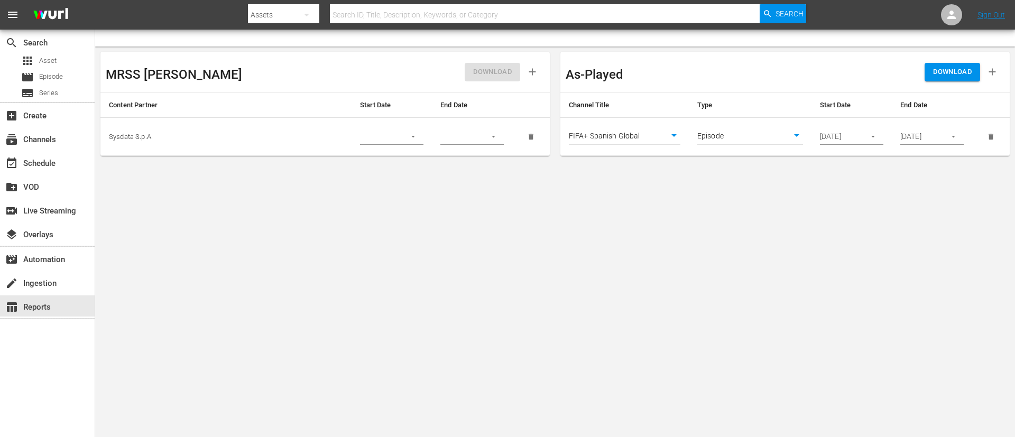
click at [878, 133] on button "button" at bounding box center [873, 136] width 21 height 21
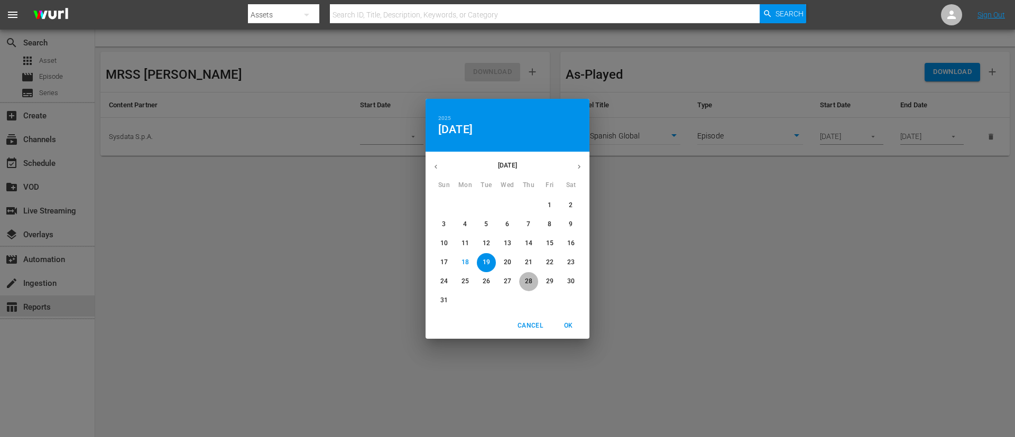
click at [531, 284] on p "28" at bounding box center [528, 281] width 7 height 9
click at [569, 328] on span "OK" at bounding box center [568, 325] width 25 height 11
type input "[DATE]"
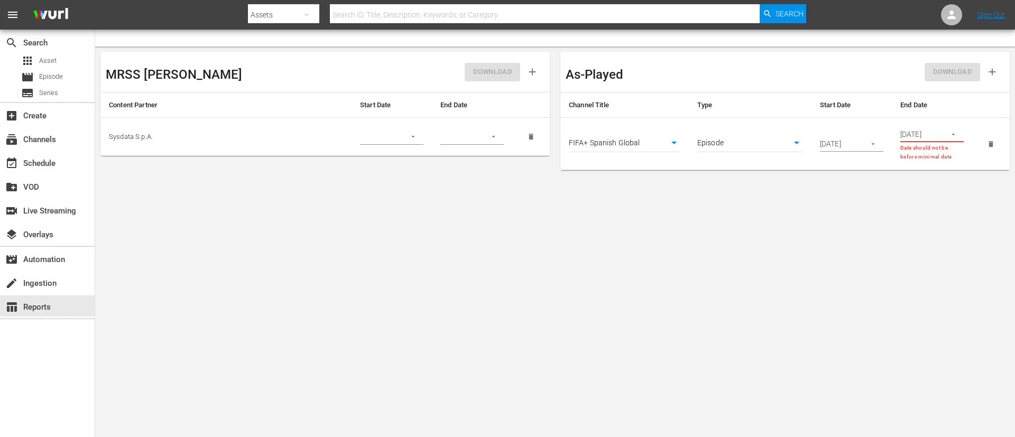
click at [951, 132] on icon "button" at bounding box center [954, 135] width 8 height 8
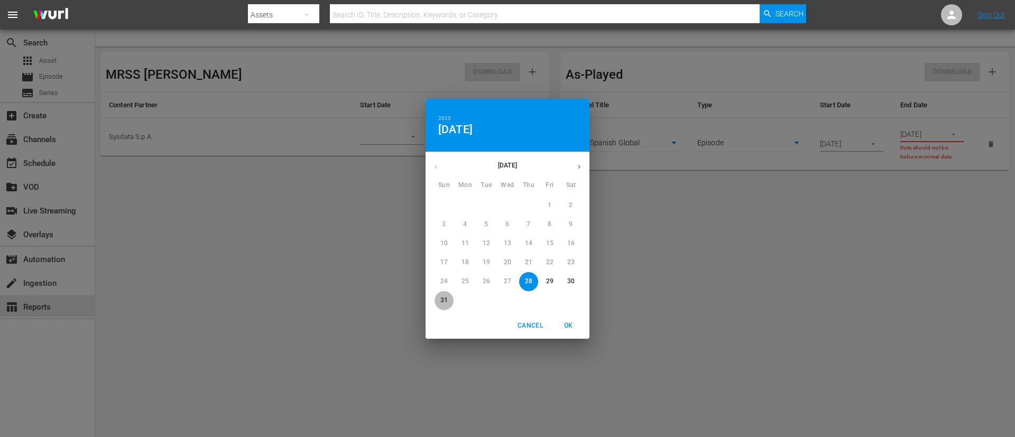
click at [451, 299] on span "31" at bounding box center [444, 300] width 19 height 9
click at [580, 318] on button "OK" at bounding box center [568, 325] width 34 height 17
type input "[DATE]"
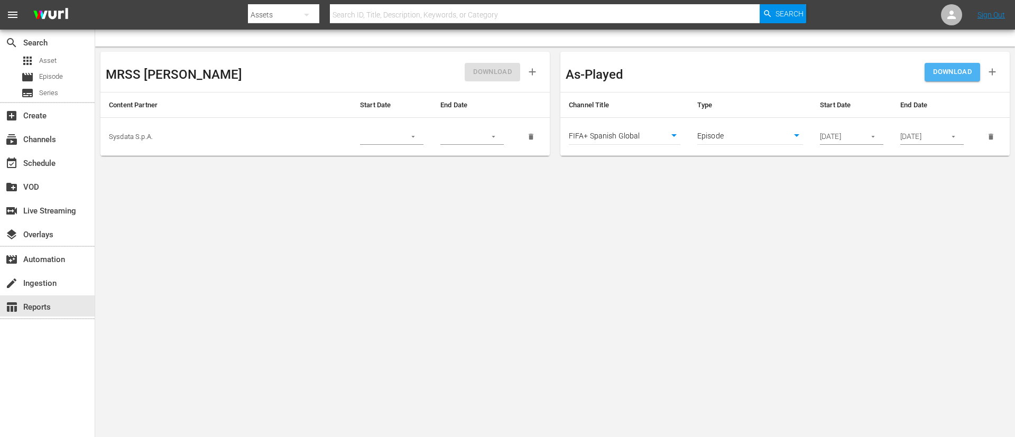
click at [946, 71] on span "DOWNLOAD" at bounding box center [952, 72] width 39 height 12
click at [62, 73] on span "Episode" at bounding box center [51, 76] width 24 height 11
